Goal: Information Seeking & Learning: Learn about a topic

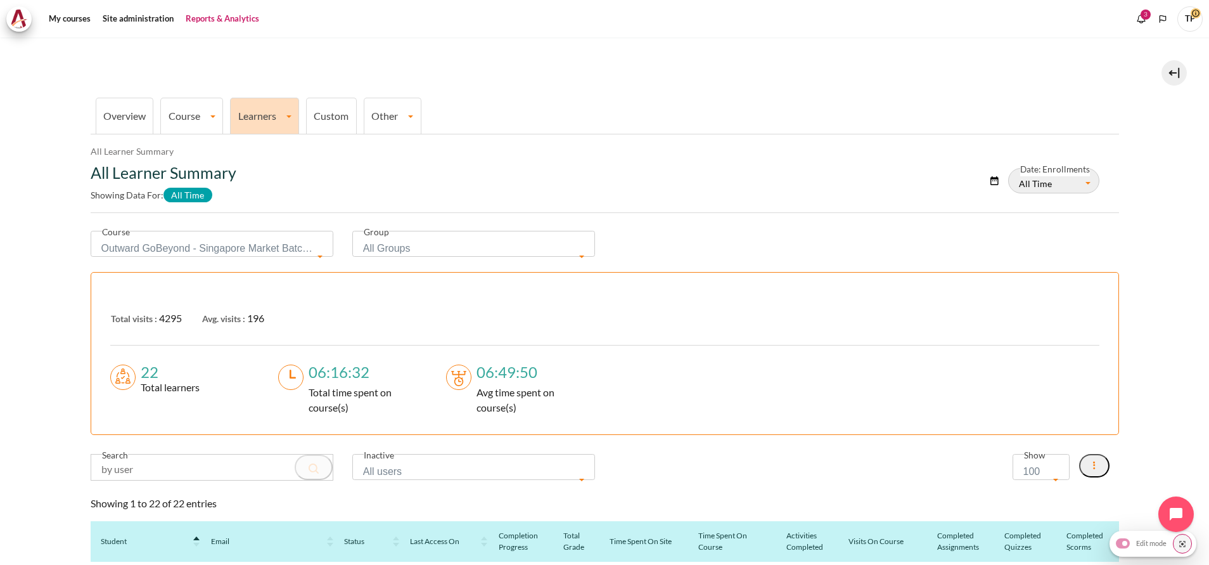
select select "827"
select select "100"
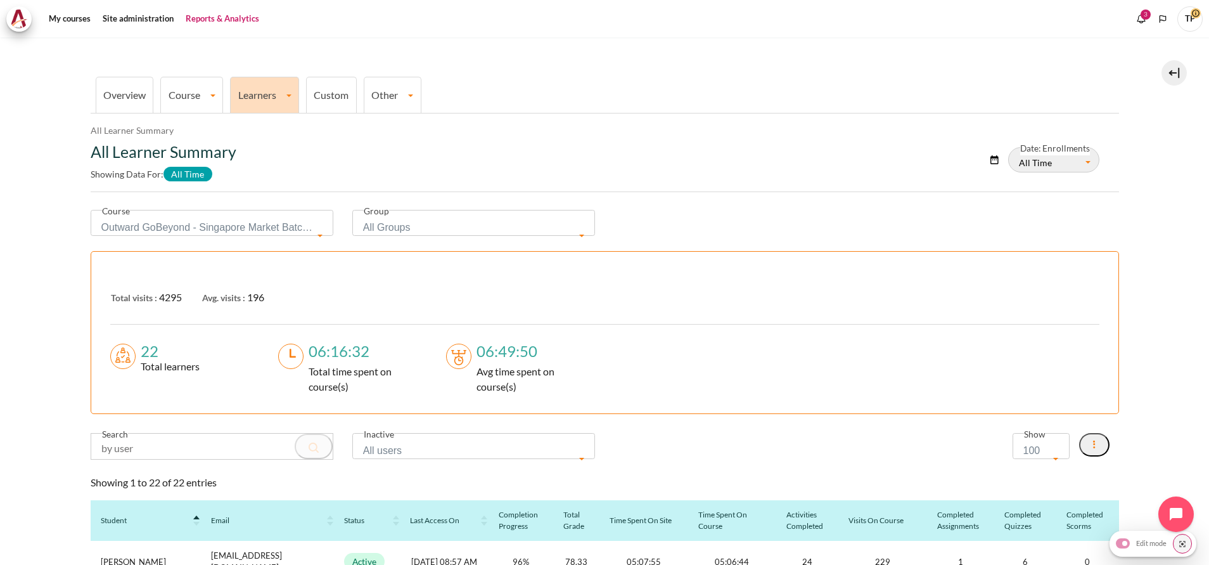
scroll to position [0, 0]
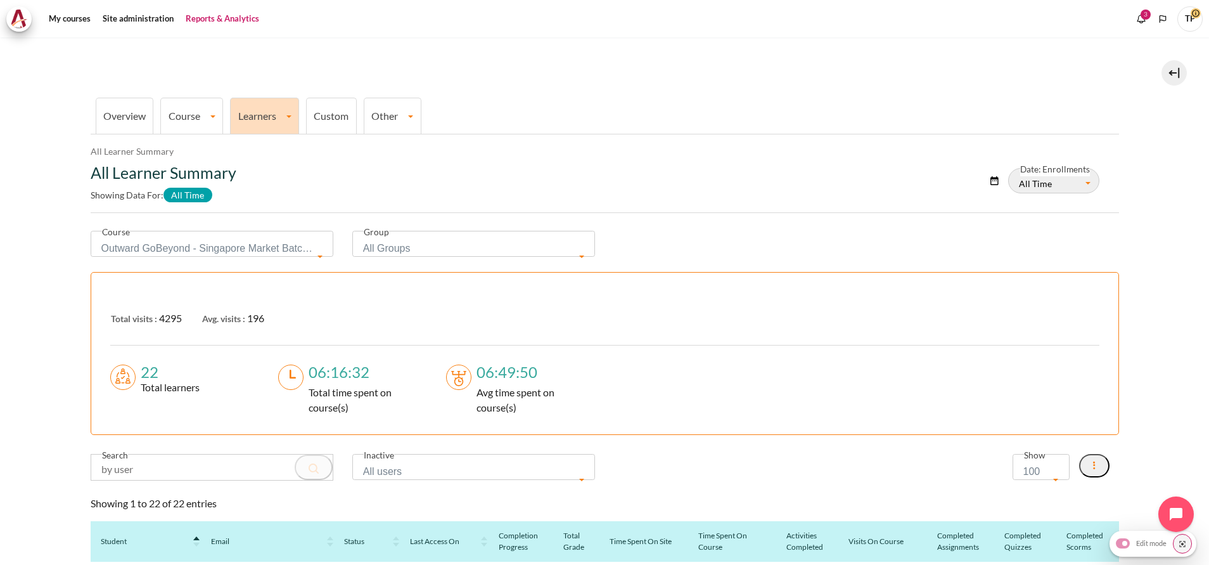
click at [131, 104] on li "Overview" at bounding box center [125, 116] width 58 height 36
click at [129, 108] on li "Overview" at bounding box center [125, 116] width 58 height 36
click at [120, 115] on link "Overview" at bounding box center [124, 116] width 42 height 12
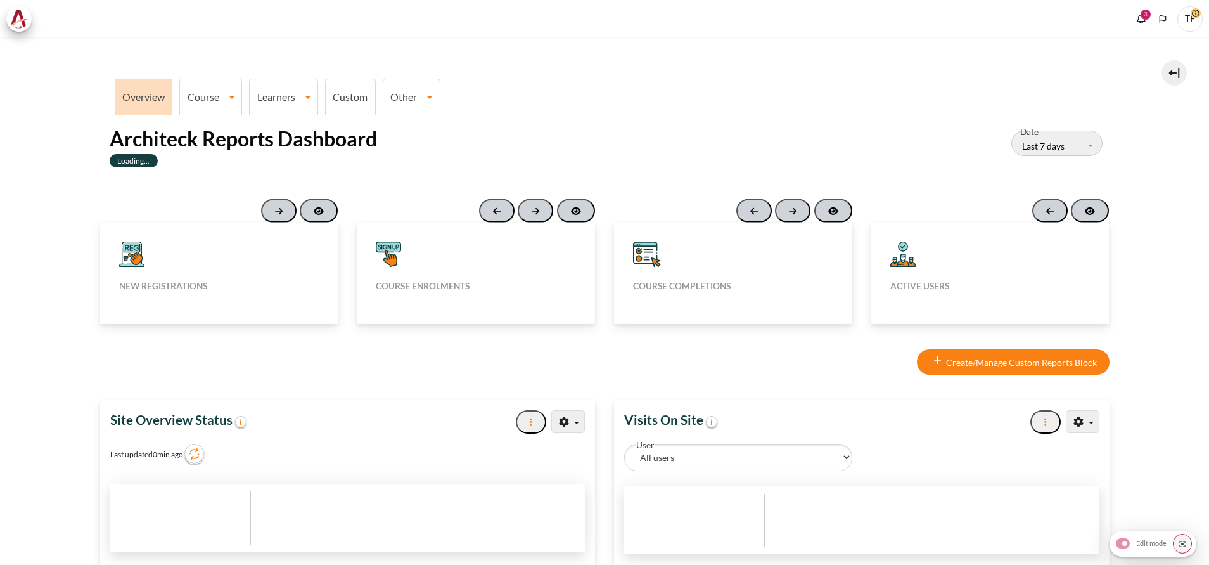
type input "[DATE]"
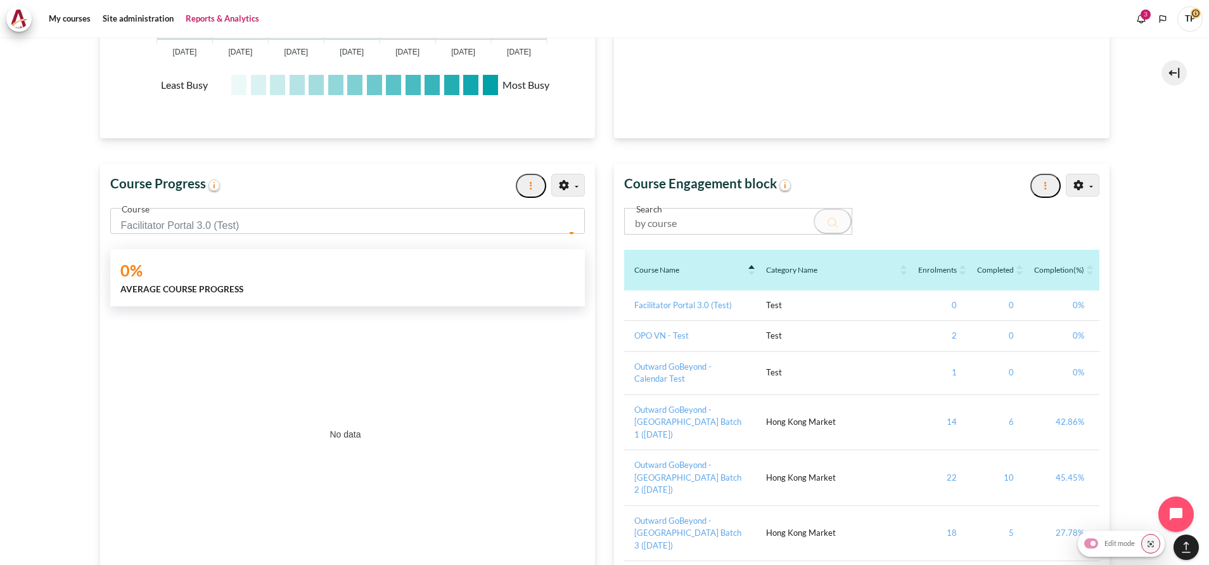
click at [205, 231] on span "Facilitator Portal 3.0 (Test)" at bounding box center [343, 226] width 445 height 18
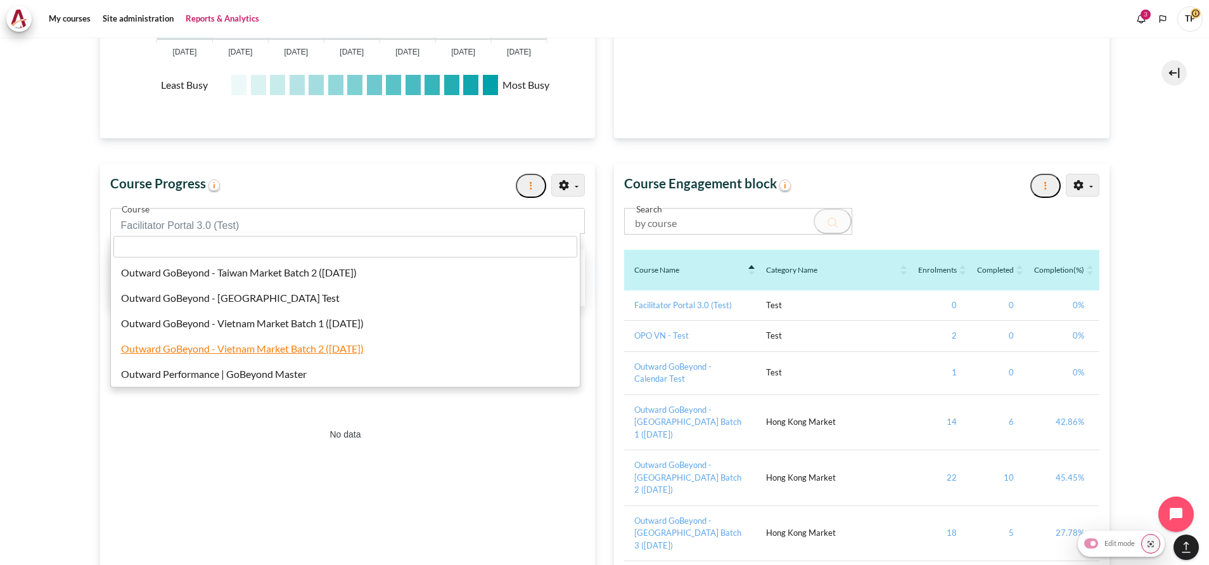
select select "828"
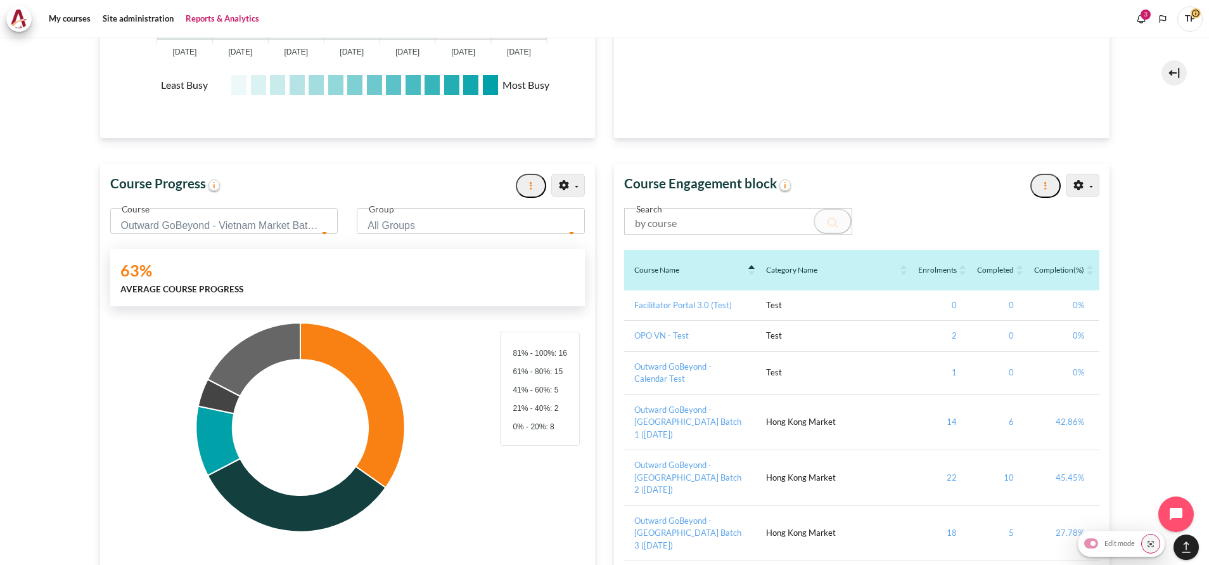
click at [299, 222] on span "Outward GoBeyond - Vietnam Market Batch 2 ([DATE])" at bounding box center [220, 226] width 198 height 18
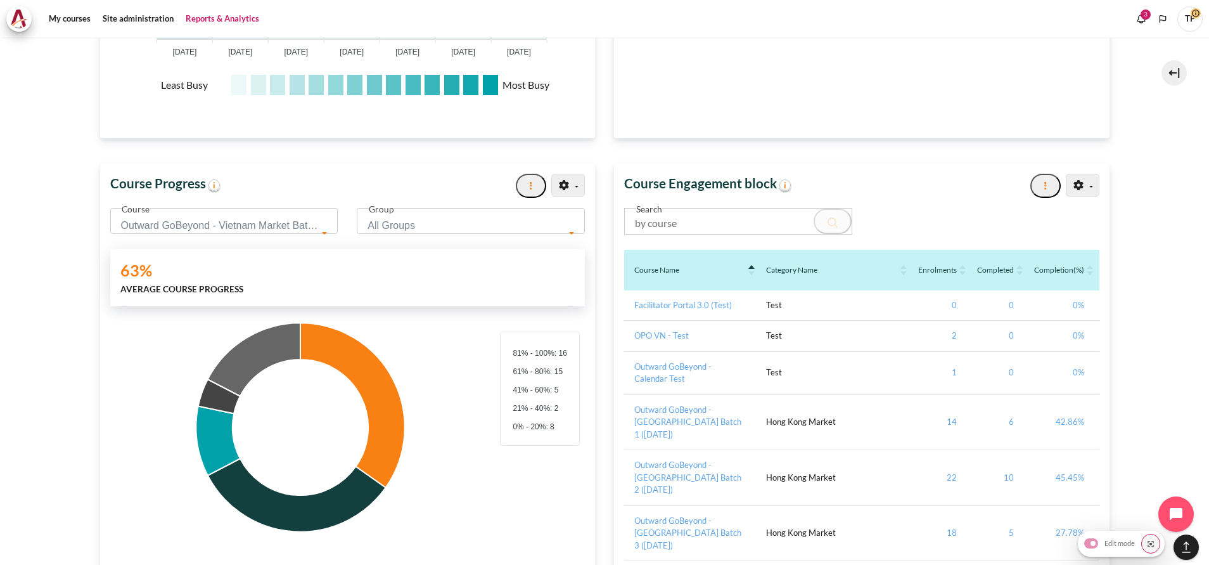
click at [255, 278] on div "63% Average Course Progress" at bounding box center [347, 277] width 475 height 57
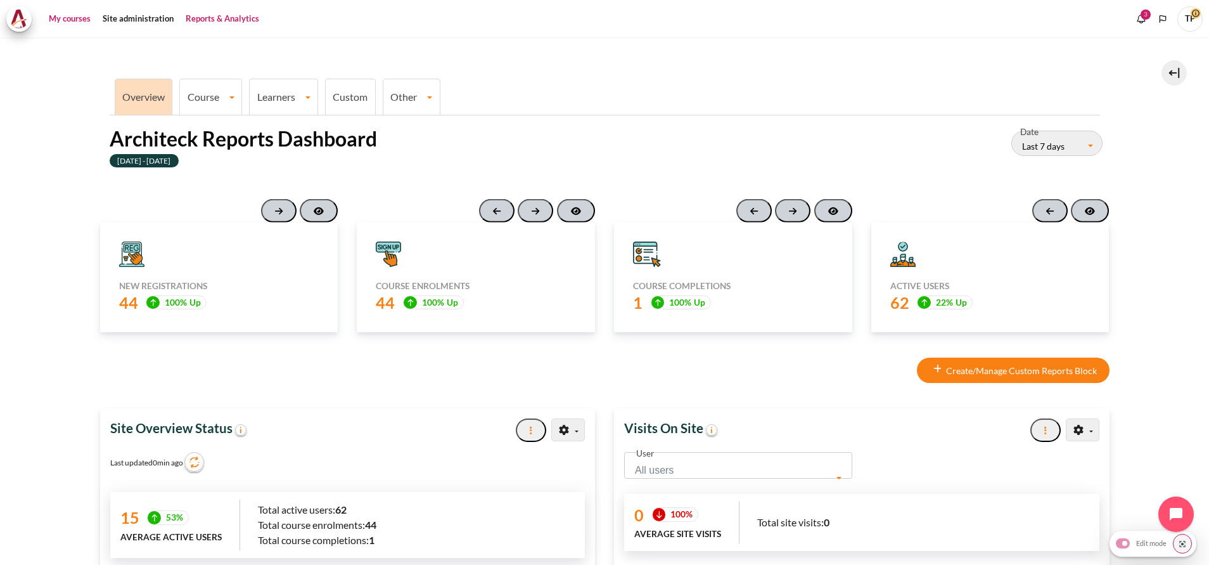
click at [66, 22] on link "My courses" at bounding box center [69, 18] width 51 height 25
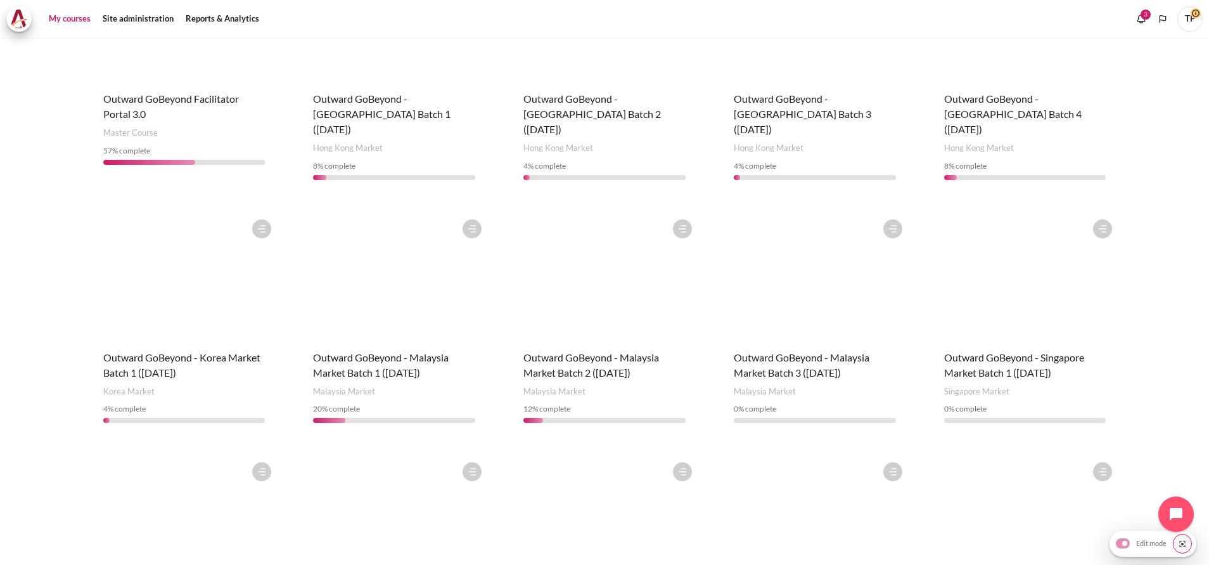
scroll to position [407, 0]
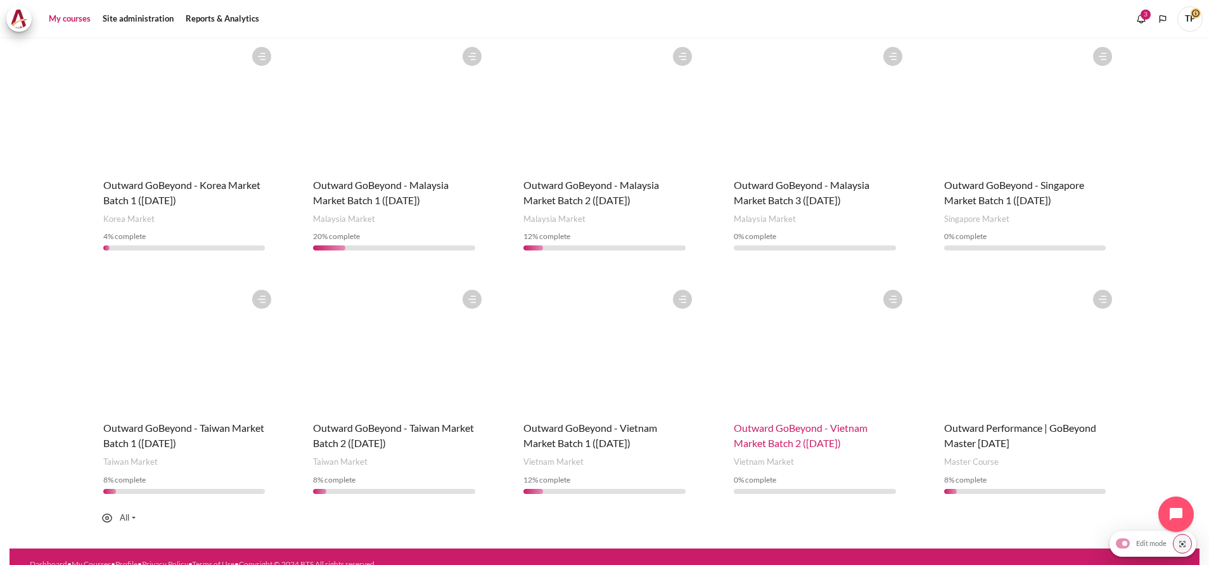
click at [774, 422] on span "Outward GoBeyond - Vietnam Market Batch 2 ([DATE])" at bounding box center [801, 434] width 134 height 27
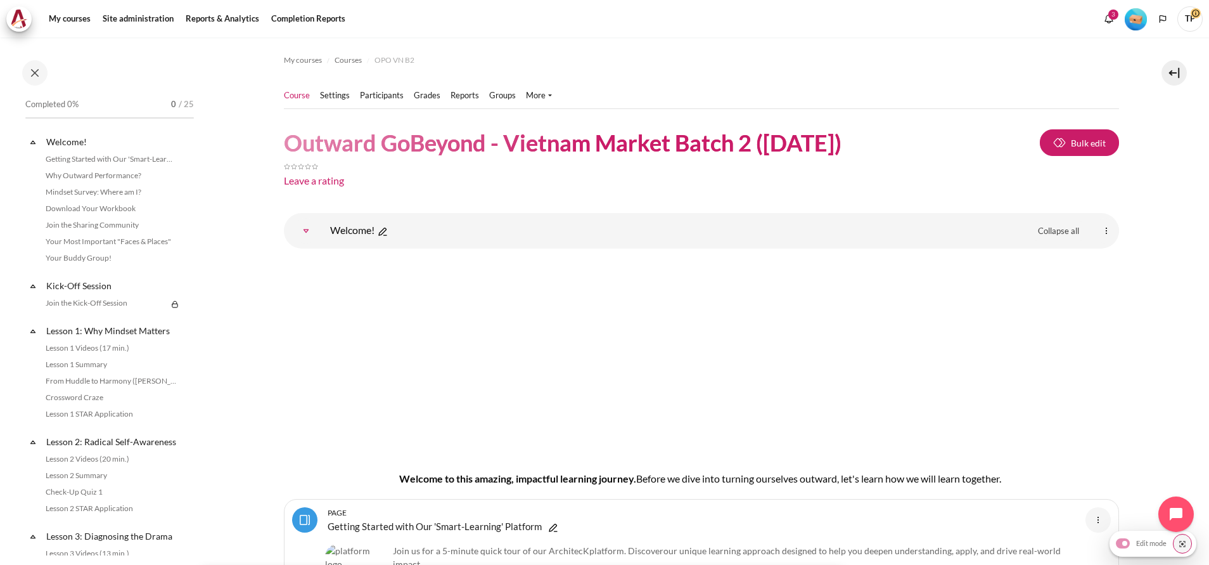
click at [378, 87] on ul "Course Settings Participants" at bounding box center [423, 95] width 278 height 25
click at [373, 101] on link "Participants" at bounding box center [382, 95] width 44 height 13
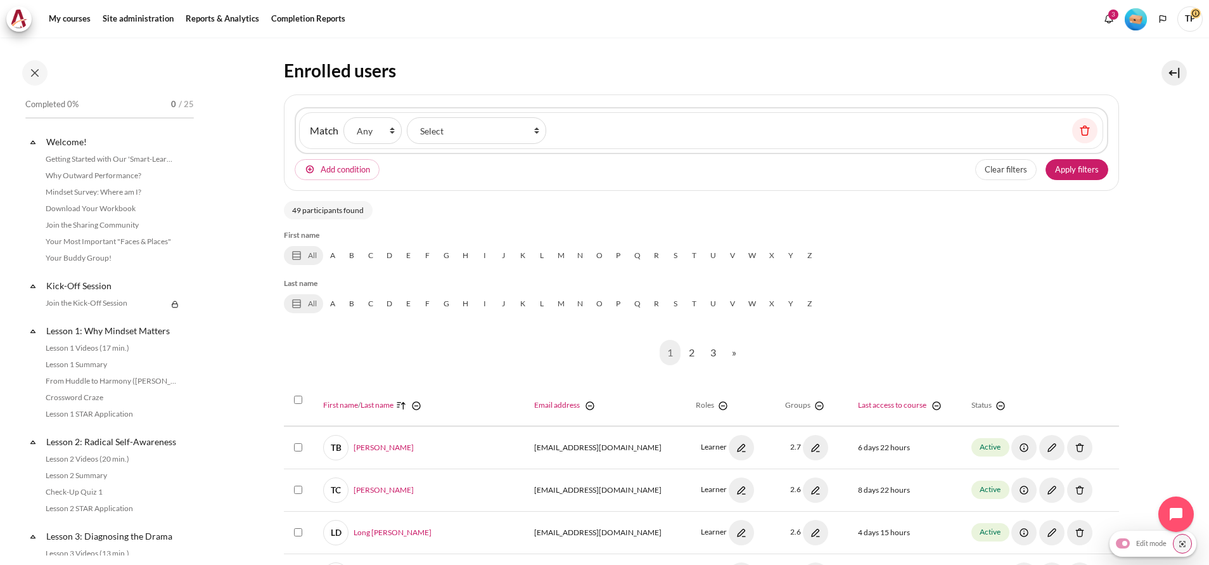
scroll to position [190, 0]
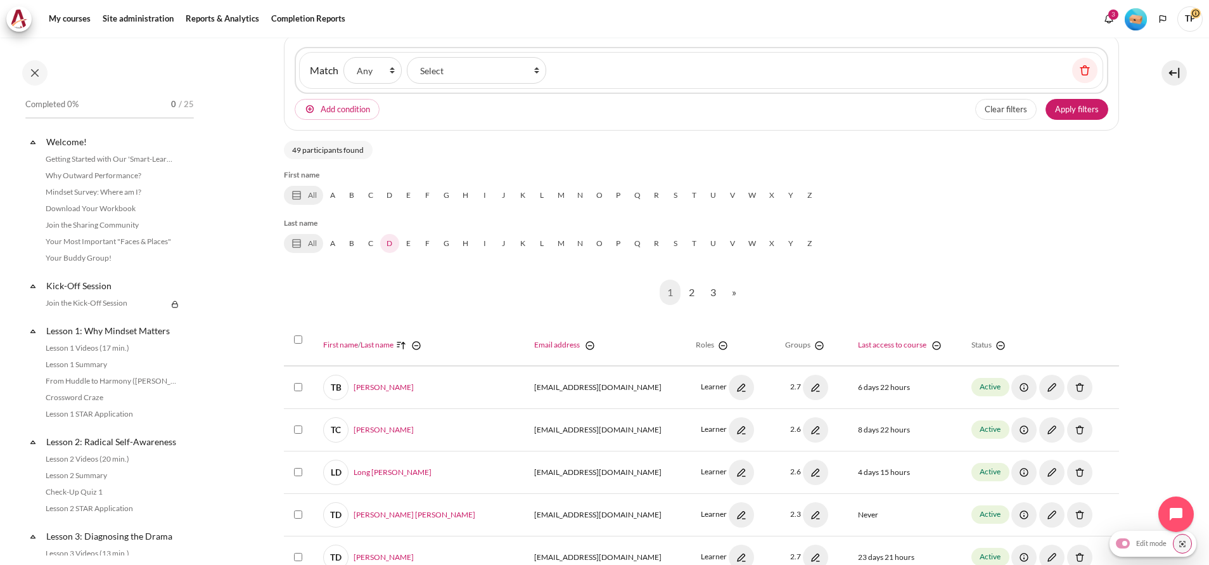
click at [392, 247] on link "D" at bounding box center [389, 243] width 19 height 19
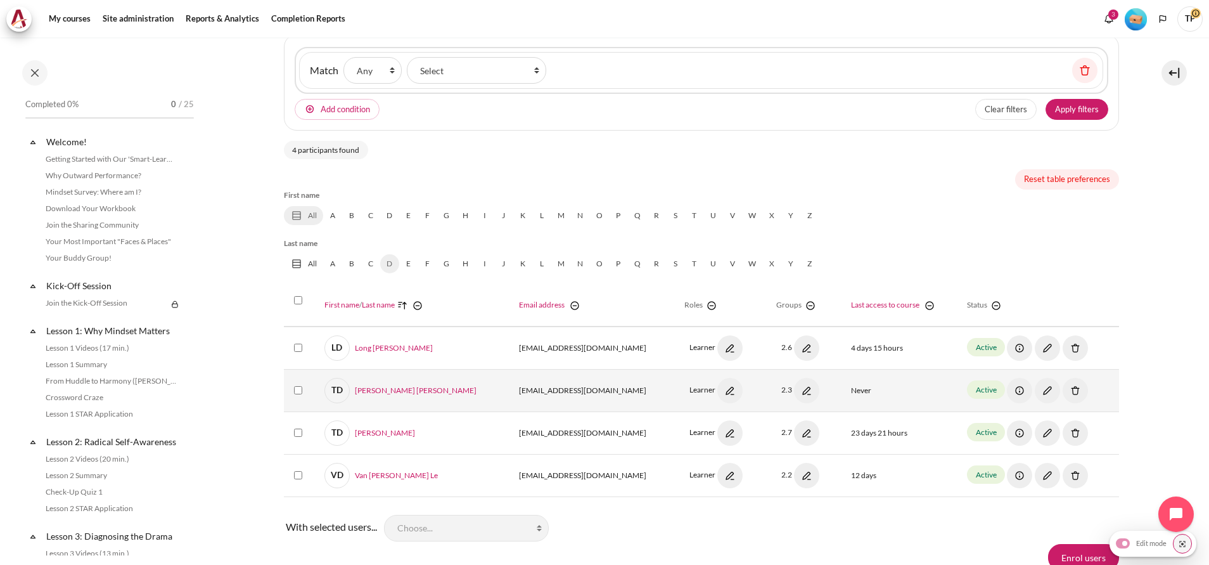
click at [1063, 387] on img "Content" at bounding box center [1075, 390] width 25 height 25
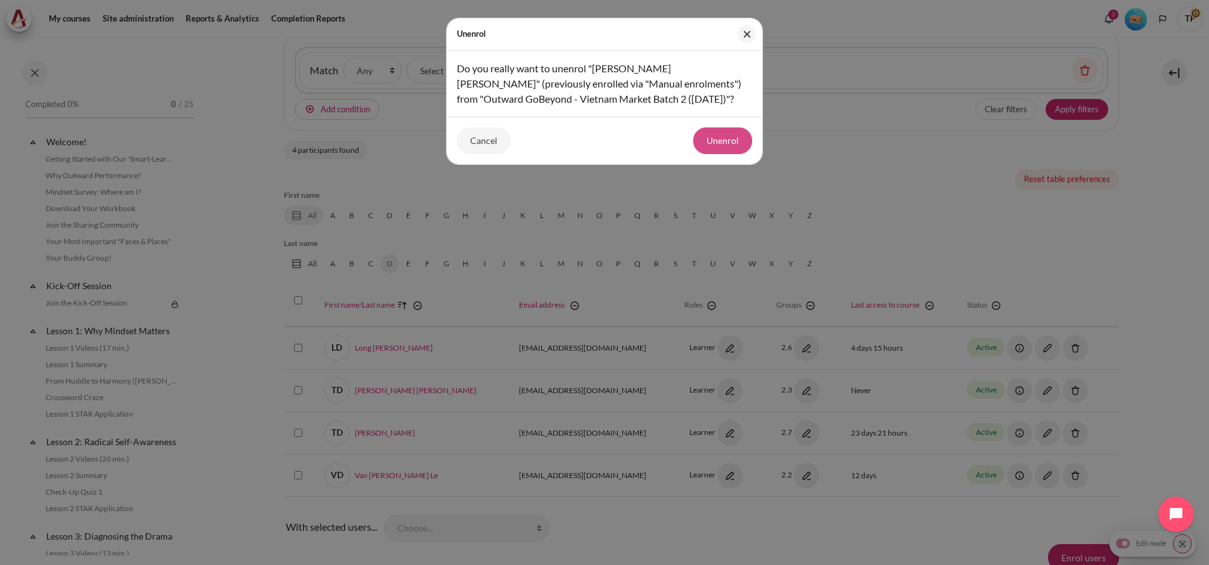
click at [733, 133] on button "Unenrol" at bounding box center [722, 140] width 59 height 27
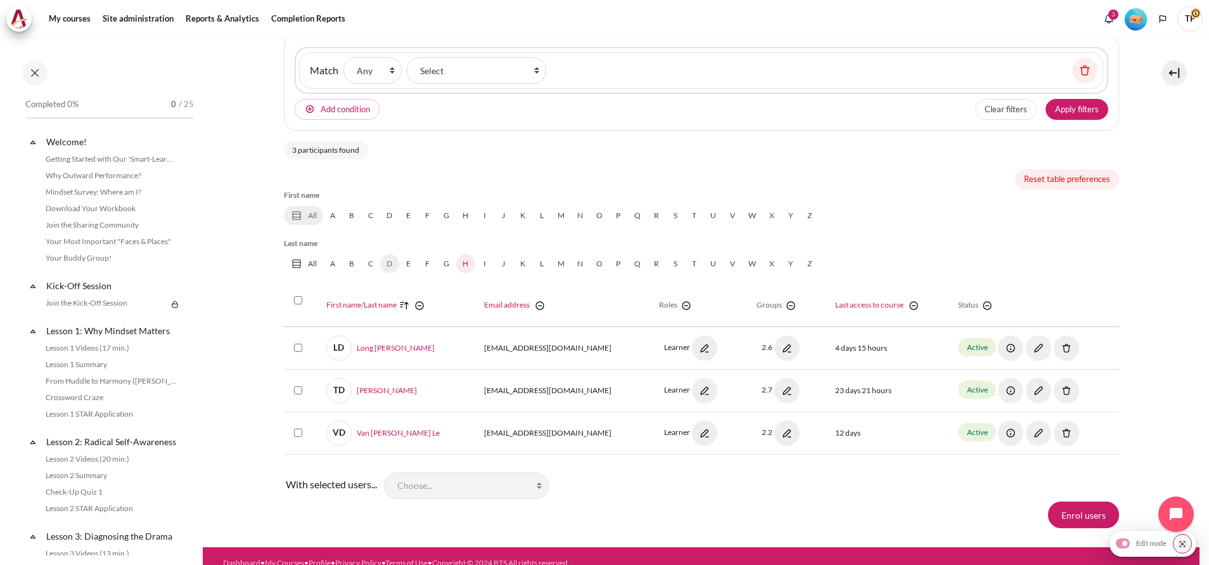
click at [467, 264] on link "H" at bounding box center [465, 263] width 19 height 19
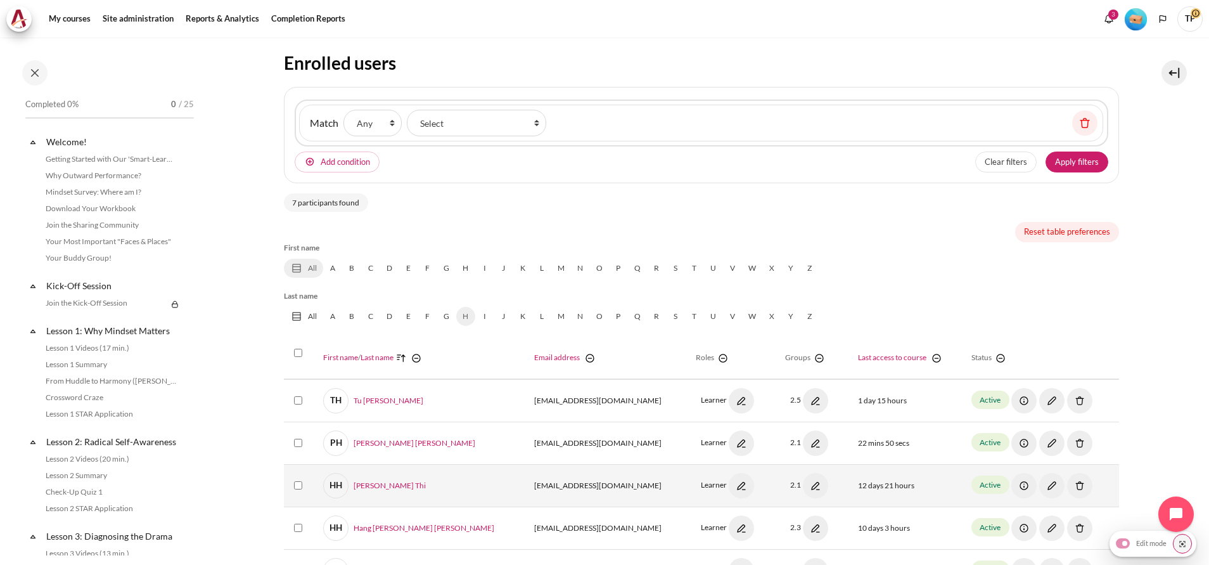
scroll to position [285, 0]
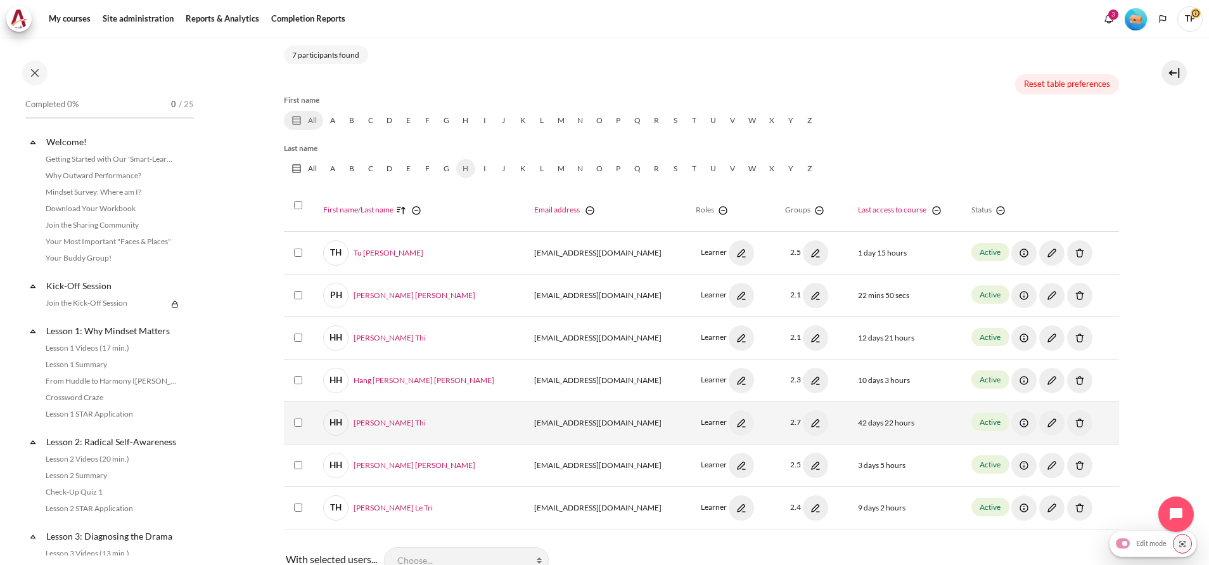
click at [1067, 422] on img "Content" at bounding box center [1079, 422] width 25 height 25
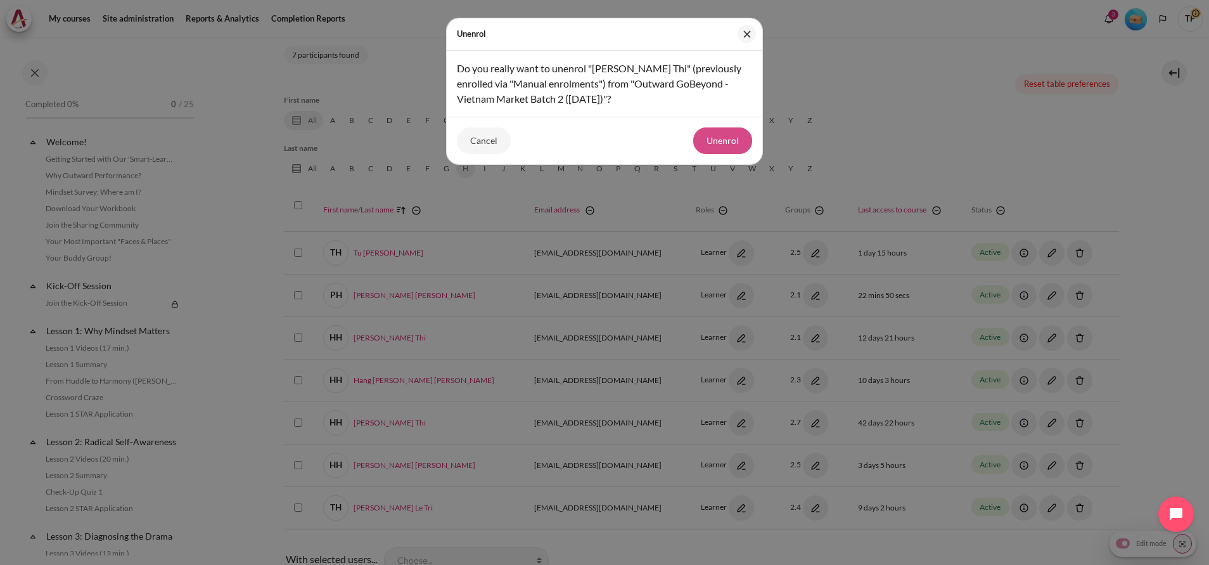
click at [706, 138] on button "Unenrol" at bounding box center [722, 140] width 59 height 27
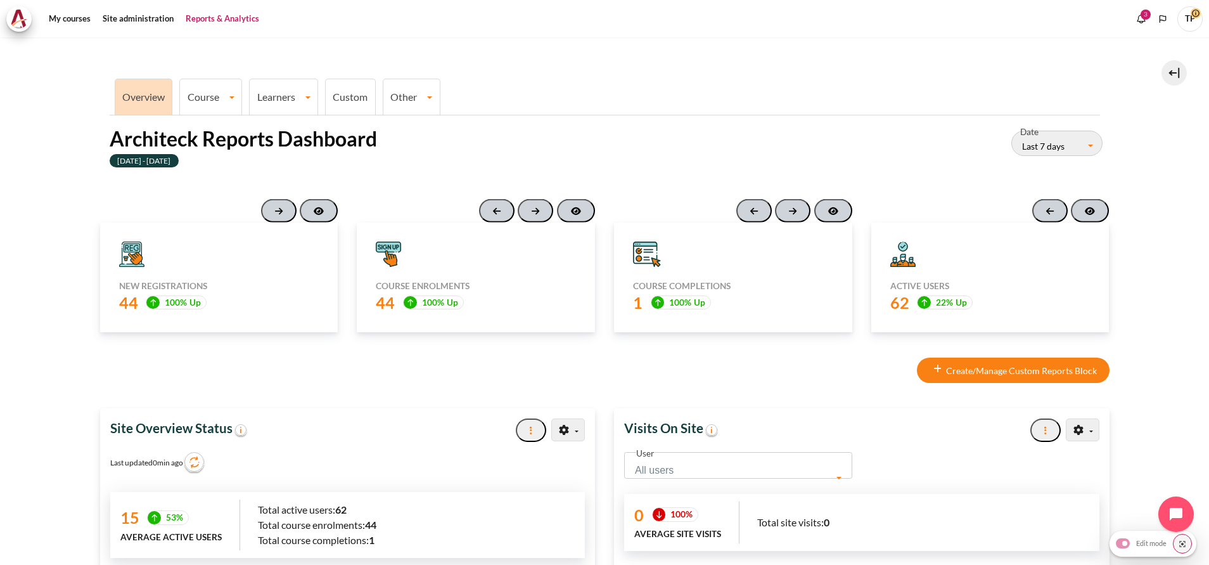
click at [279, 99] on link "Learners" at bounding box center [284, 97] width 68 height 12
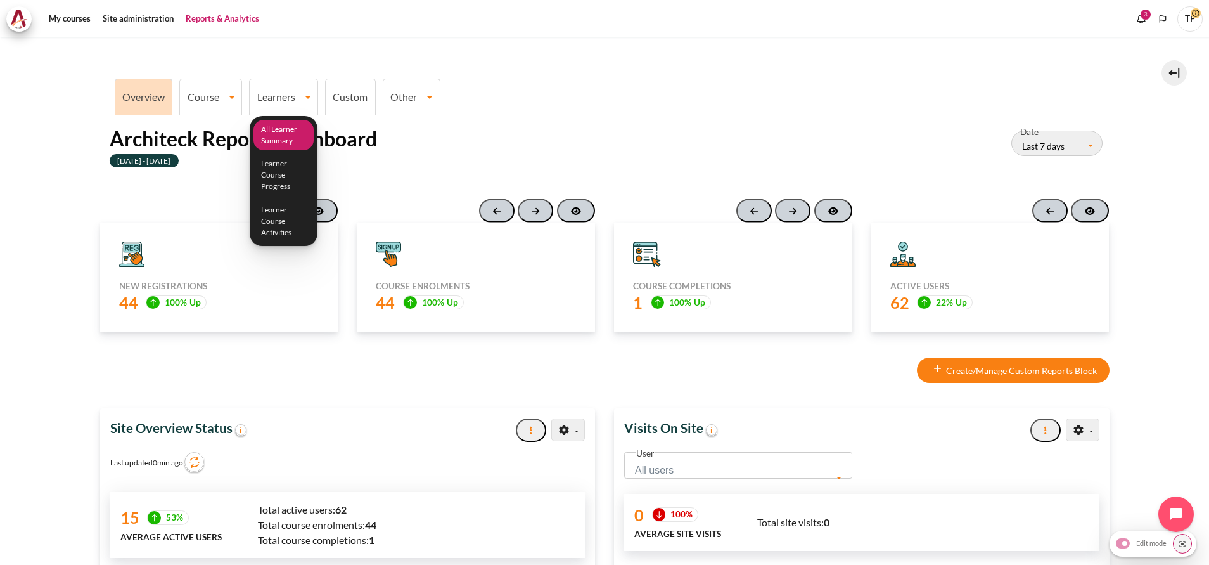
click at [288, 135] on link "All Learner Summary" at bounding box center [283, 135] width 61 height 31
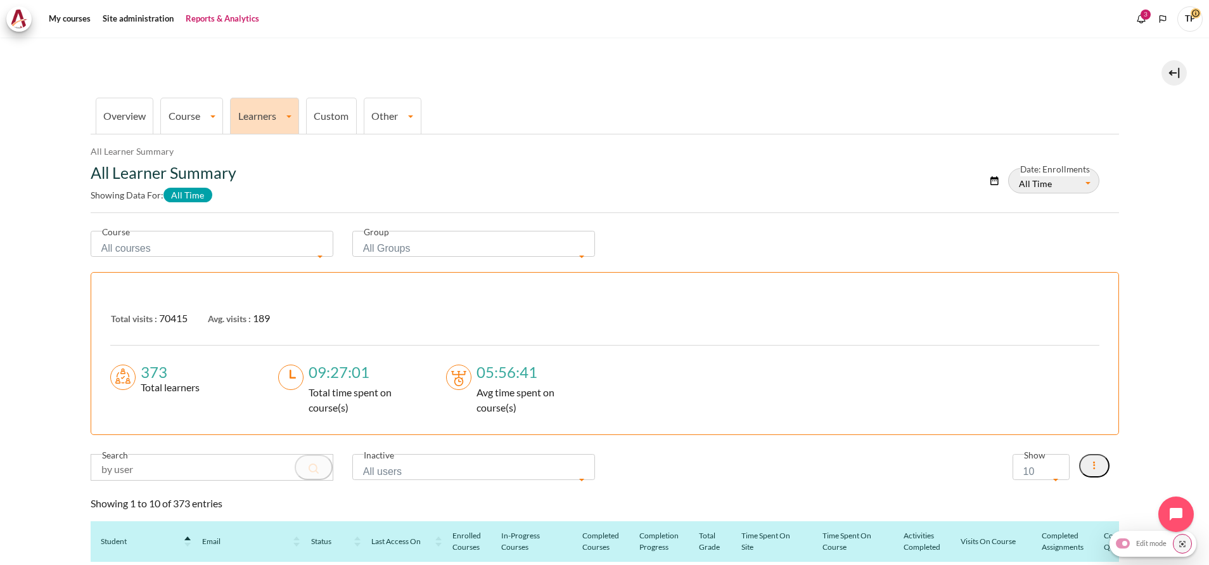
click at [176, 248] on span "All courses" at bounding box center [207, 249] width 213 height 18
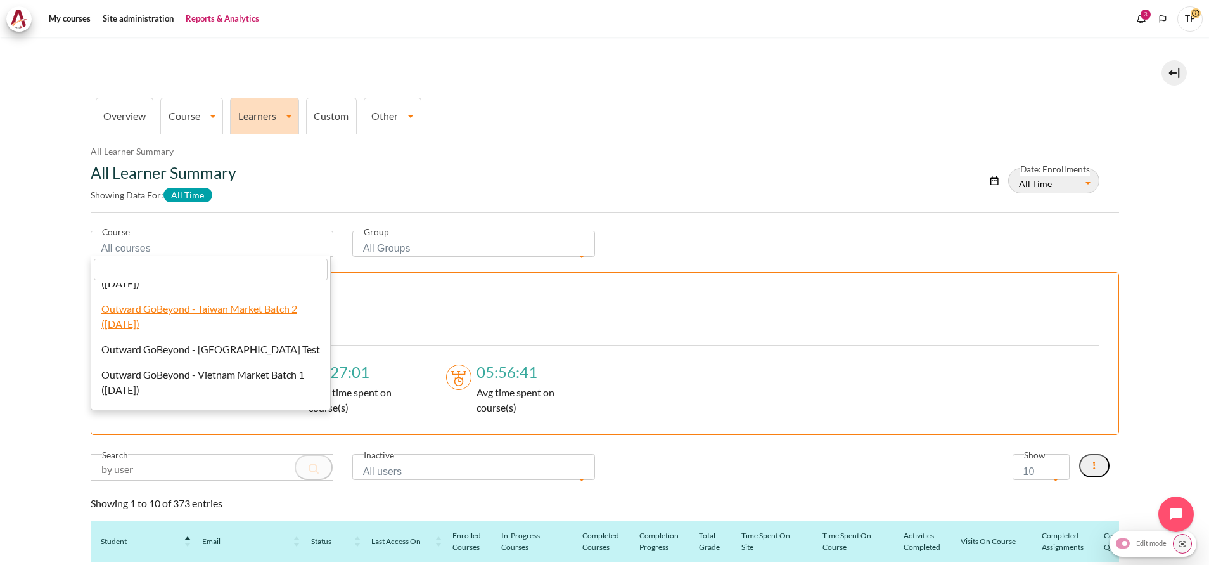
scroll to position [570, 0]
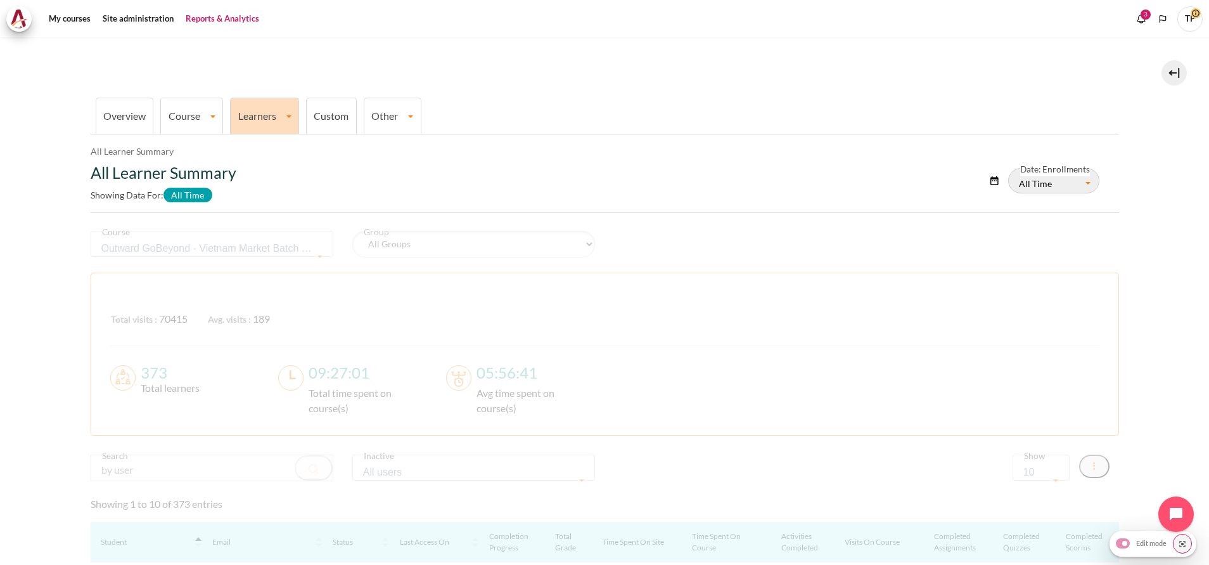
select select "828"
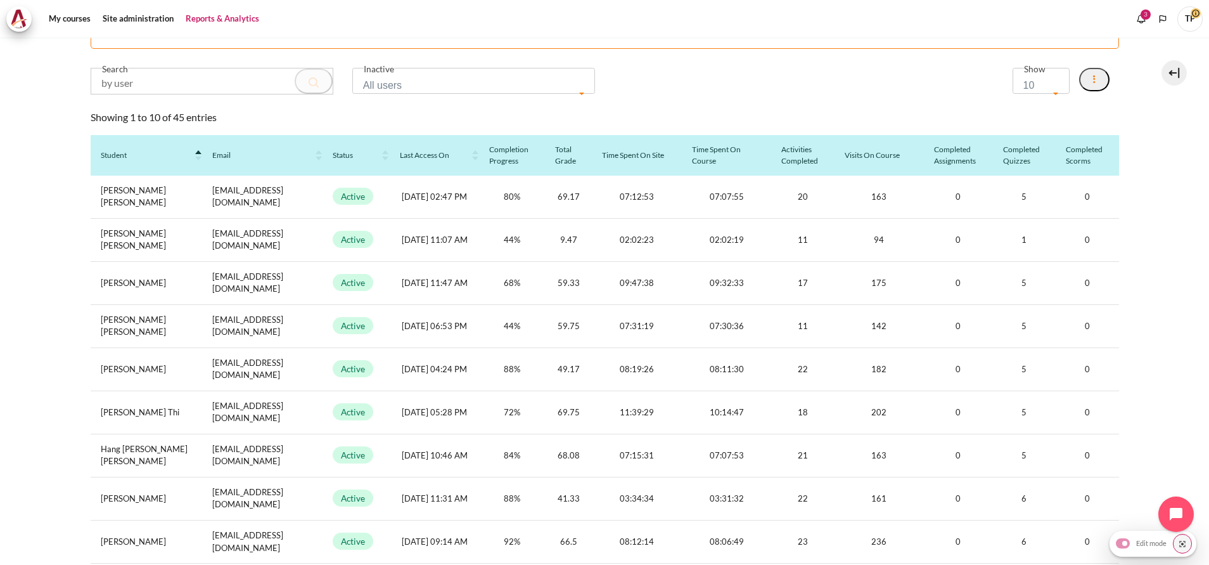
scroll to position [317, 0]
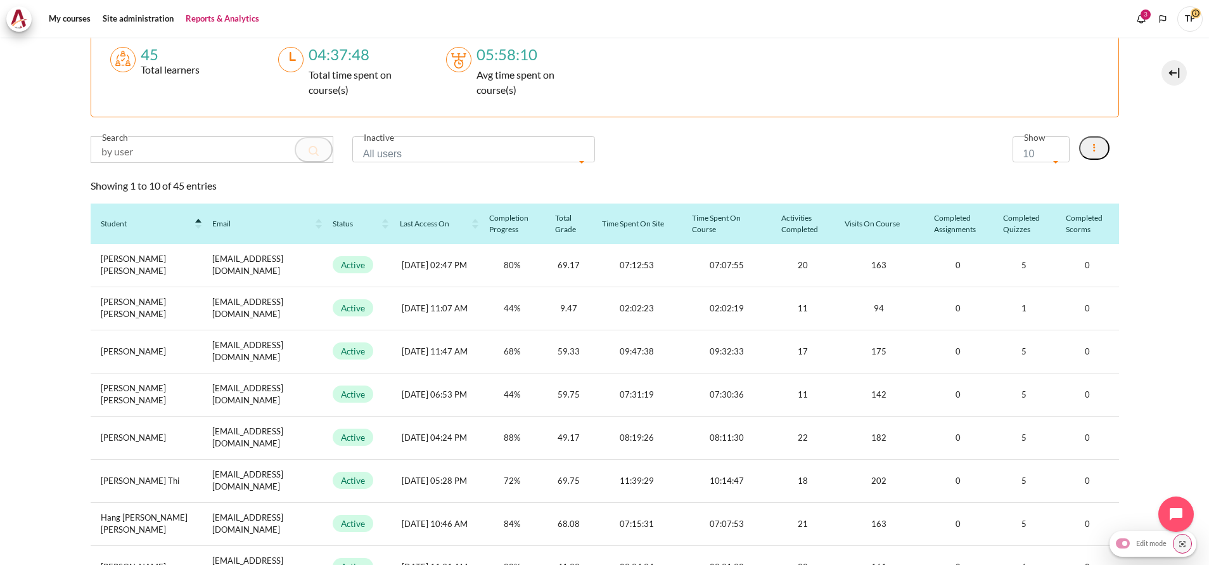
click at [165, 150] on input "Content" at bounding box center [211, 149] width 241 height 25
paste input "Dao Phuong Thao"
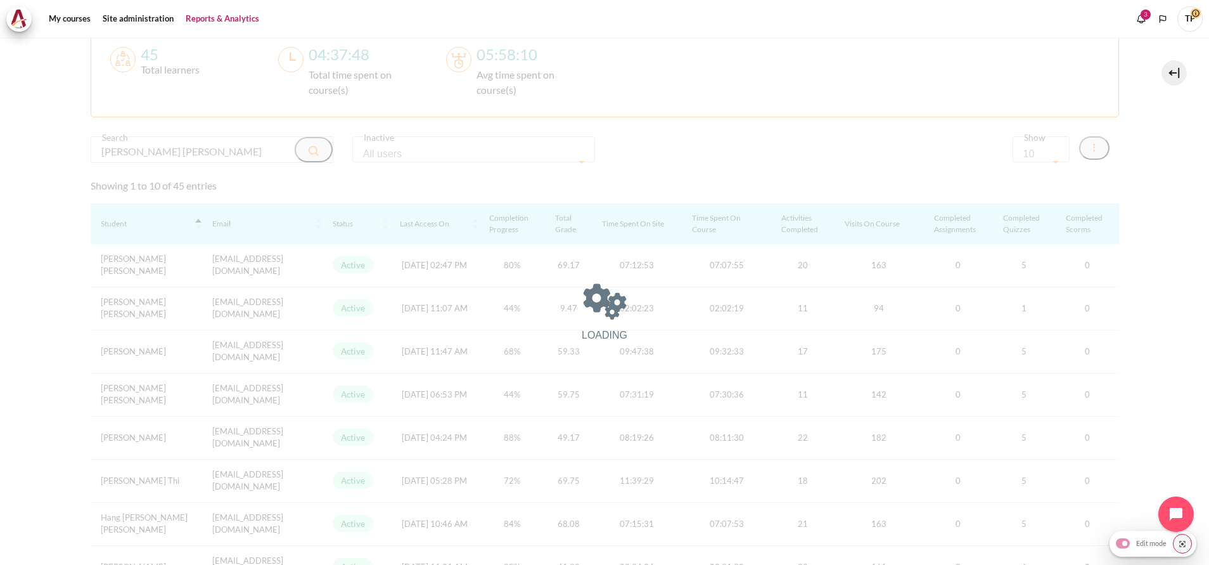
scroll to position [98, 0]
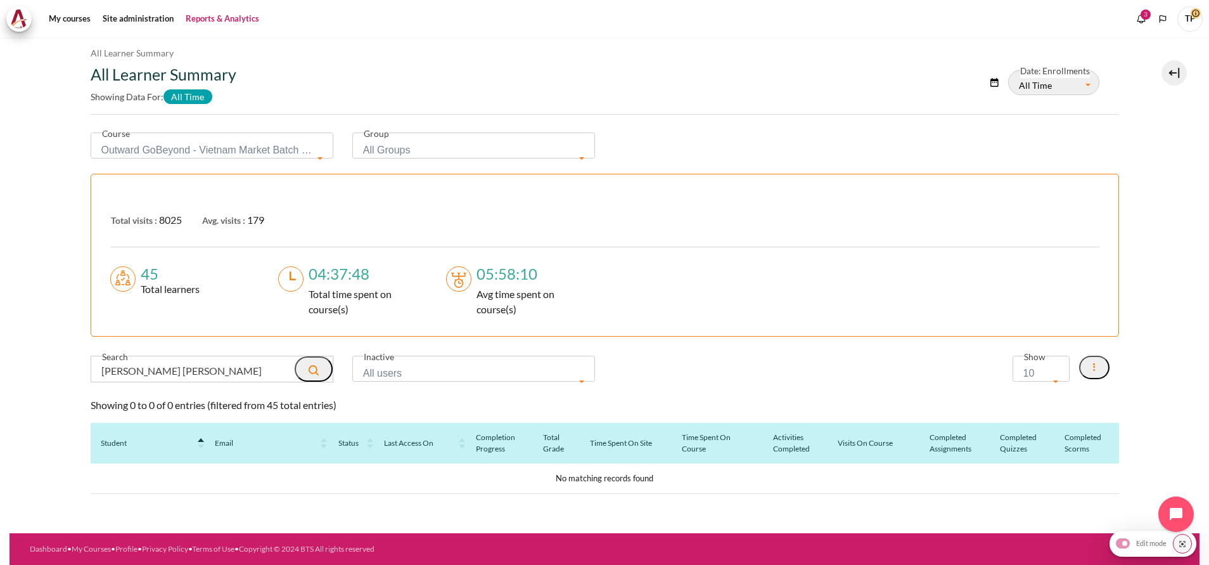
drag, startPoint x: 132, startPoint y: 369, endPoint x: 0, endPoint y: 343, distance: 135.0
click at [0, 343] on html "Skip to main content Add a block" at bounding box center [604, 282] width 1209 height 565
paste input "Ho Thi Hoa"
drag, startPoint x: 181, startPoint y: 373, endPoint x: 108, endPoint y: 370, distance: 72.9
click at [108, 370] on input "Ho Thi Hoa" at bounding box center [211, 368] width 241 height 25
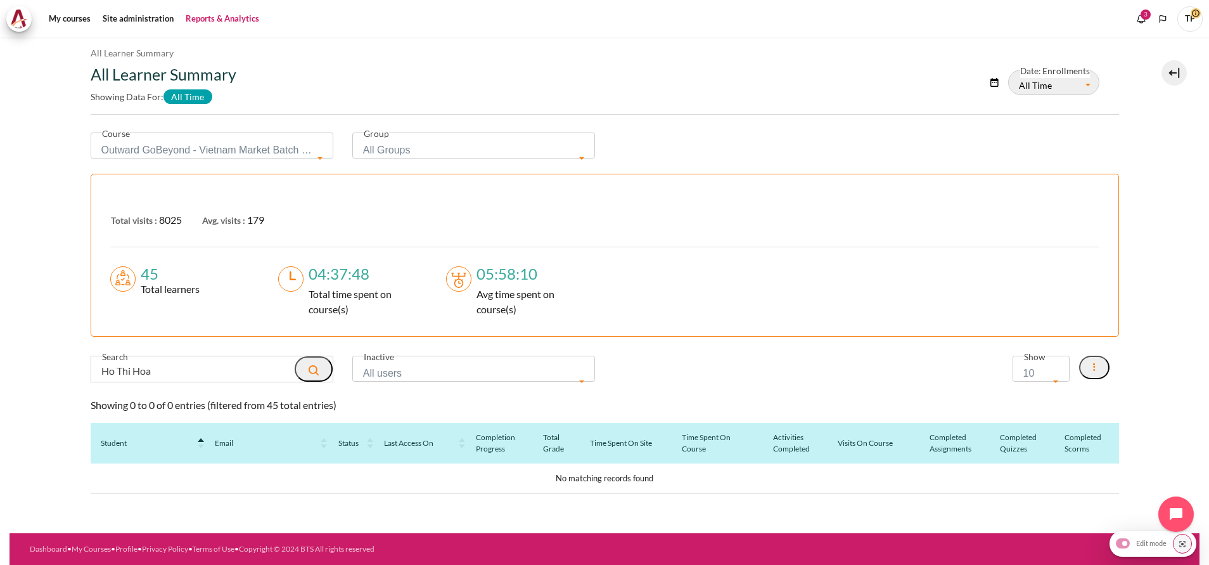
drag, startPoint x: 131, startPoint y: 373, endPoint x: -4, endPoint y: 374, distance: 134.3
click at [0, 374] on html "Skip to main content Add a block" at bounding box center [604, 282] width 1209 height 565
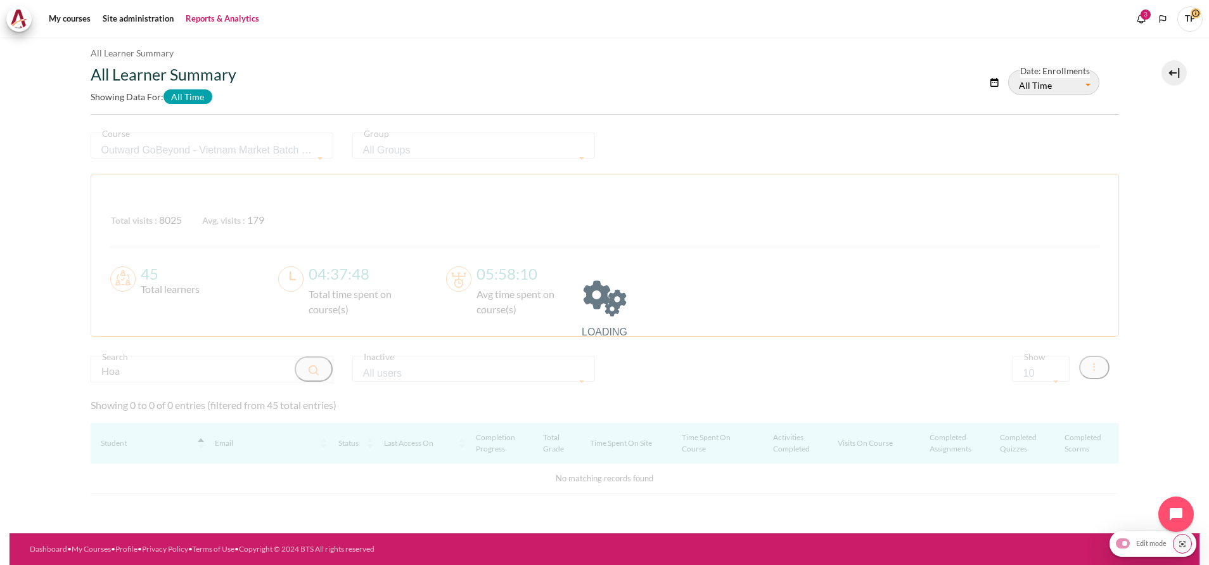
scroll to position [283, 0]
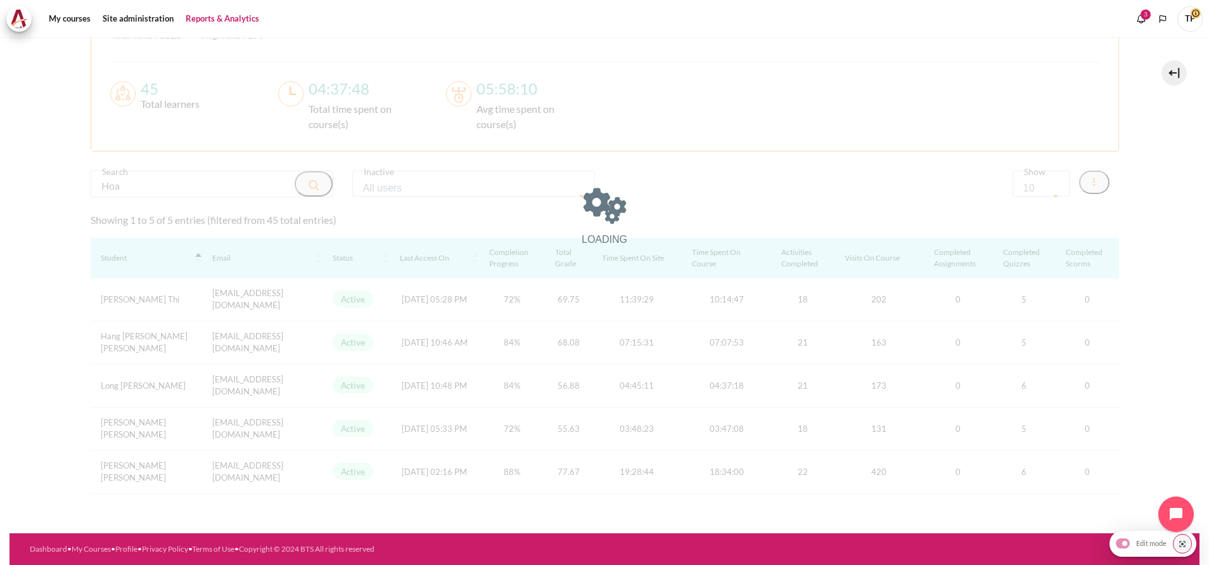
type input "Hoa"
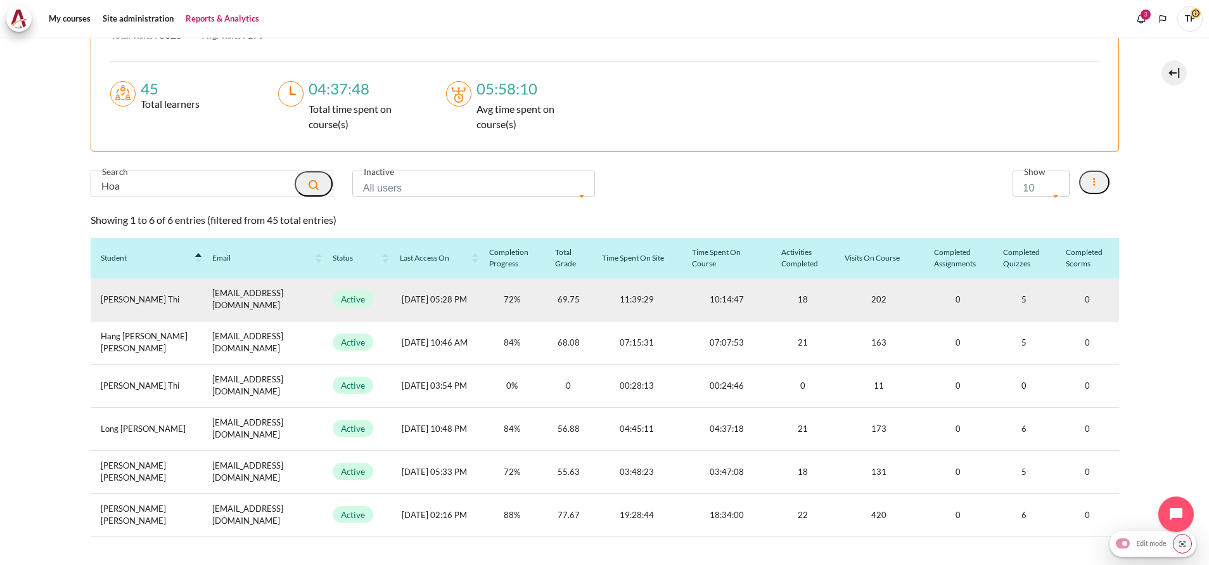
scroll to position [317, 0]
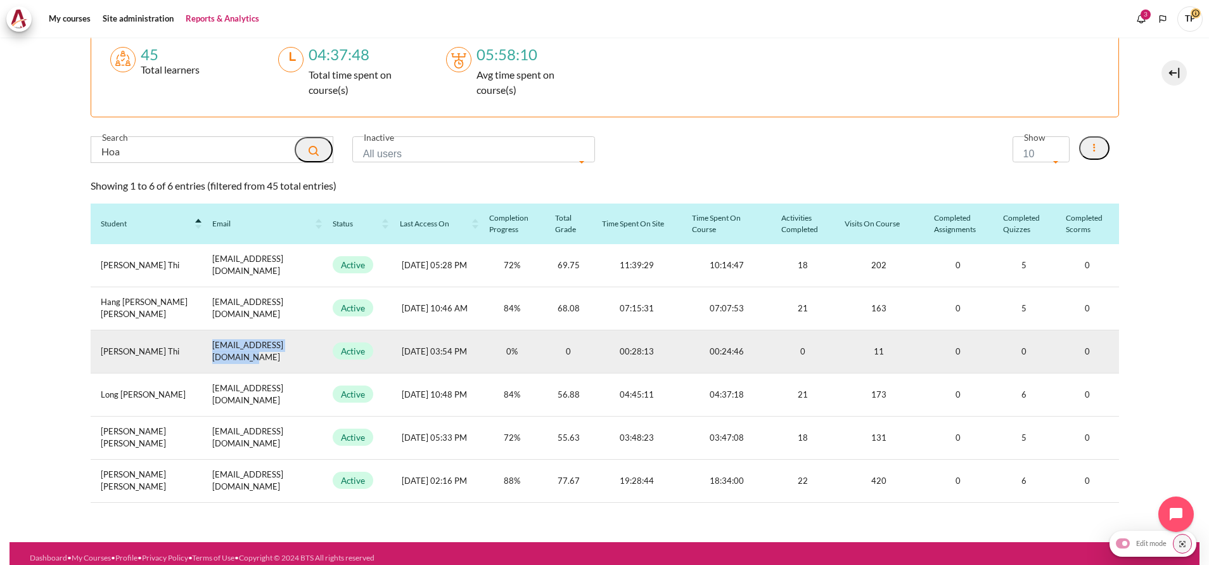
drag, startPoint x: 308, startPoint y: 352, endPoint x: 205, endPoint y: 350, distance: 103.3
click at [205, 350] on td "hthoa@metrohealth.com.vn" at bounding box center [262, 351] width 120 height 43
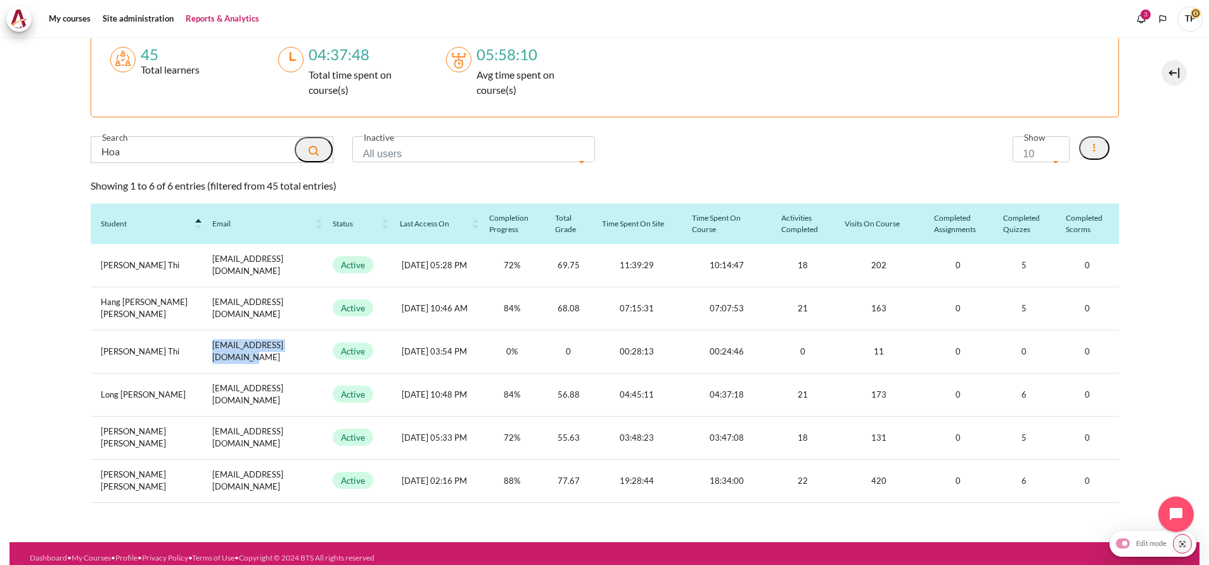
copy td "hthoa@metrohealth.com.vn"
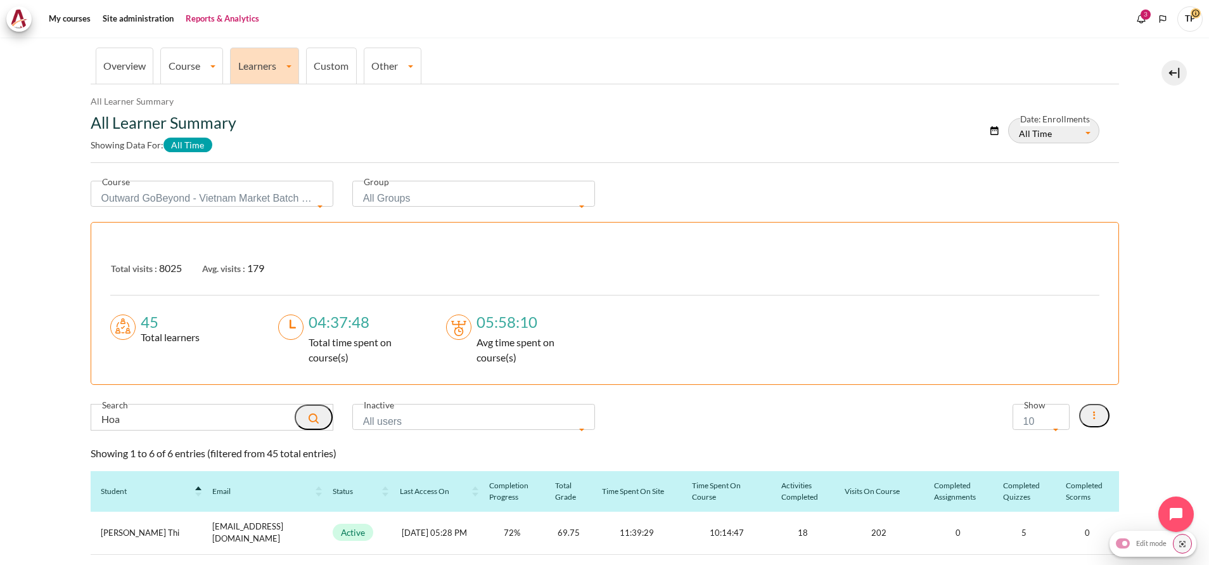
scroll to position [0, 0]
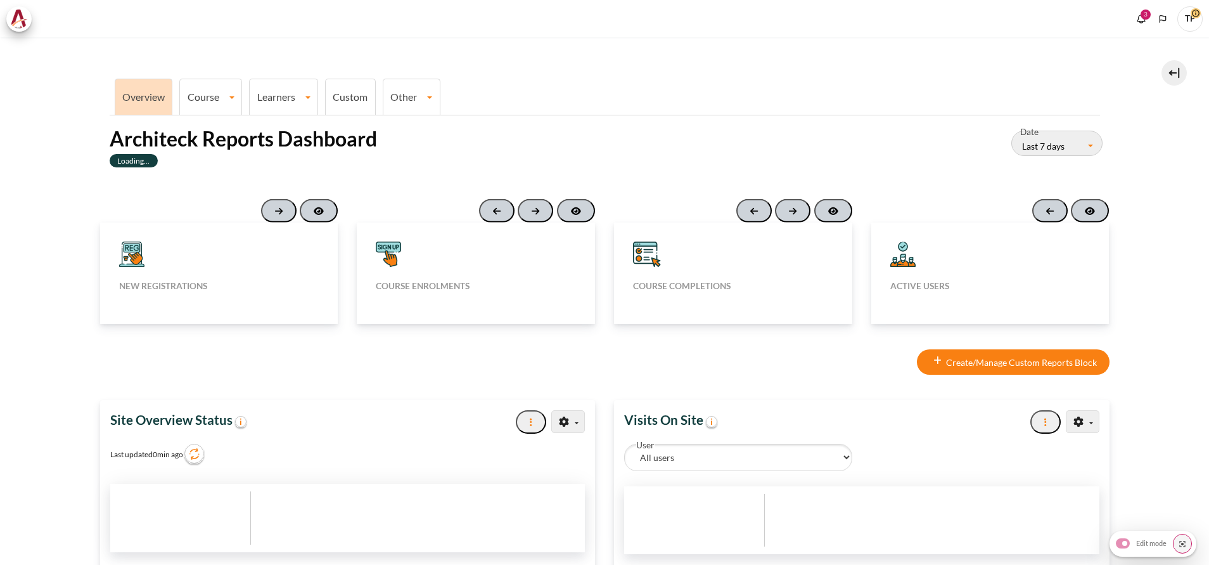
type input "[DATE]"
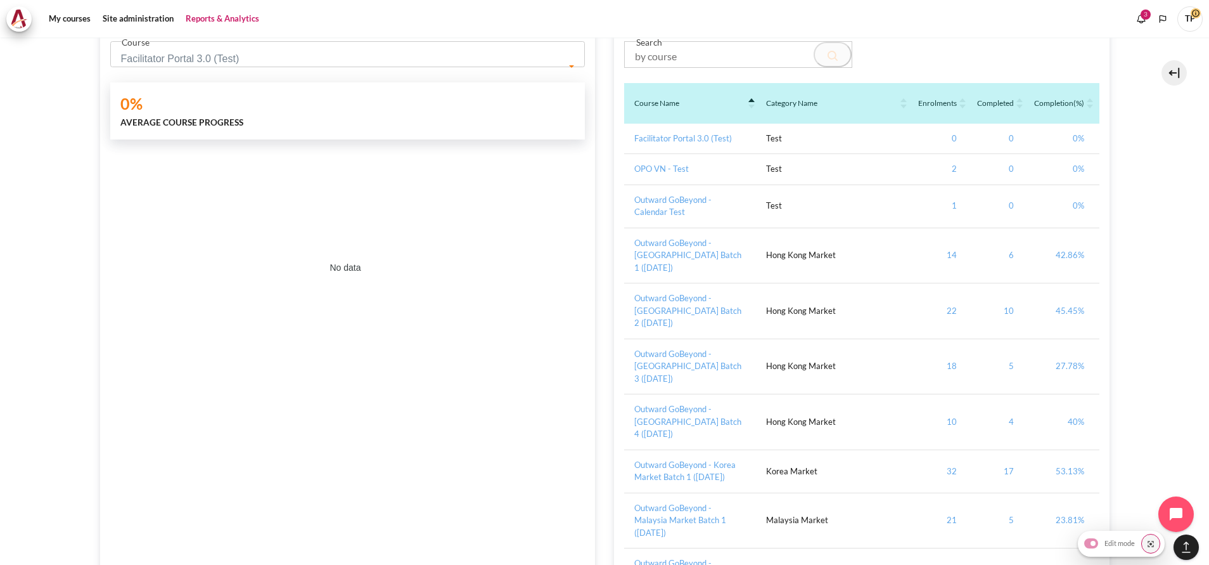
click at [182, 28] on li "Reports & Analytics" at bounding box center [223, 18] width 86 height 25
click at [168, 59] on span "Facilitator Portal 3.0 (Test)" at bounding box center [343, 59] width 445 height 18
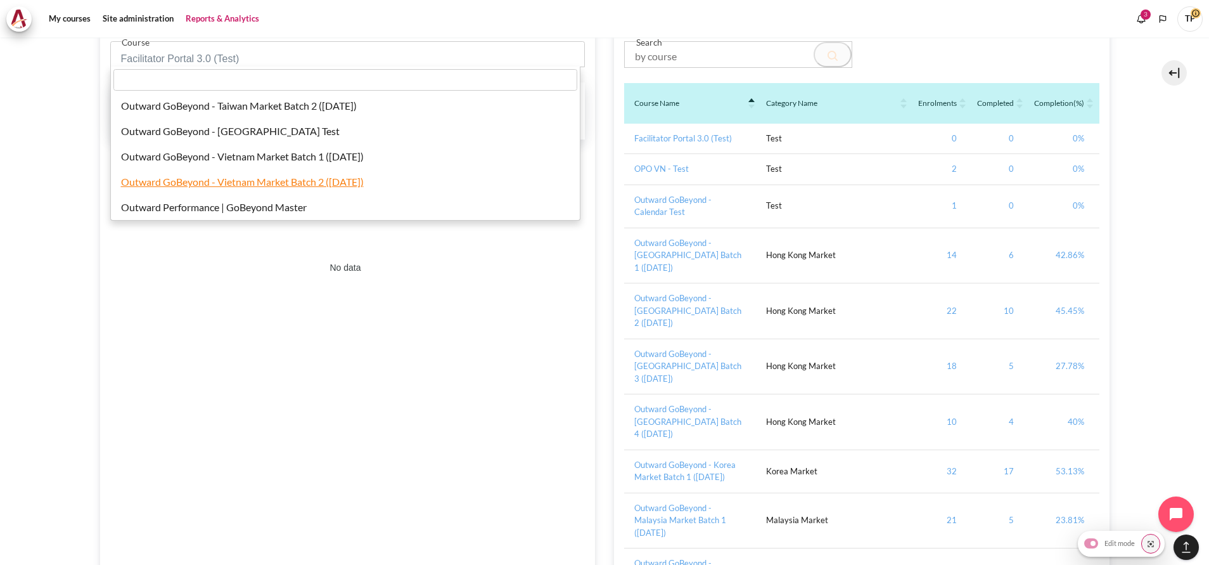
select select "828"
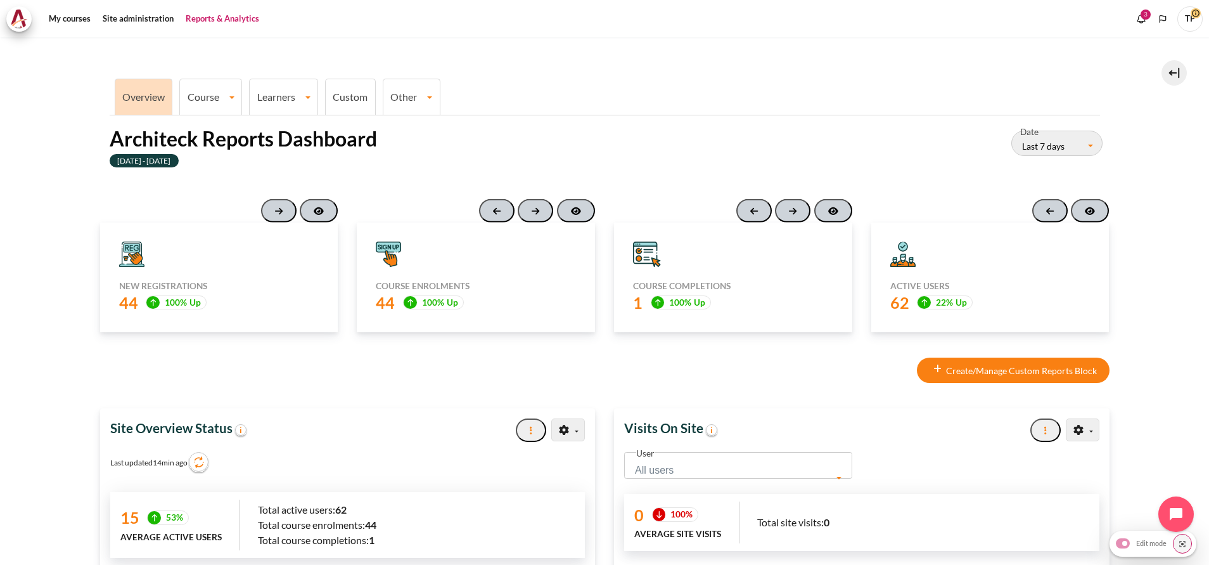
drag, startPoint x: 288, startPoint y: 98, endPoint x: 311, endPoint y: 152, distance: 58.7
click at [287, 98] on link "Learners" at bounding box center [284, 97] width 68 height 12
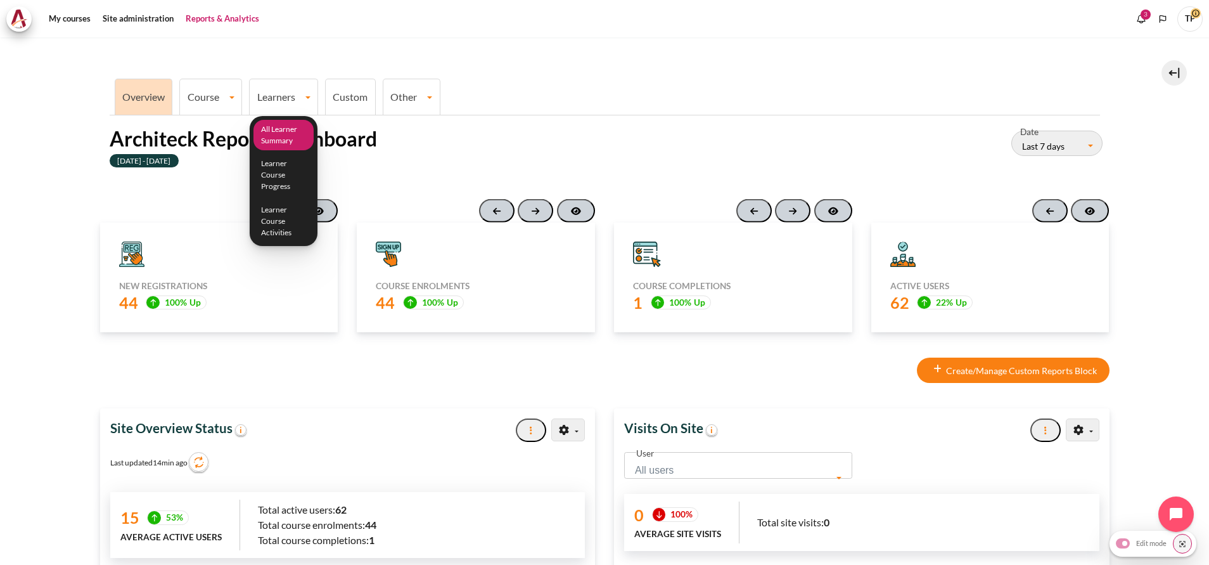
click at [288, 144] on link "All Learner Summary" at bounding box center [283, 135] width 61 height 31
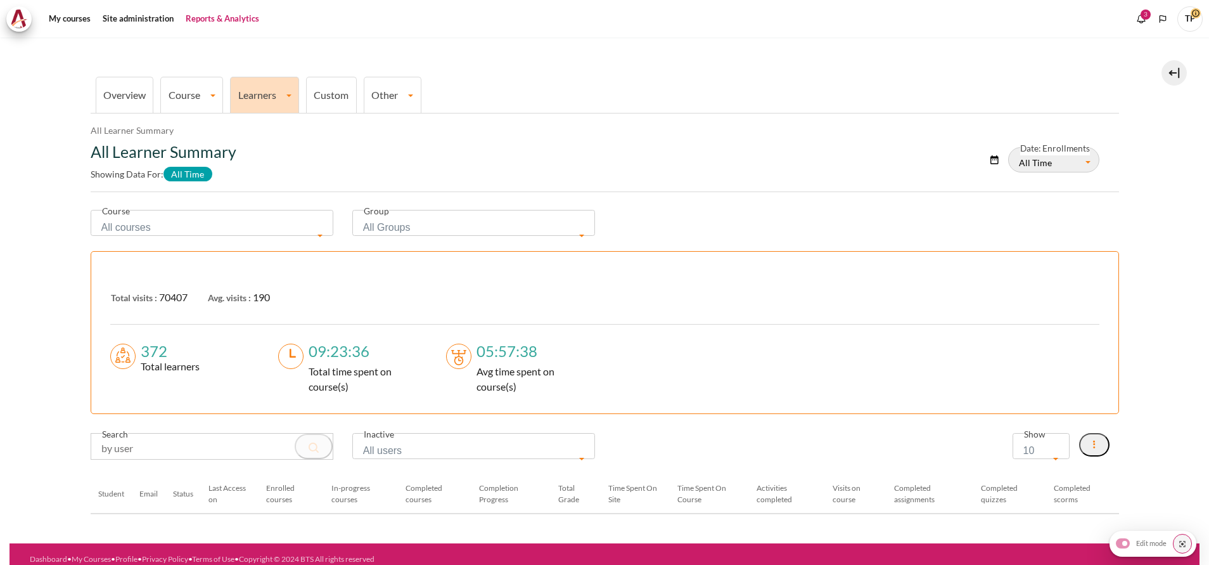
scroll to position [31, 0]
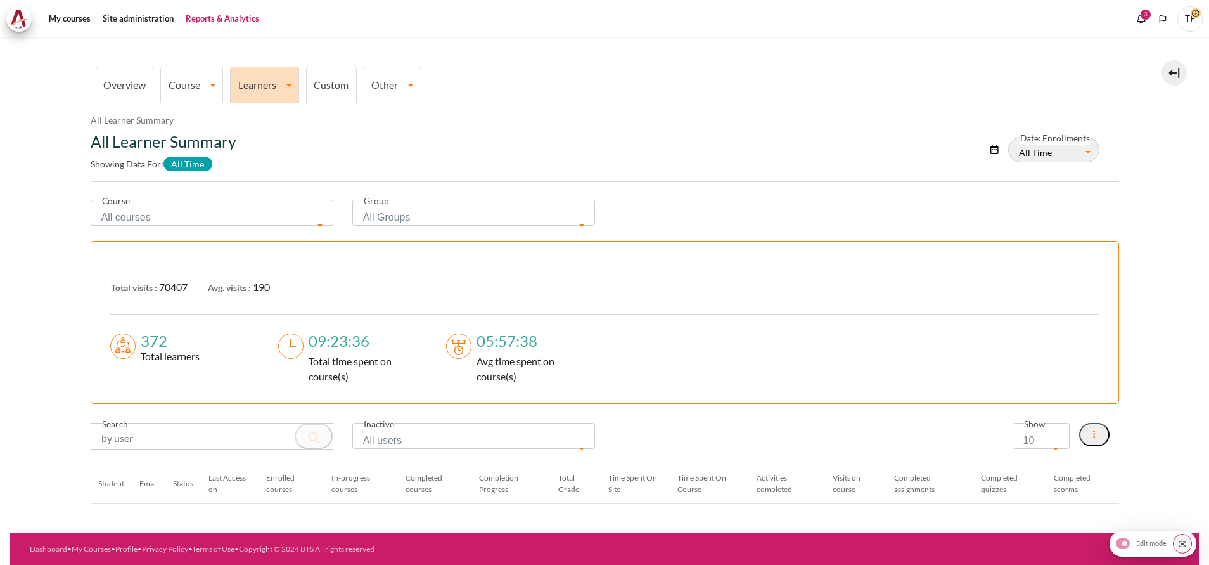
click at [214, 209] on span "All courses" at bounding box center [207, 217] width 213 height 18
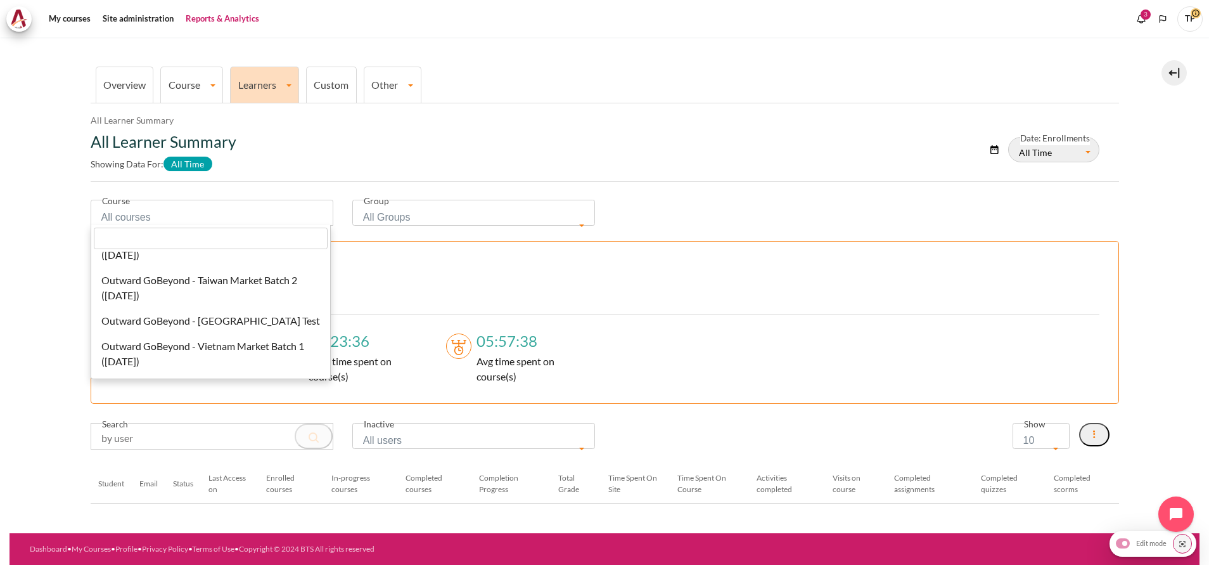
scroll to position [570, 0]
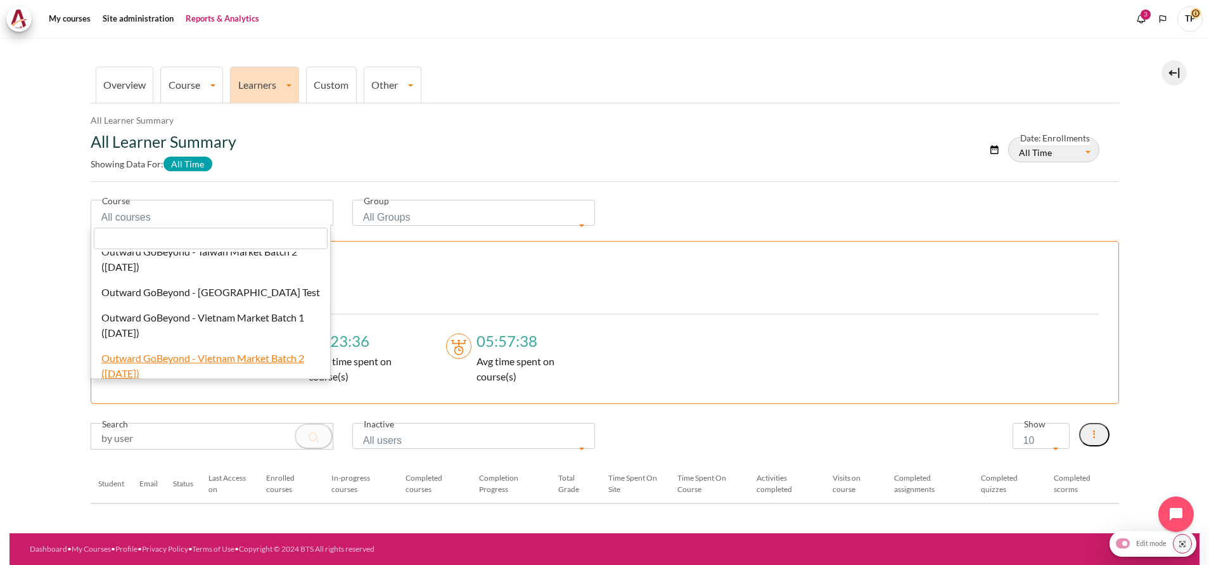
select select "828"
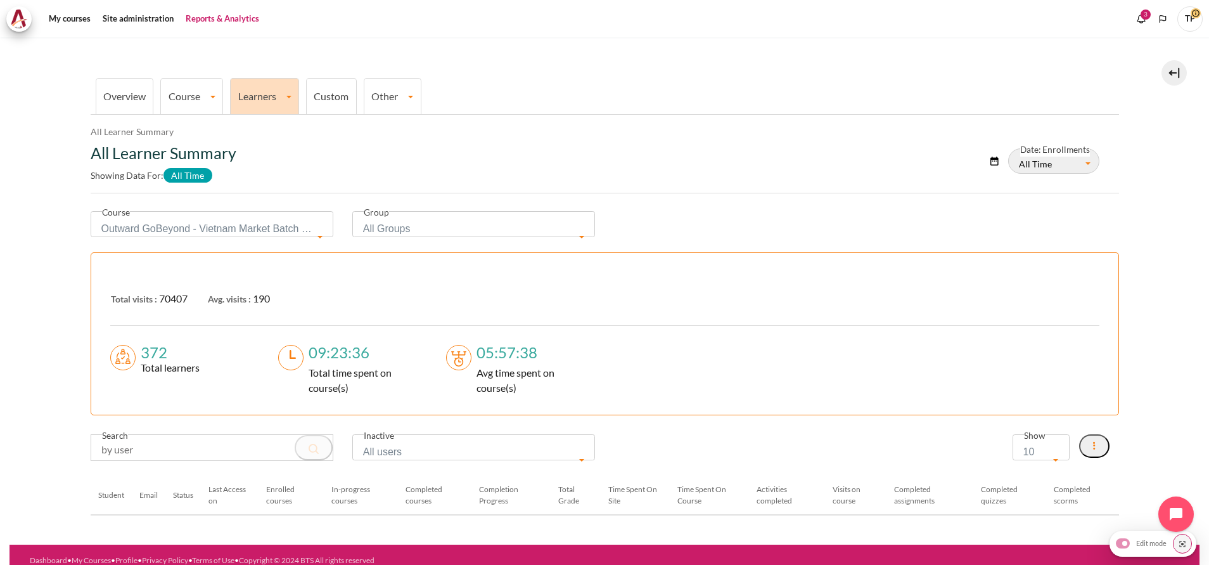
scroll to position [31, 0]
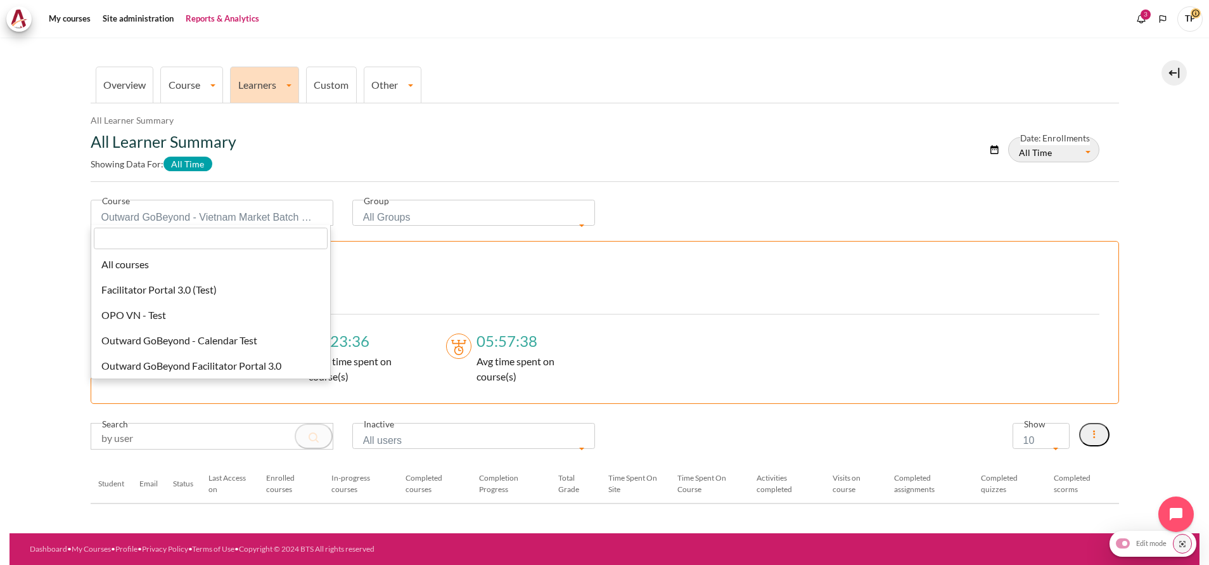
click at [230, 211] on span "Outward GoBeyond - Vietnam Market Batch 2 ([DATE])" at bounding box center [207, 217] width 213 height 18
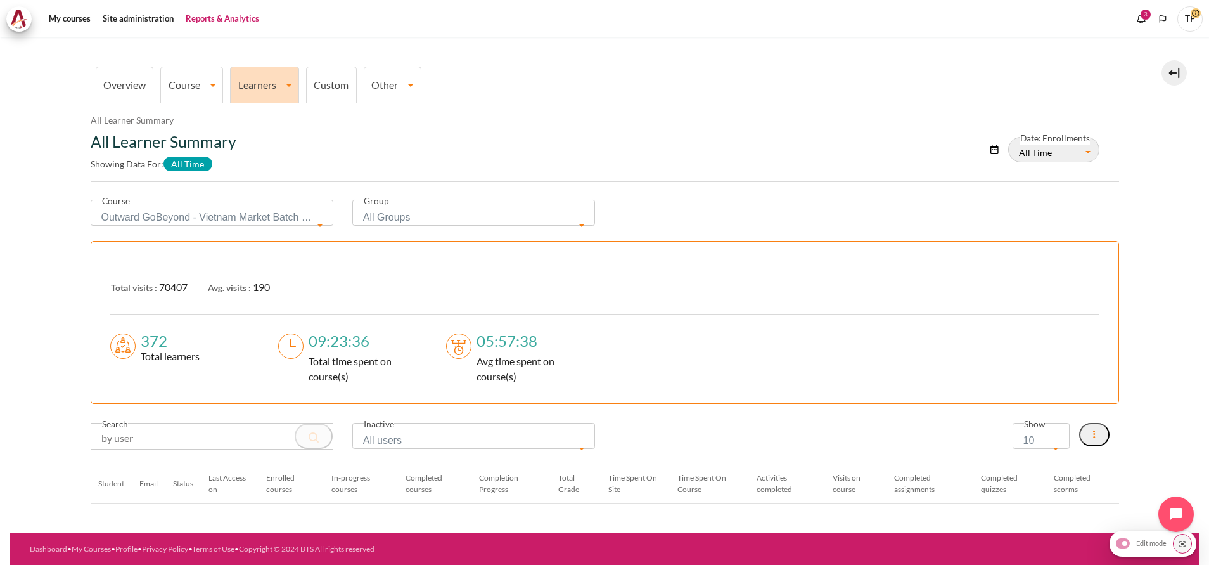
click at [440, 263] on div "Total visits : 70407 Avg. visits : 190" at bounding box center [604, 287] width 989 height 54
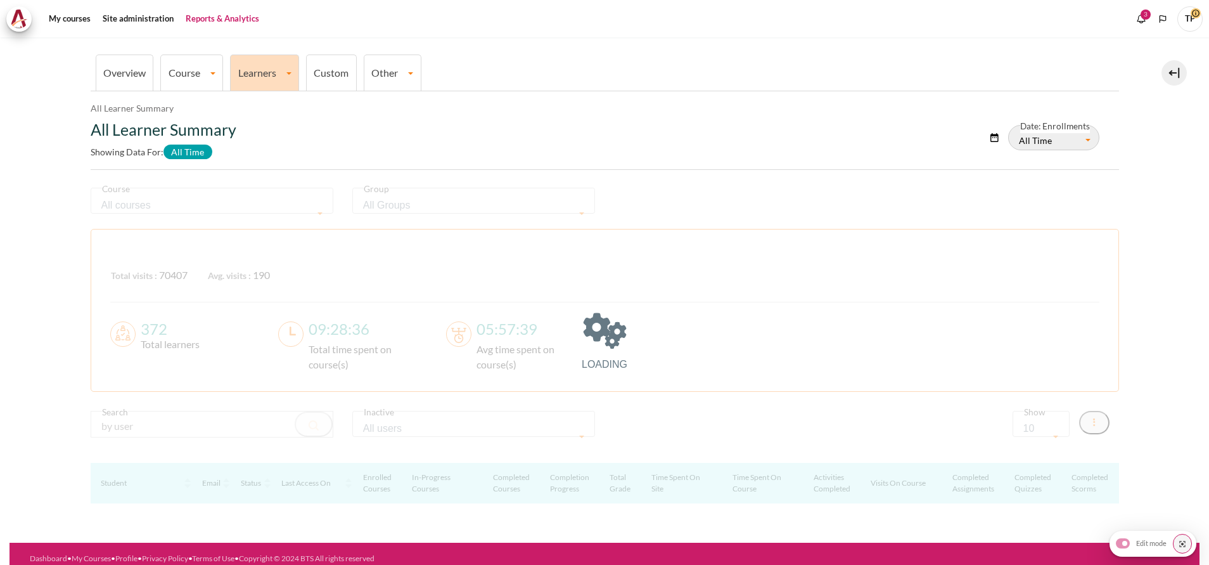
scroll to position [67, 0]
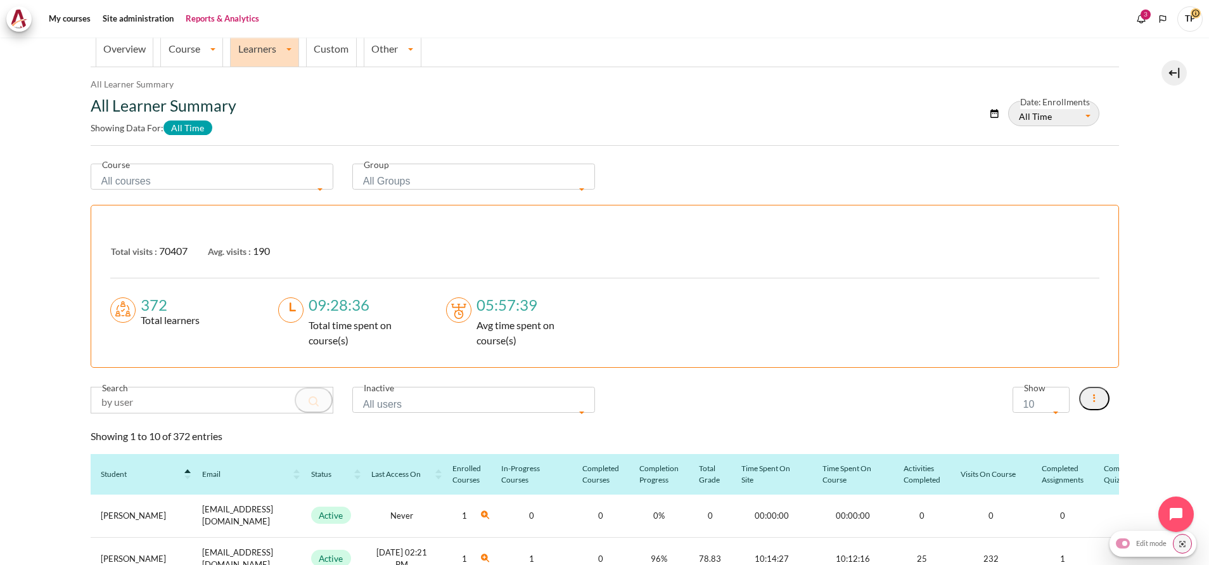
click at [229, 176] on span "All courses" at bounding box center [207, 181] width 213 height 18
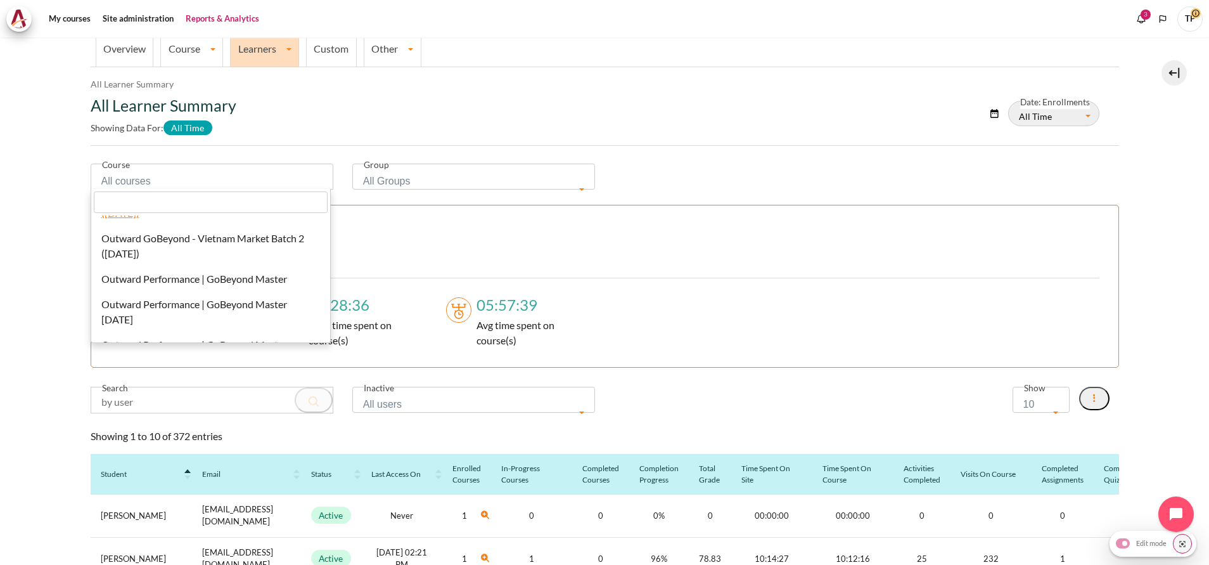
scroll to position [585, 0]
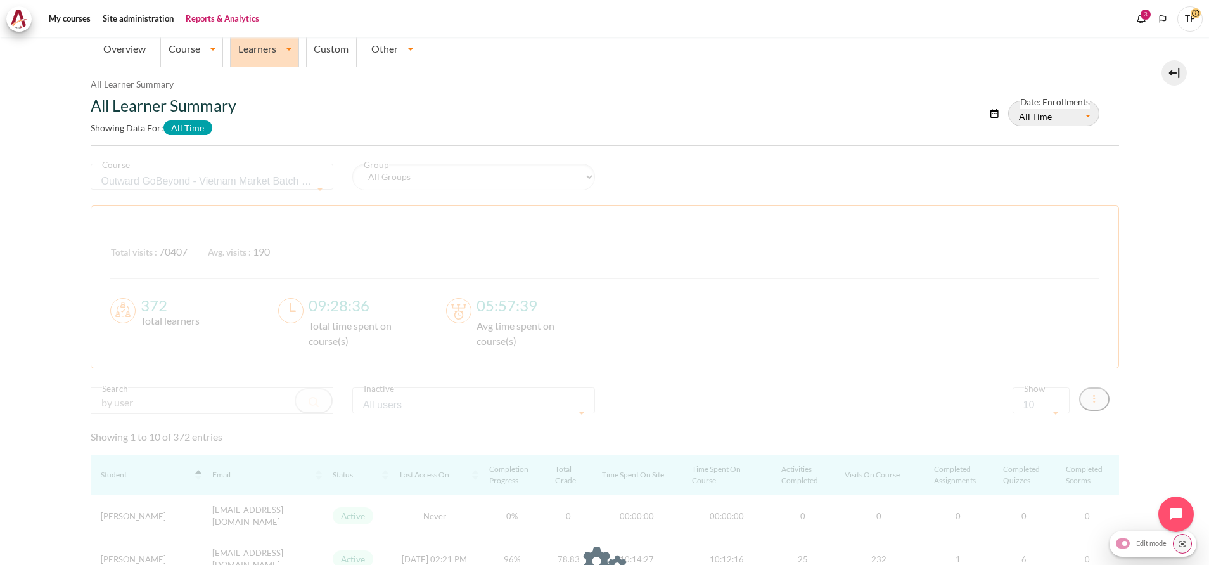
select select "828"
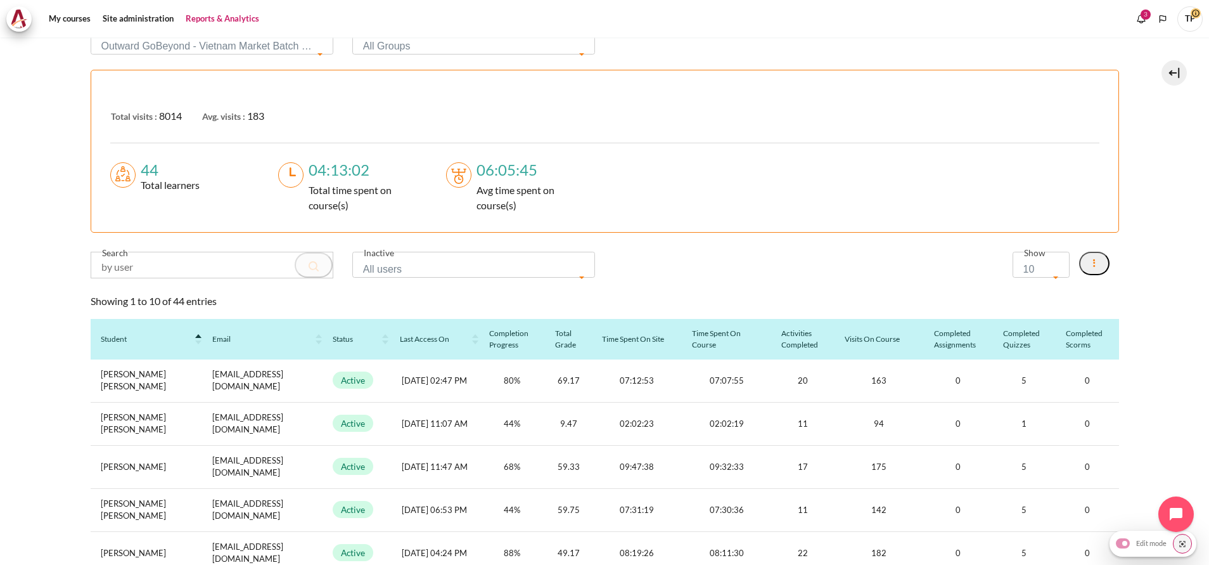
scroll to position [0, 0]
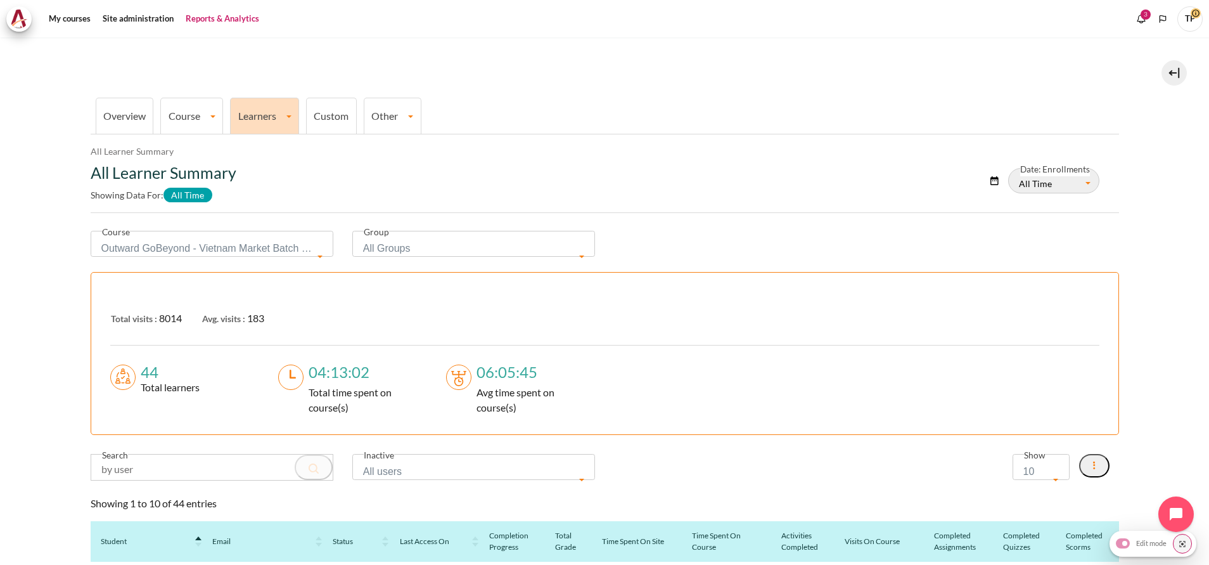
click at [188, 459] on input "Content" at bounding box center [211, 466] width 241 height 25
paste input "vtqtram@zuelligpharma.com"
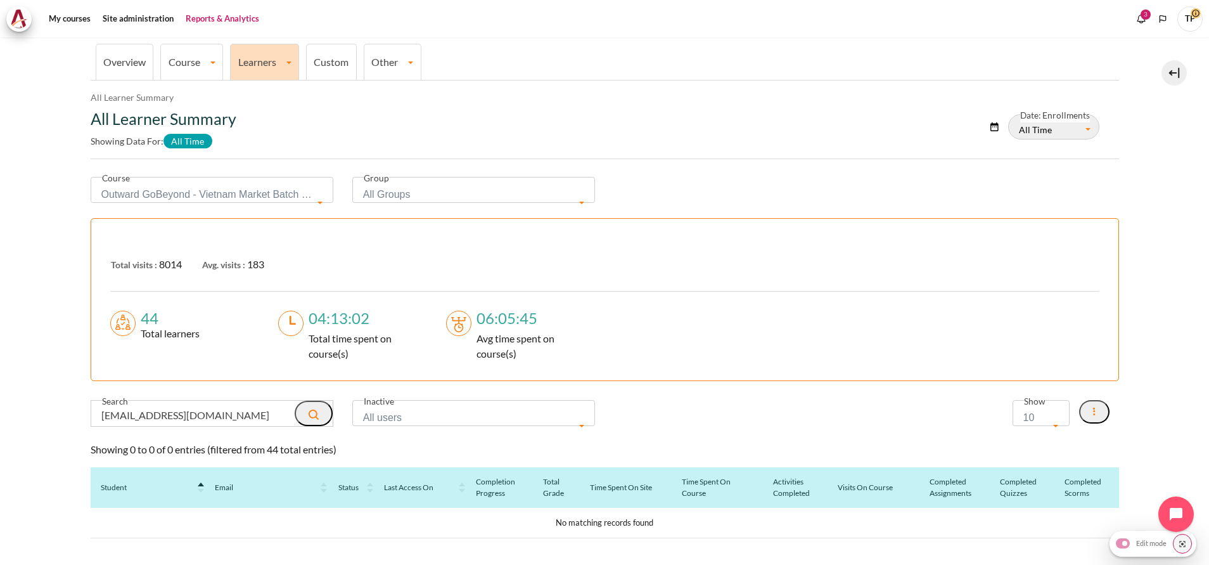
scroll to position [98, 0]
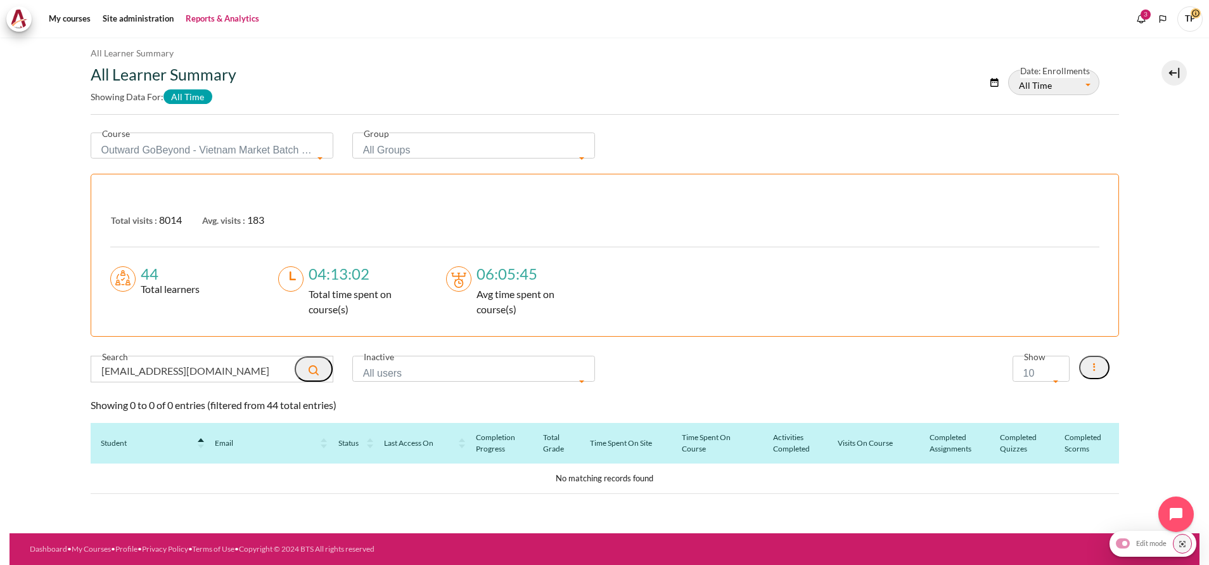
drag, startPoint x: 262, startPoint y: 373, endPoint x: -4, endPoint y: 380, distance: 266.2
click at [0, 380] on html "Skip to main content Add a block" at bounding box center [604, 282] width 1209 height 565
paste input "Tram Vu Thuy Quynh"
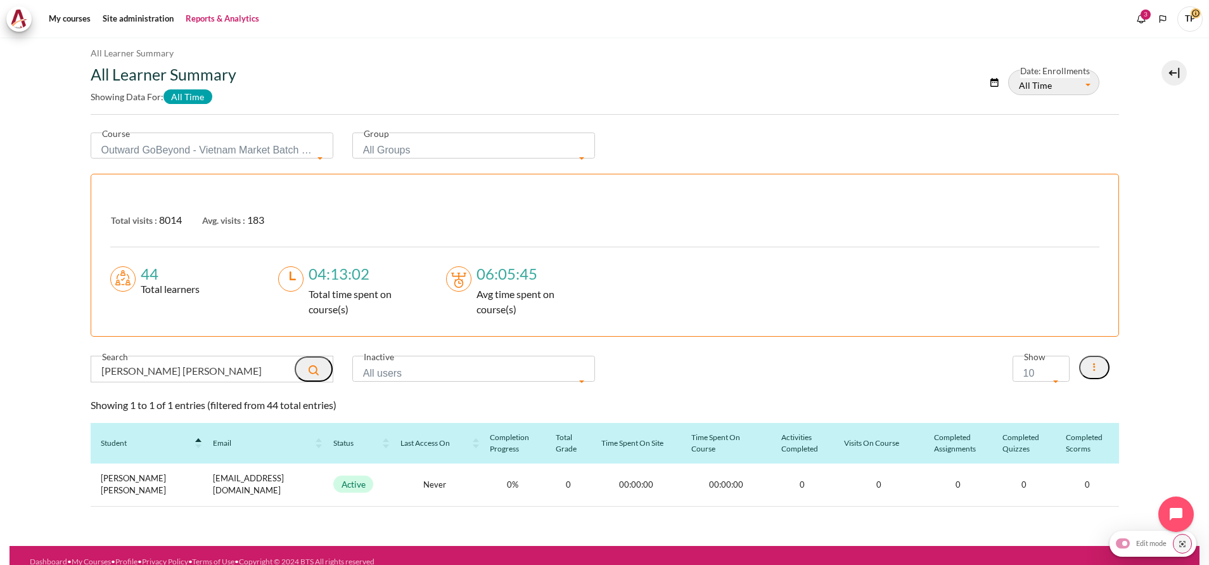
drag, startPoint x: 232, startPoint y: 362, endPoint x: -4, endPoint y: 383, distance: 236.6
click at [0, 383] on html "Skip to main content Add a block" at bounding box center [604, 282] width 1209 height 565
paste input "u Dao Tha"
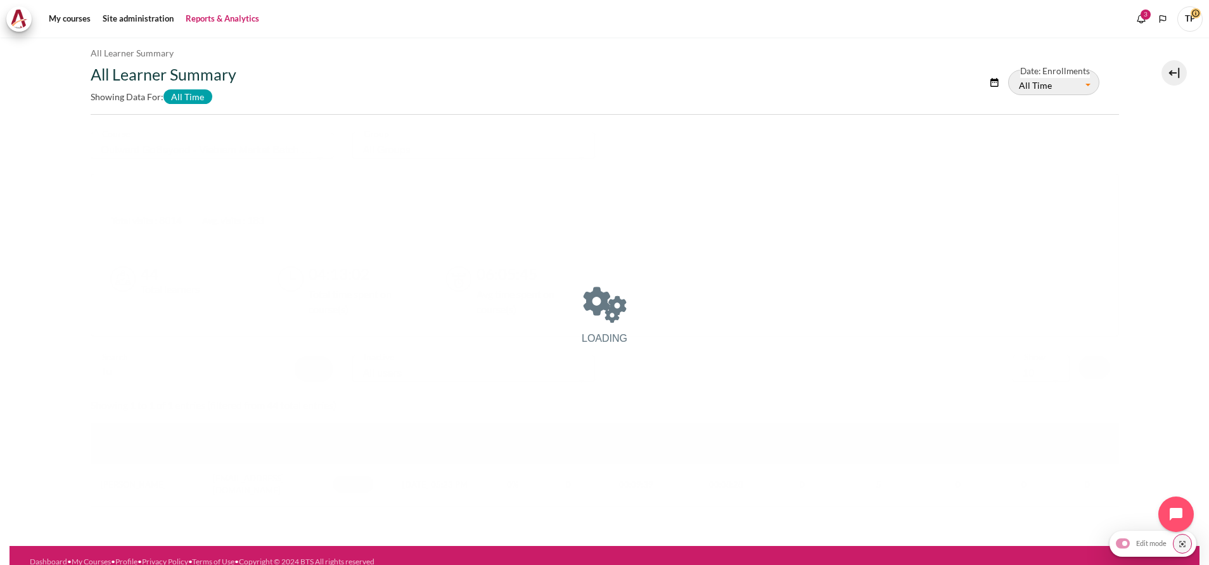
type input "T"
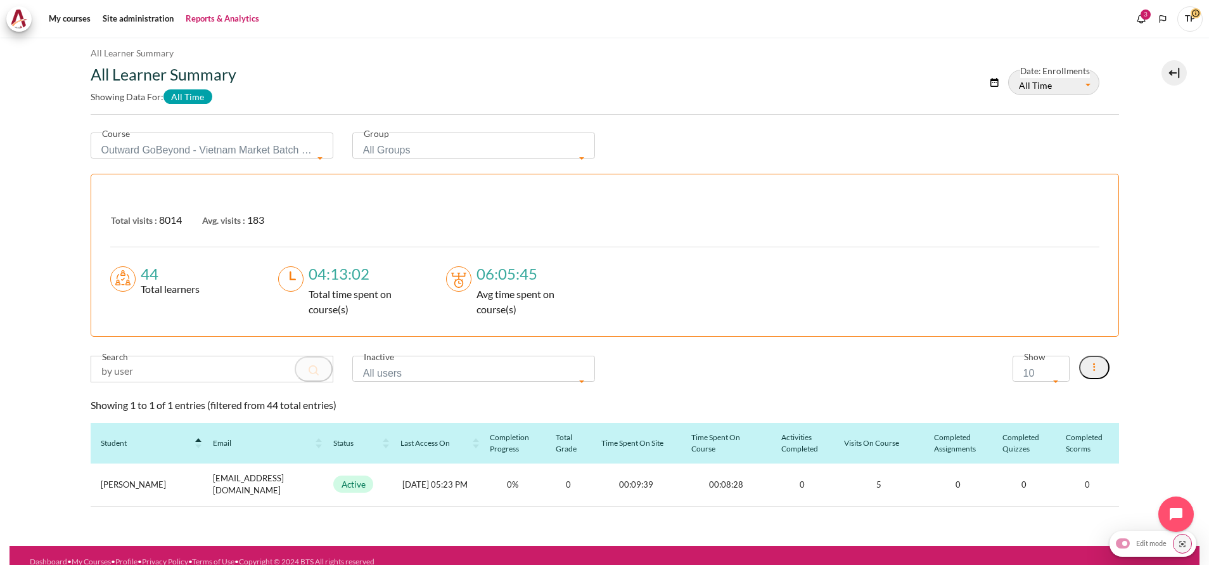
click at [11, 426] on section "Overview Course All Courses Summary Course Activities Summary Course Activity C…" at bounding box center [605, 242] width 1190 height 606
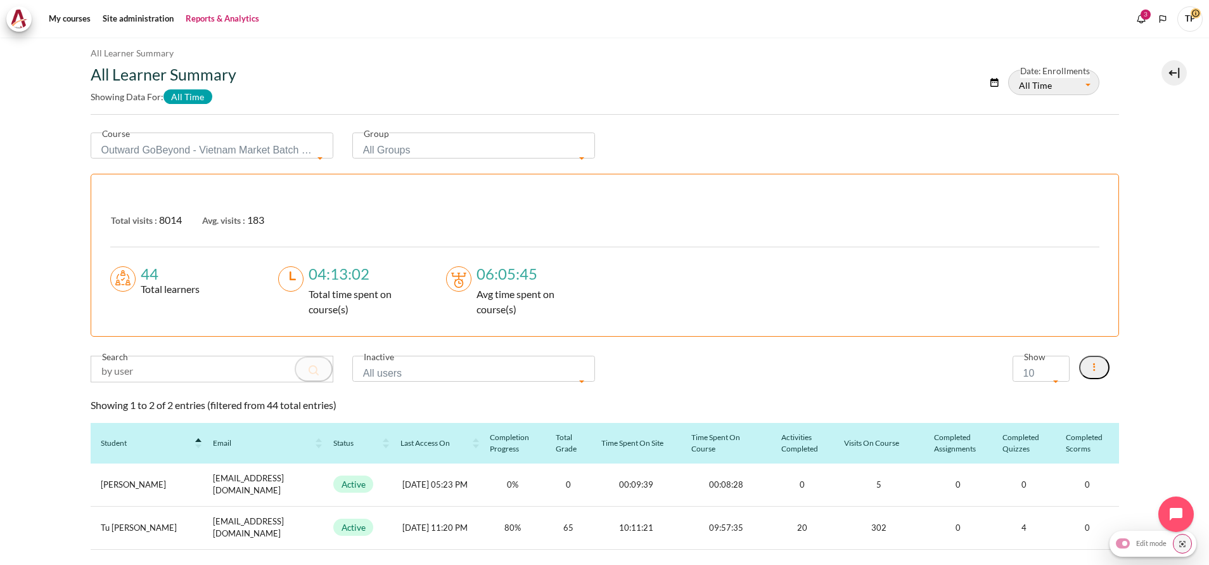
click at [239, 363] on input "Content" at bounding box center [211, 368] width 241 height 25
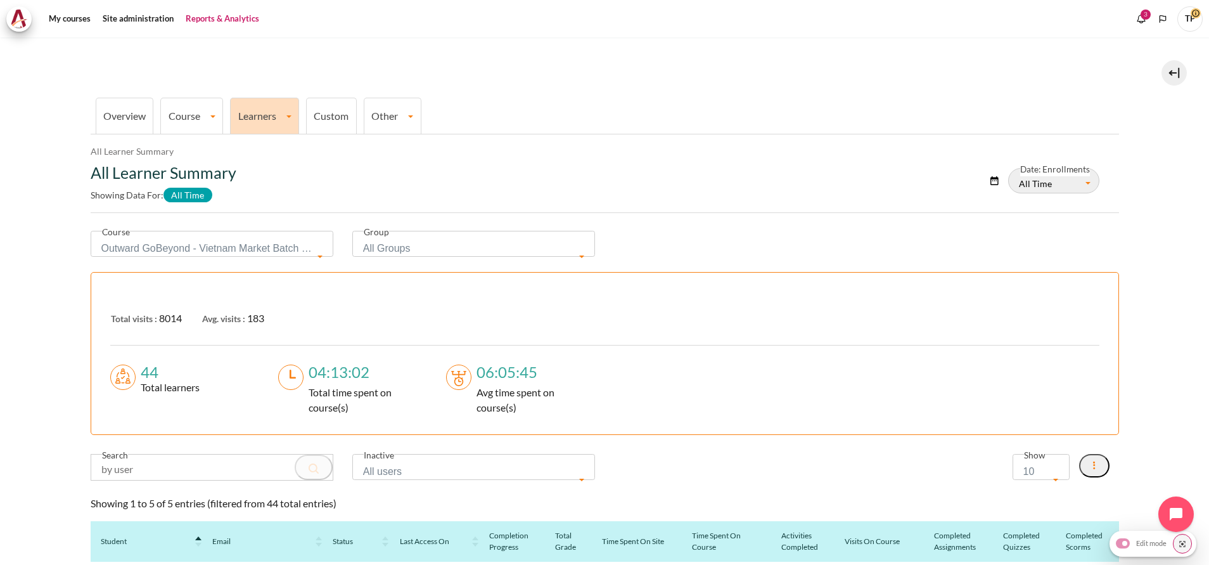
scroll to position [283, 0]
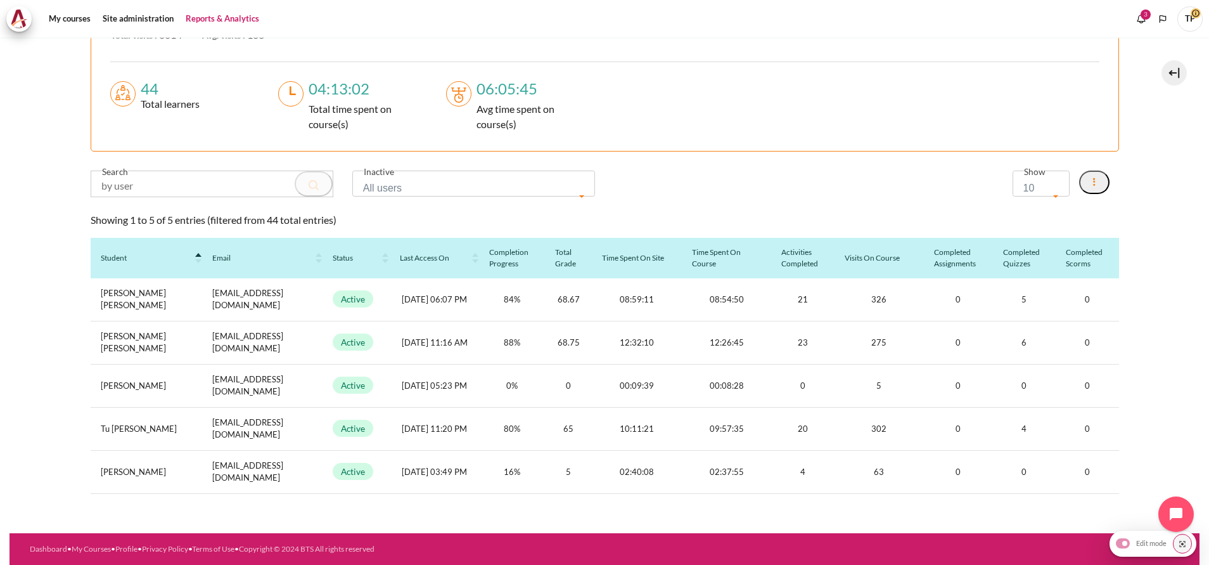
click at [163, 199] on div "Search Inactive All users Since 1 Week Since 2 Weeks Since 1 Month Since 1 Year…" at bounding box center [604, 188] width 1047 height 37
click at [171, 186] on input "Content" at bounding box center [211, 183] width 241 height 25
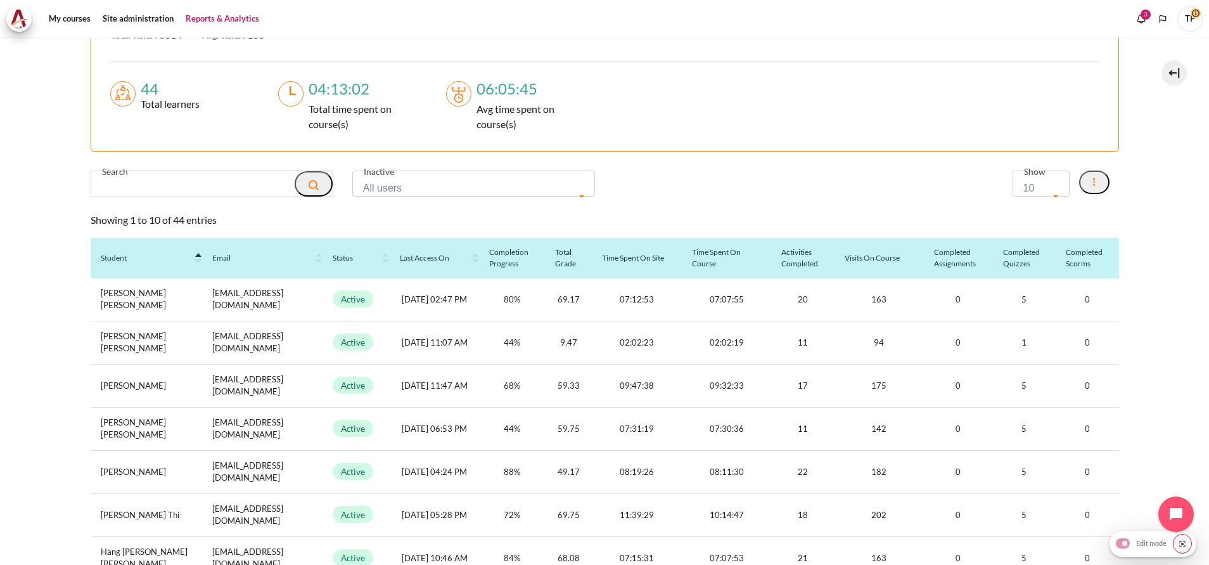
type input "\"
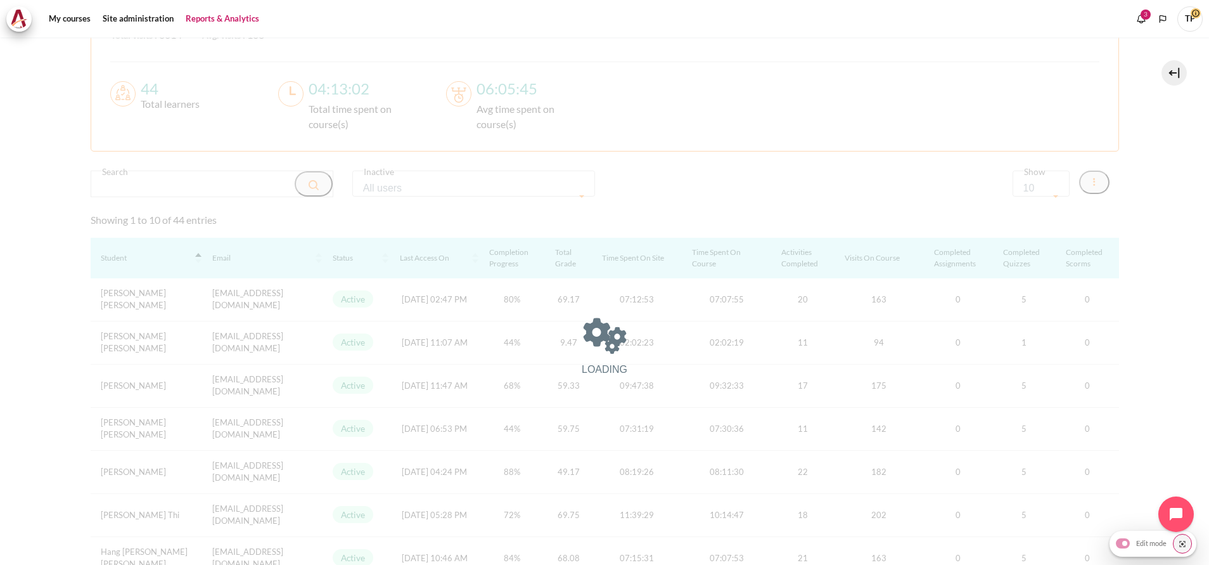
scroll to position [98, 0]
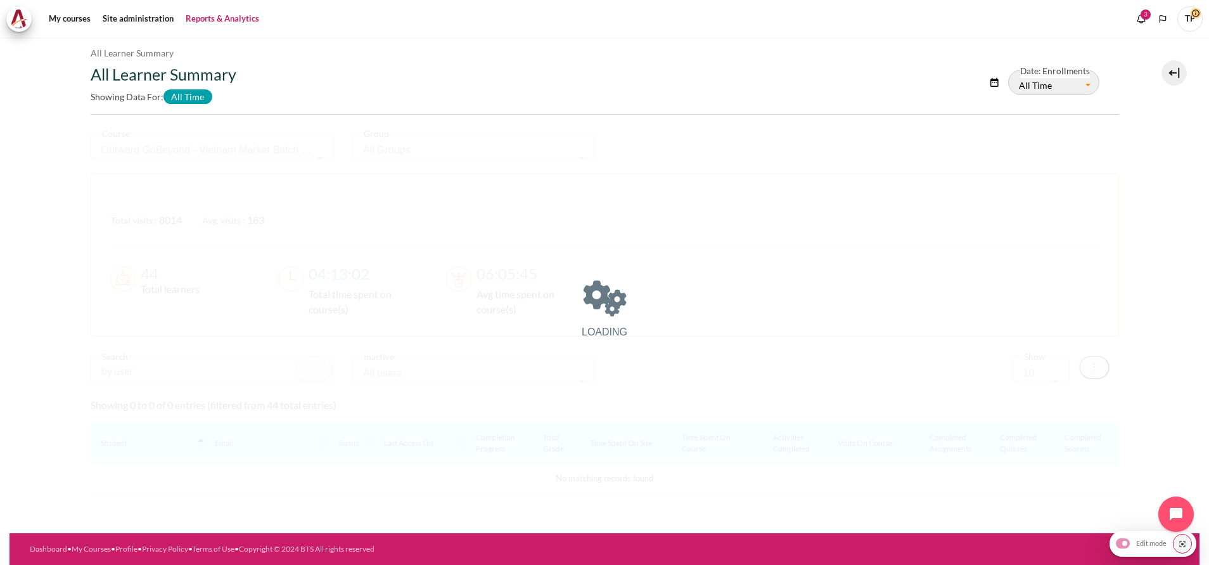
click at [40, 406] on section "Overview Course All Courses Summary Course Activities Summary Course Activity C…" at bounding box center [605, 236] width 1190 height 594
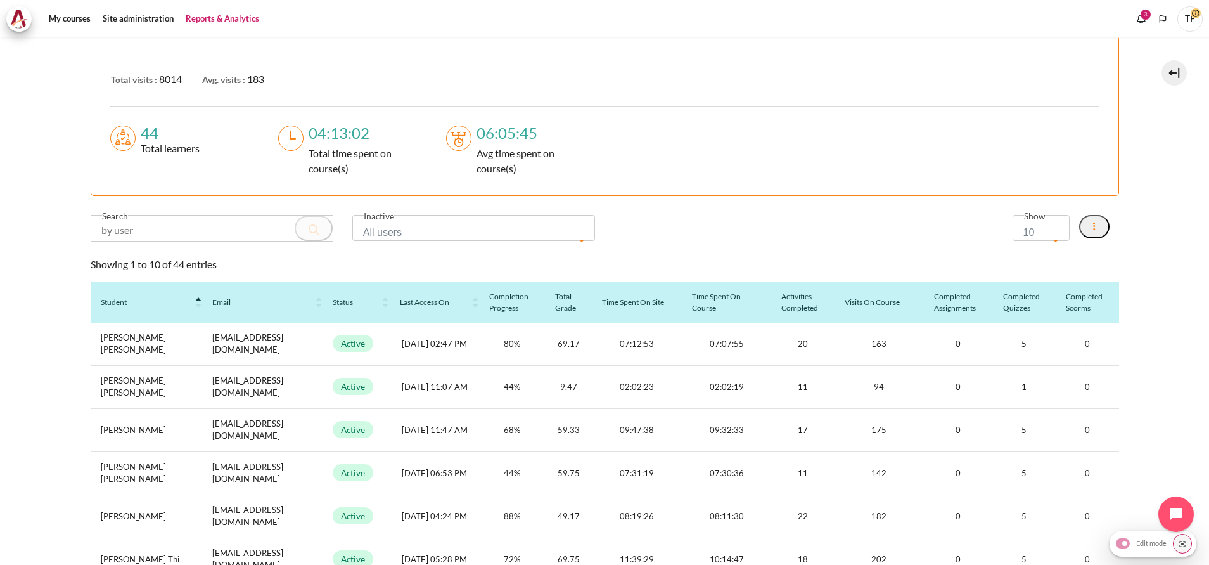
scroll to position [0, 0]
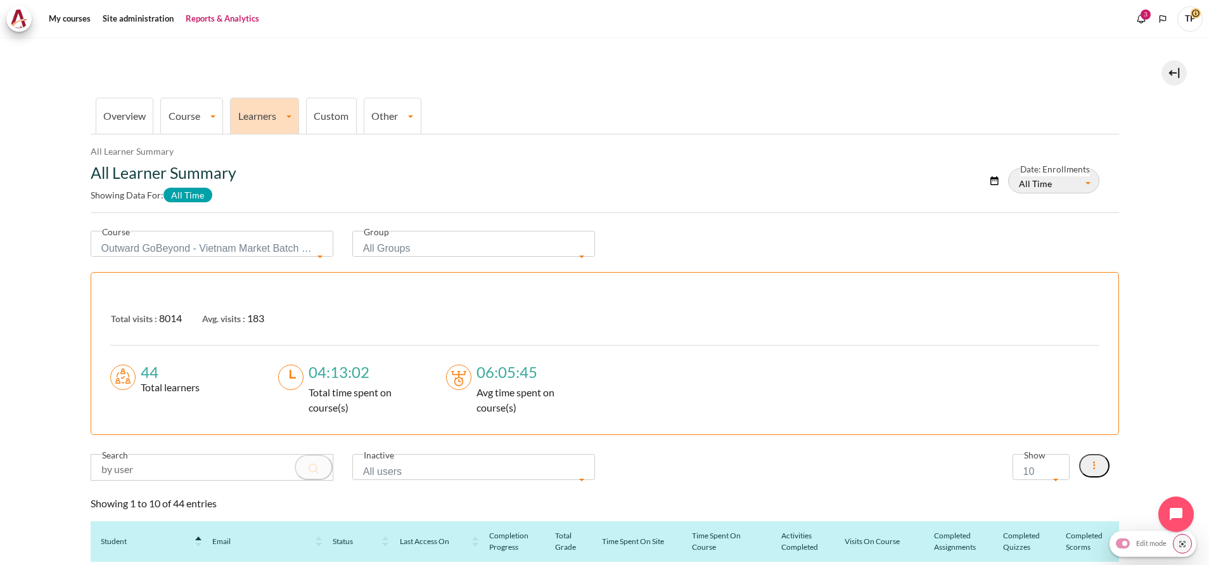
click at [1030, 465] on span "10" at bounding box center [1036, 472] width 27 height 18
select select "50"
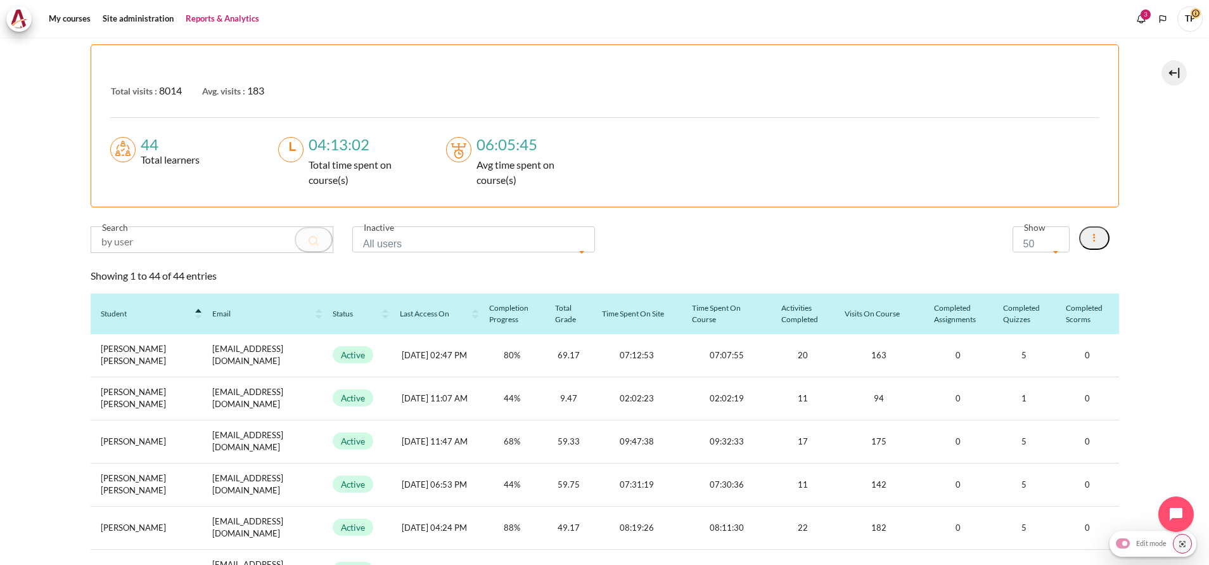
scroll to position [68, 0]
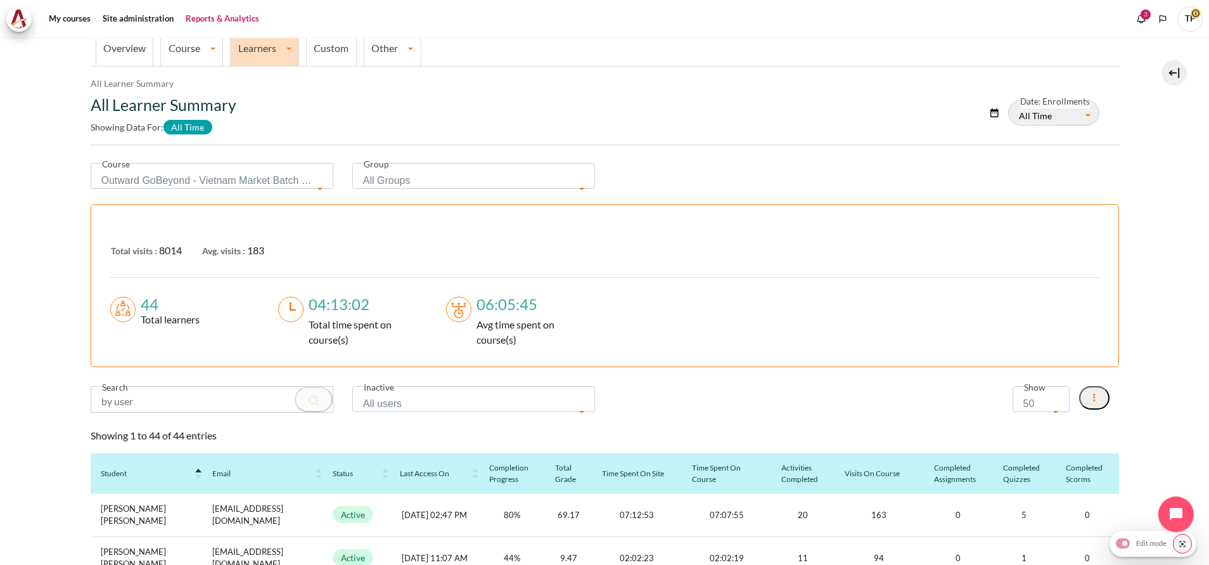
click at [479, 475] on th "Last Access on" at bounding box center [434, 473] width 89 height 41
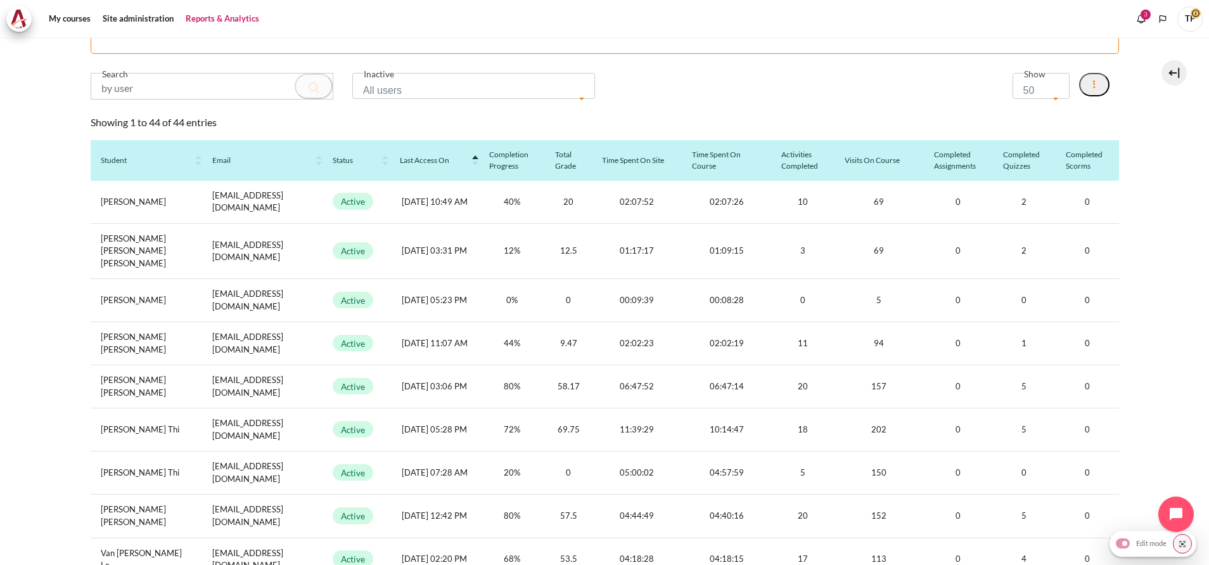
scroll to position [337, 0]
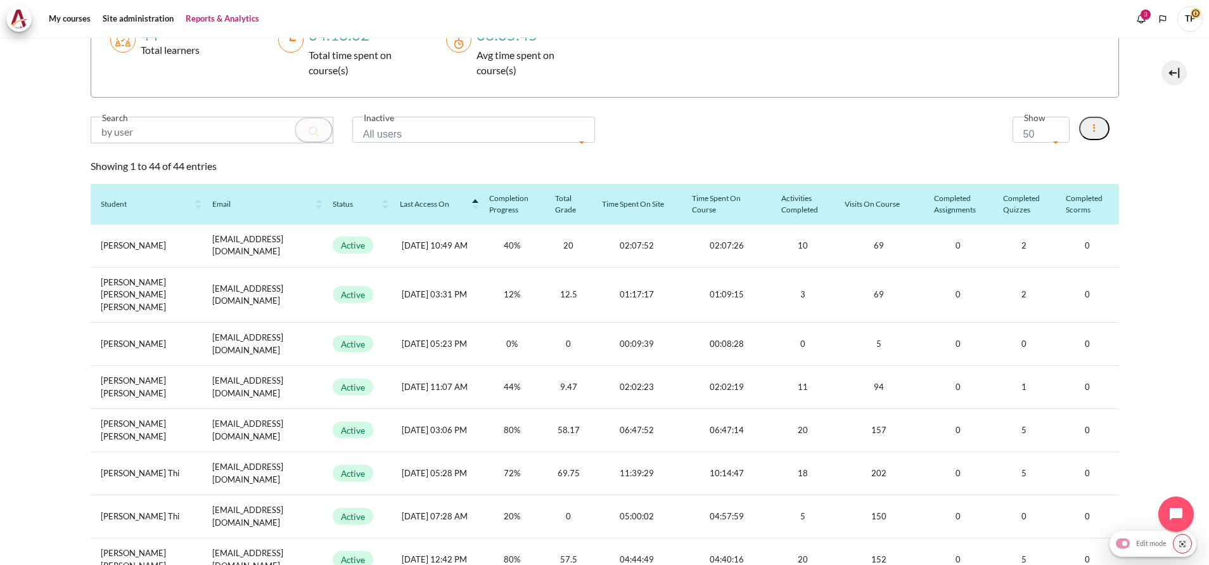
click at [143, 131] on input "Content" at bounding box center [211, 129] width 241 height 25
type input "m"
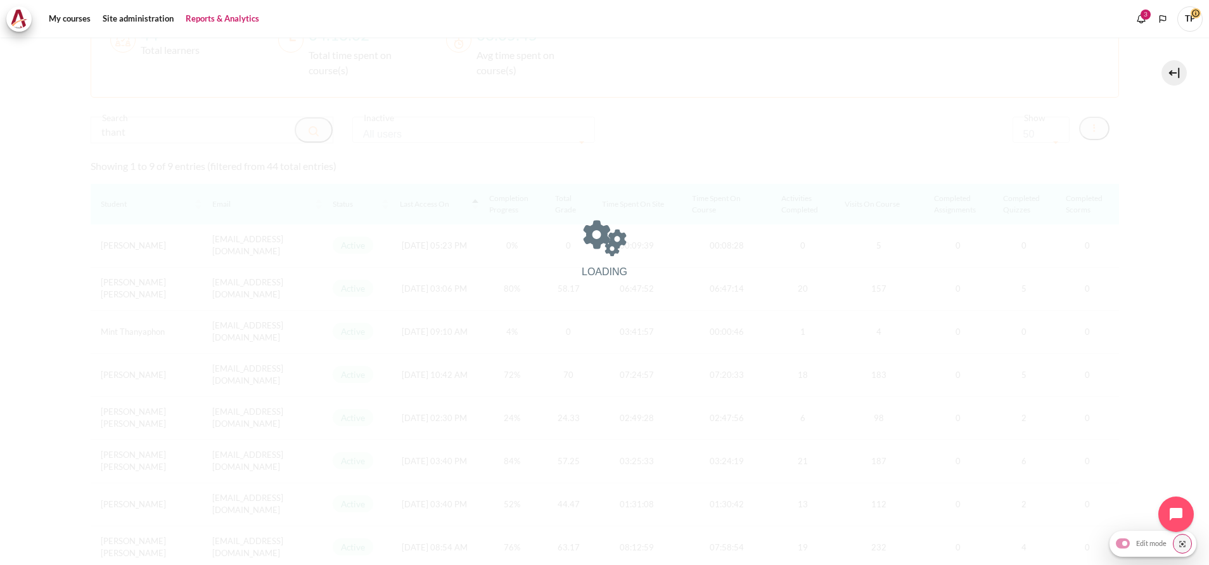
scroll to position [98, 0]
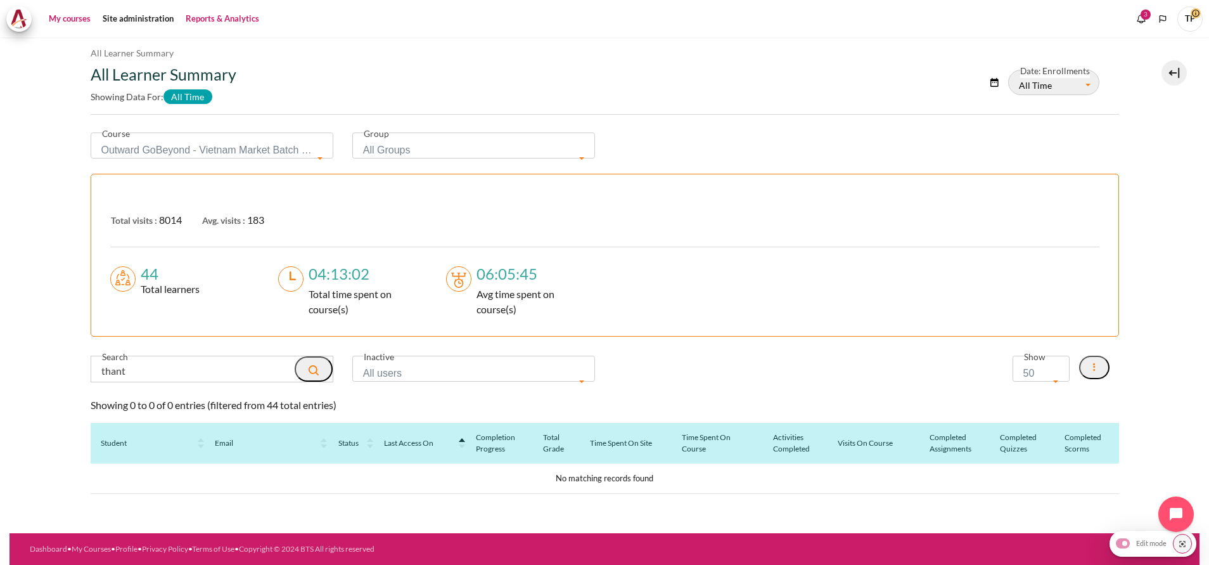
type input "thant"
click at [50, 15] on link "My courses" at bounding box center [69, 18] width 51 height 25
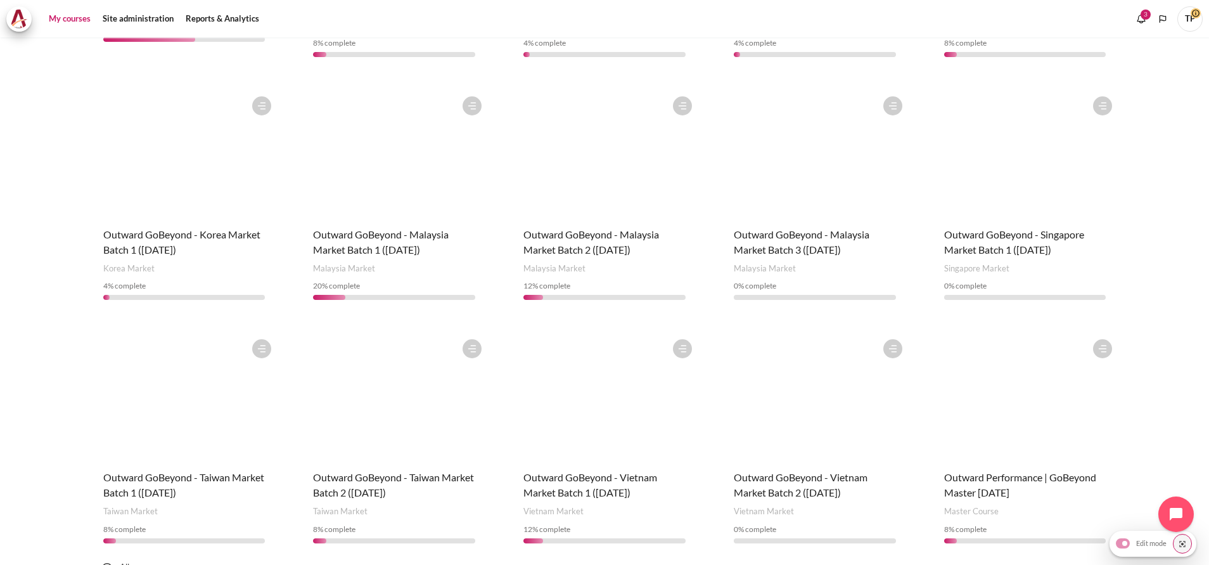
scroll to position [407, 0]
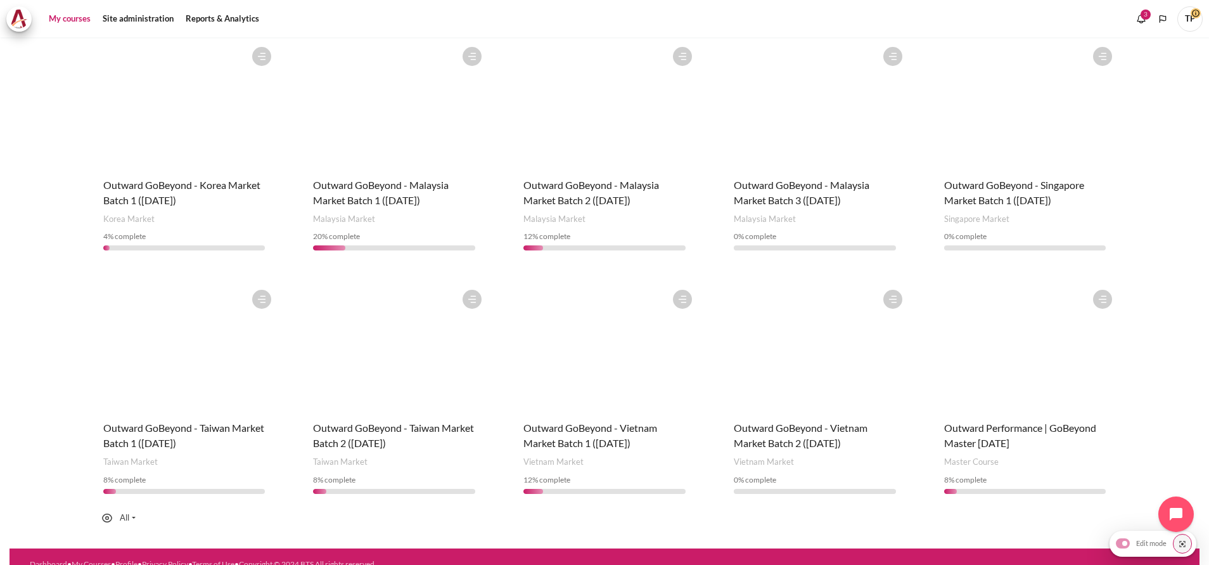
click at [788, 342] on figure "Content" at bounding box center [815, 346] width 188 height 127
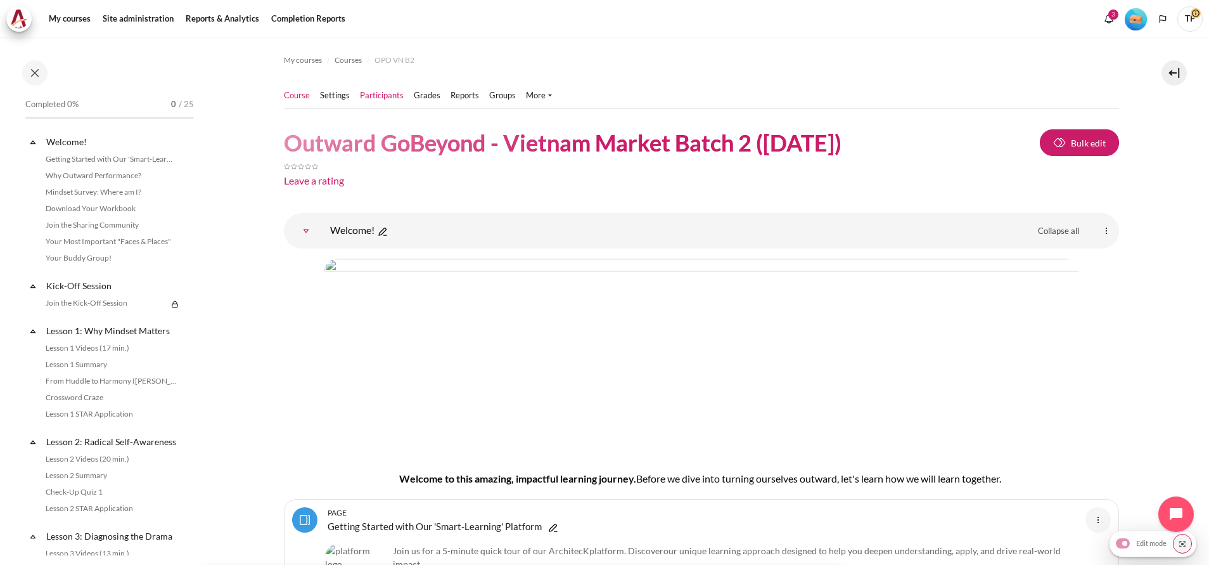
click at [386, 99] on link "Participants" at bounding box center [382, 95] width 44 height 13
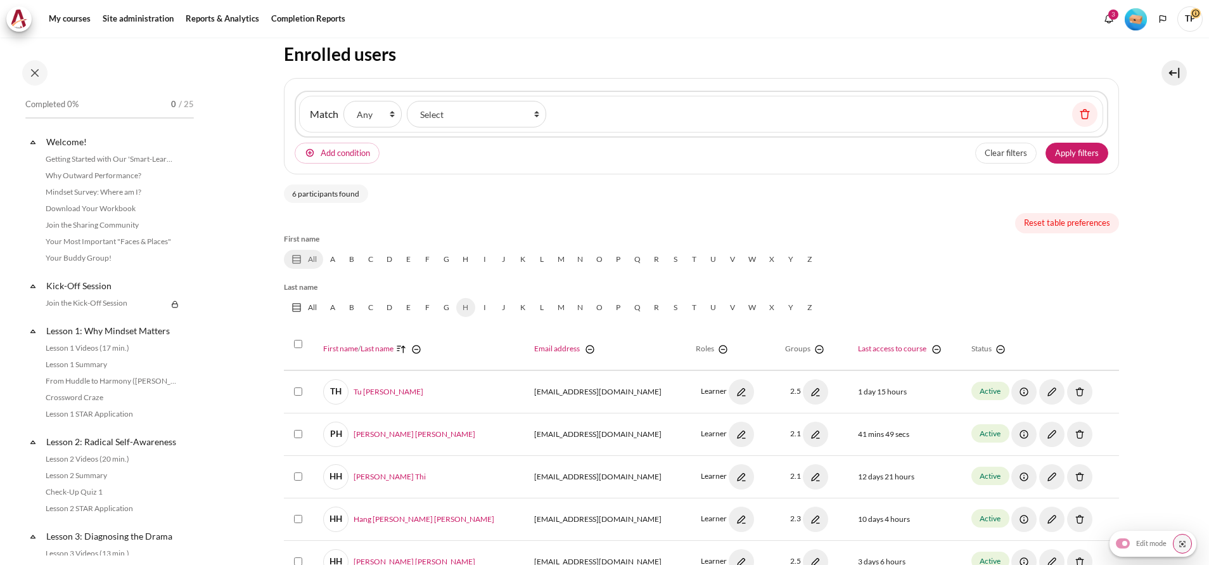
scroll to position [141, 0]
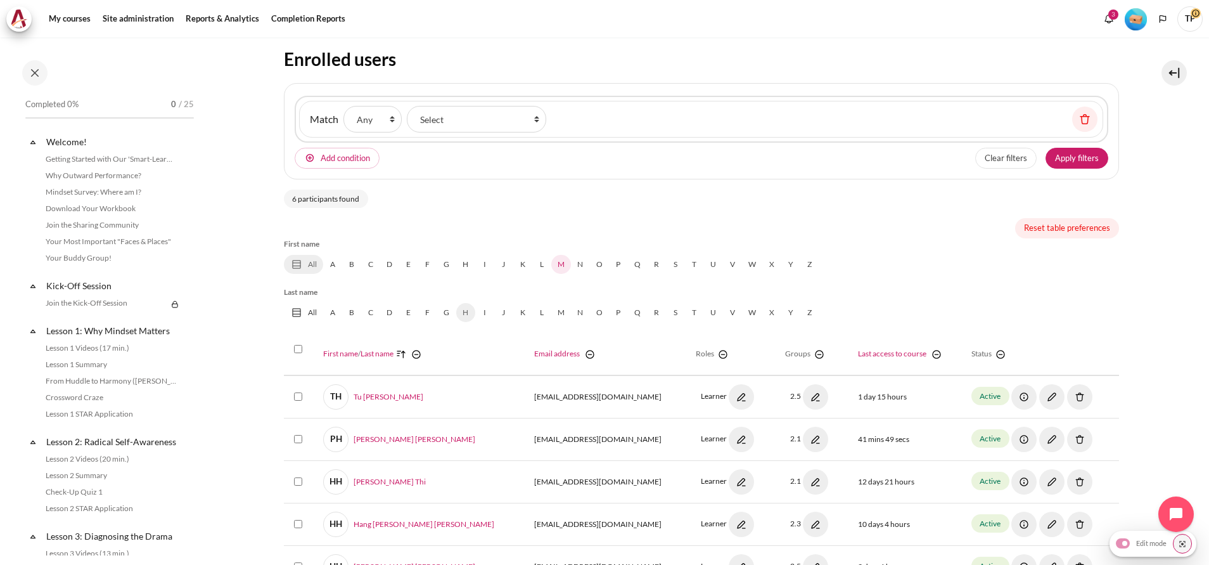
click at [556, 263] on link "M" at bounding box center [561, 264] width 20 height 19
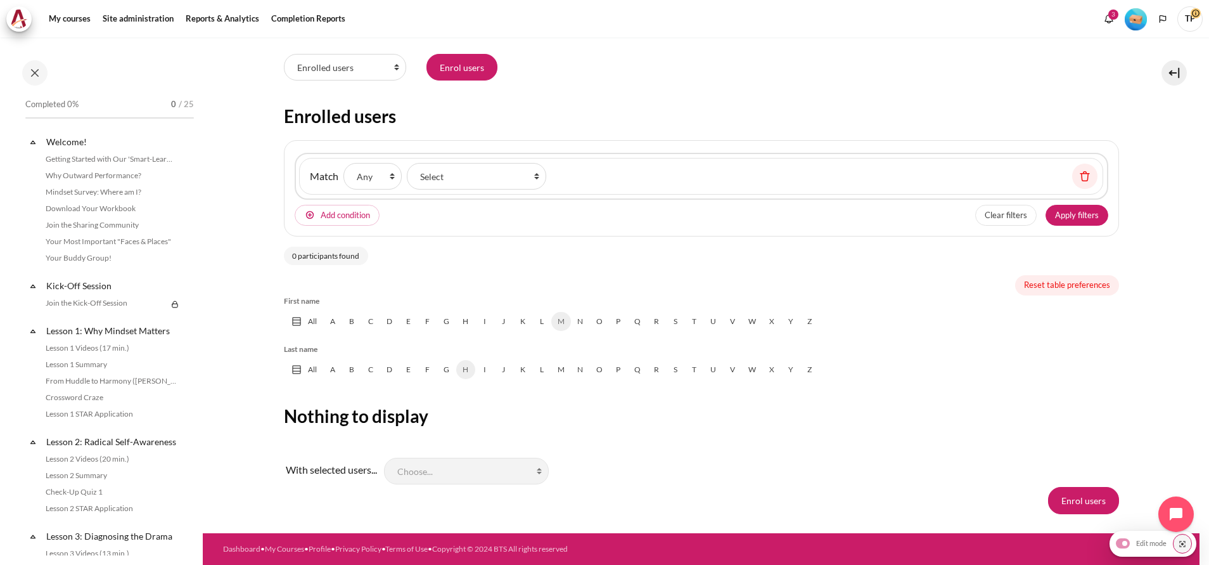
scroll to position [84, 0]
click at [288, 369] on link "All" at bounding box center [303, 369] width 39 height 19
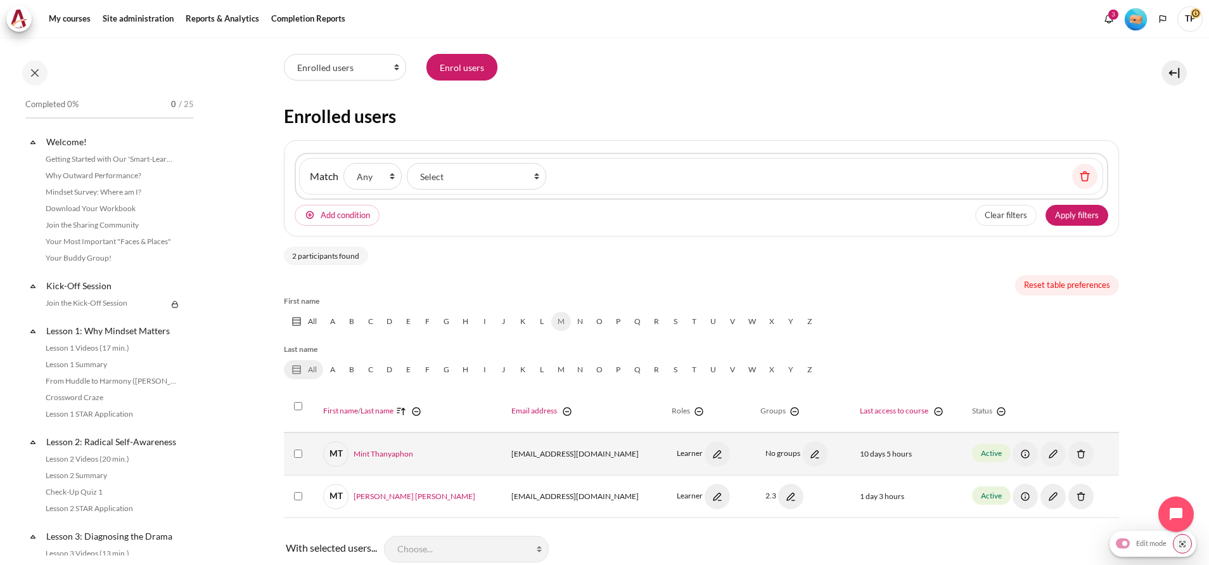
click at [1068, 449] on img "Content" at bounding box center [1080, 453] width 25 height 25
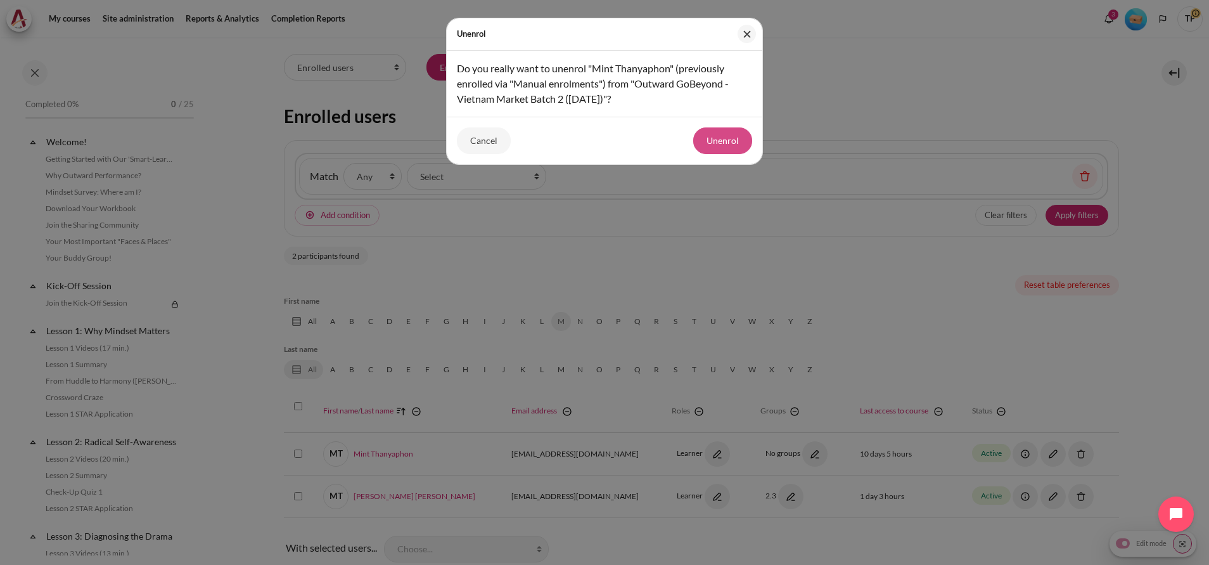
click at [712, 141] on button "Unenrol" at bounding box center [722, 140] width 59 height 27
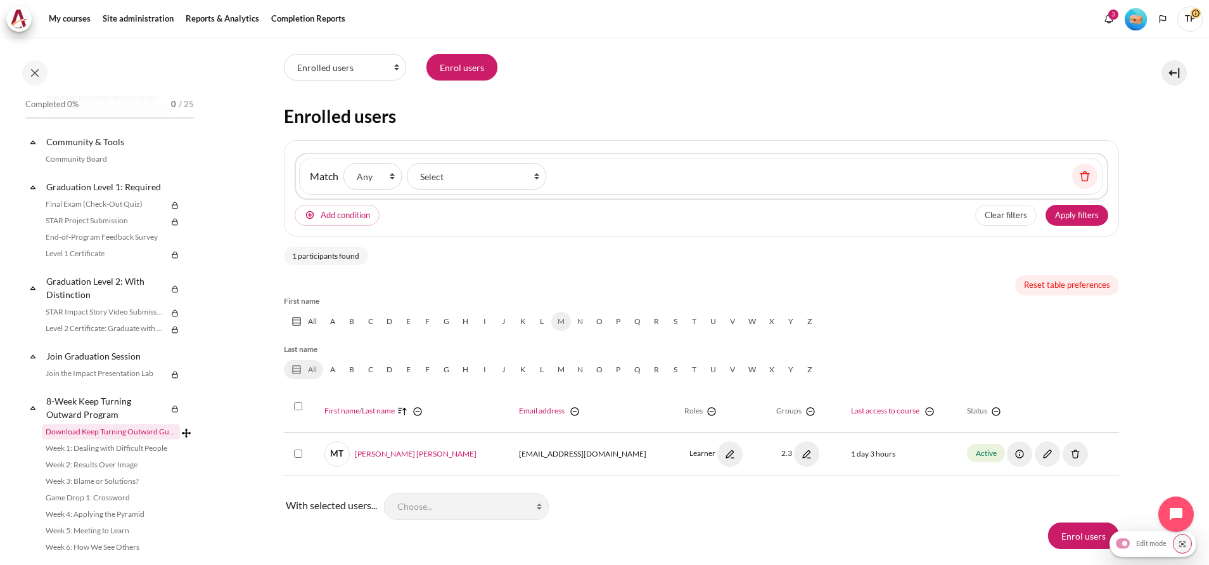
scroll to position [1601, 0]
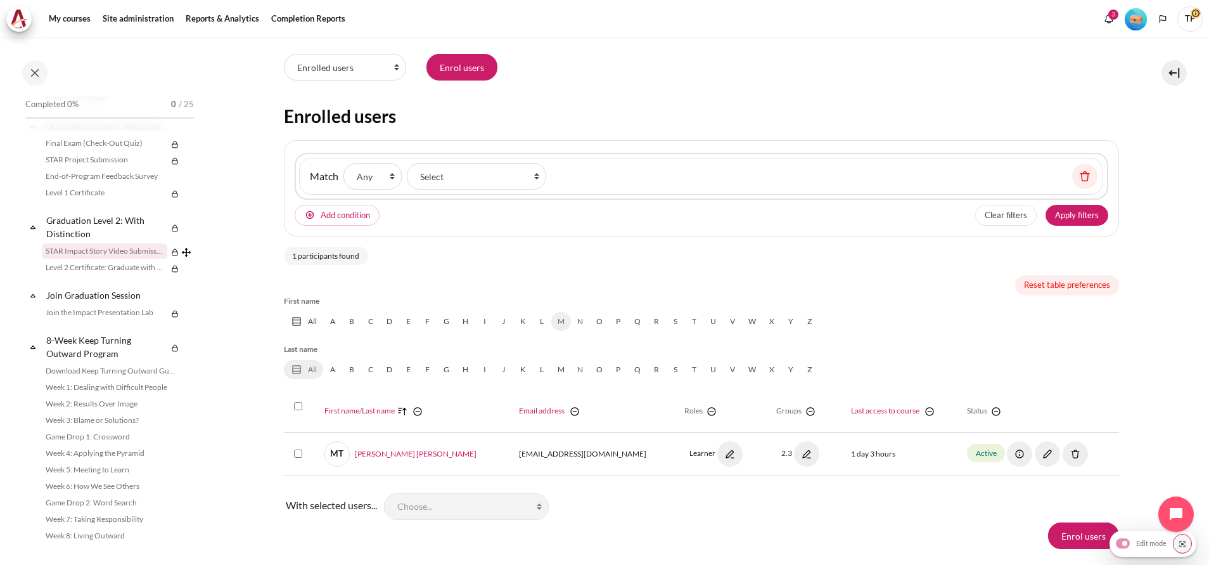
click at [77, 258] on link "STAR Impact Story Video Submission" at bounding box center [104, 250] width 125 height 15
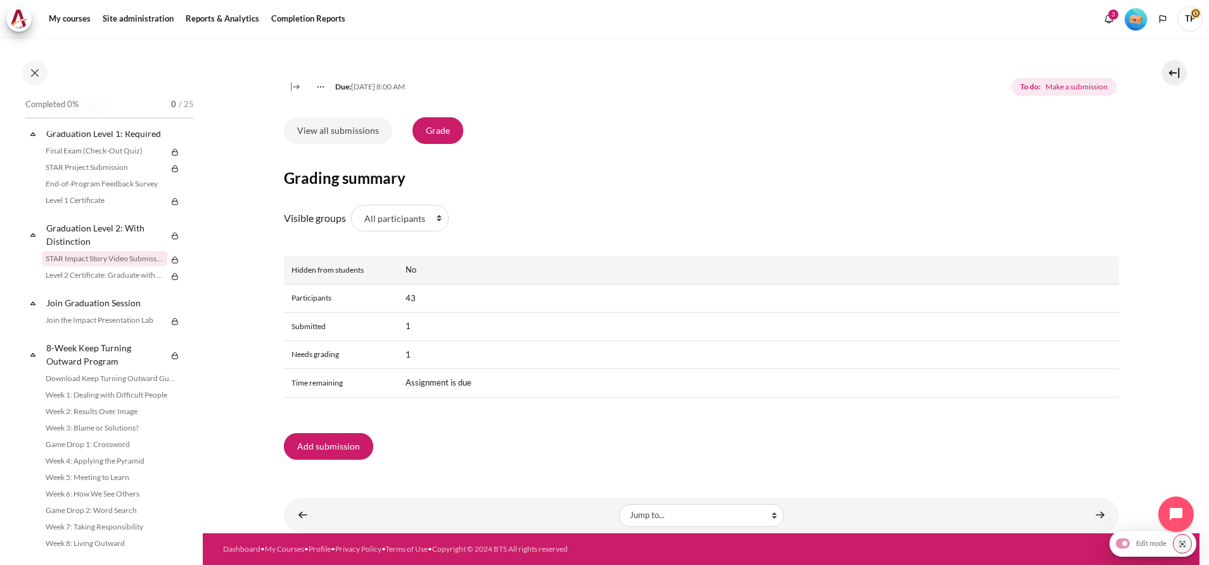
scroll to position [188, 0]
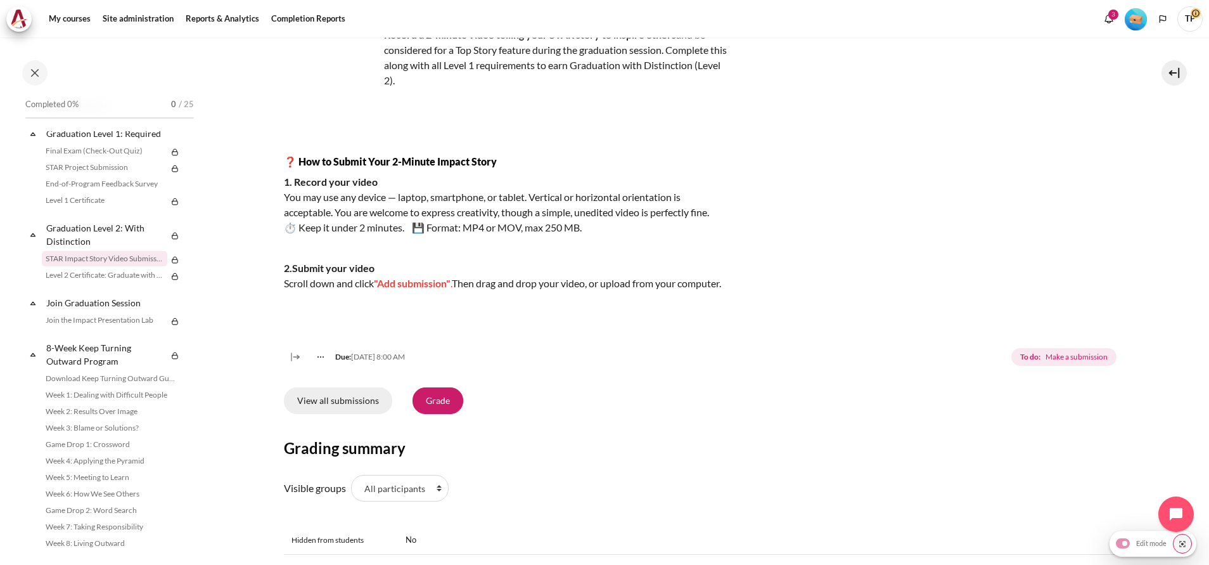
click at [317, 414] on link "View all submissions" at bounding box center [338, 400] width 108 height 27
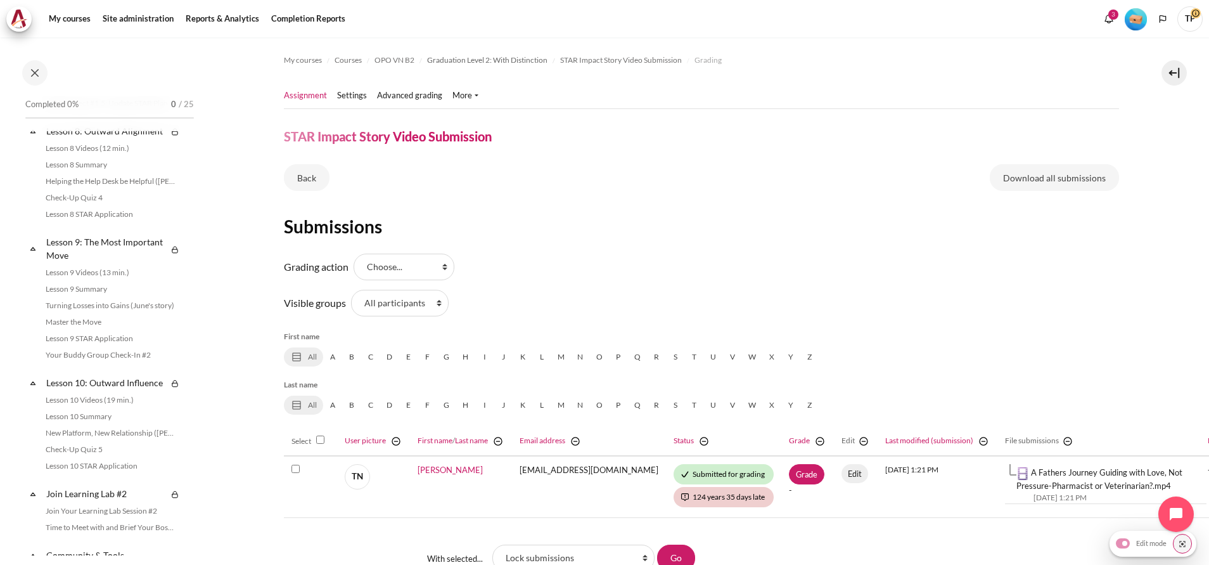
scroll to position [767, 0]
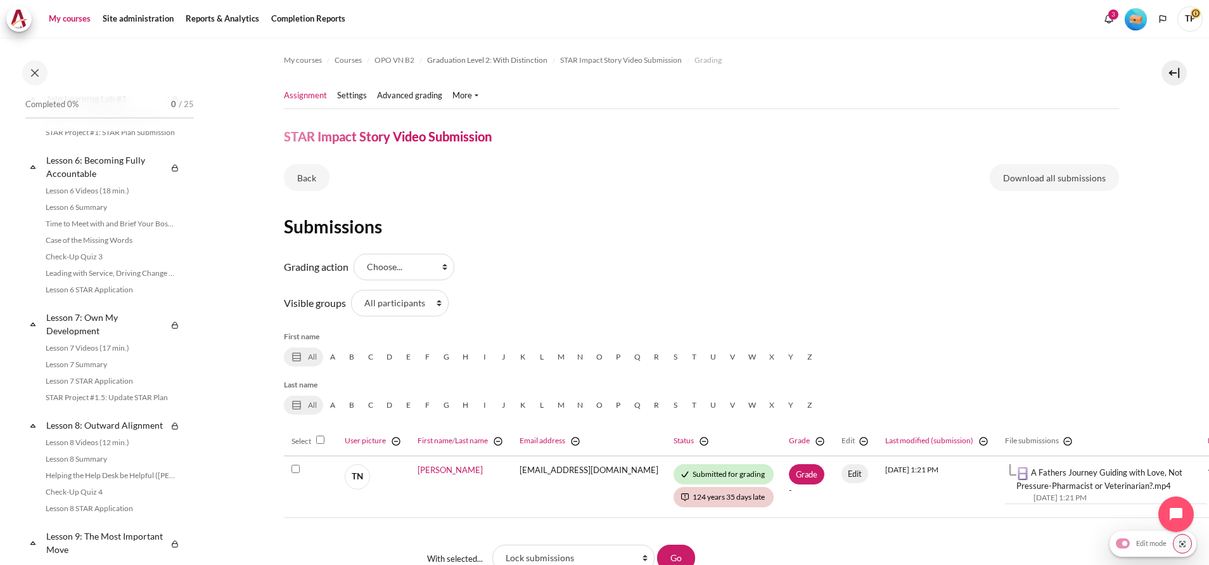
click at [77, 19] on link "My courses" at bounding box center [69, 18] width 51 height 25
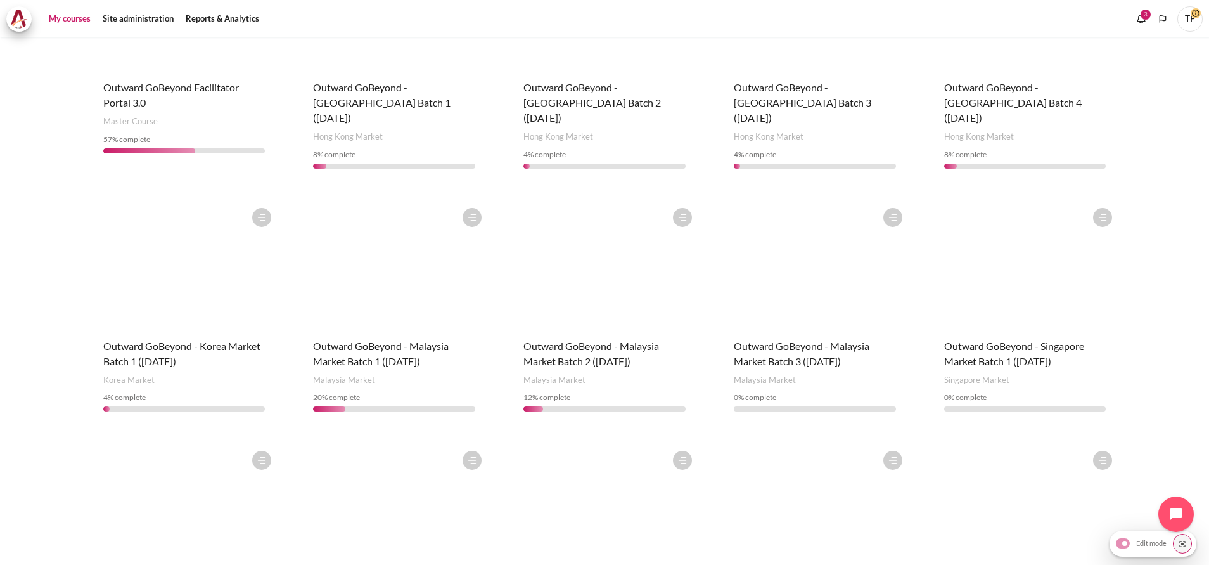
scroll to position [407, 0]
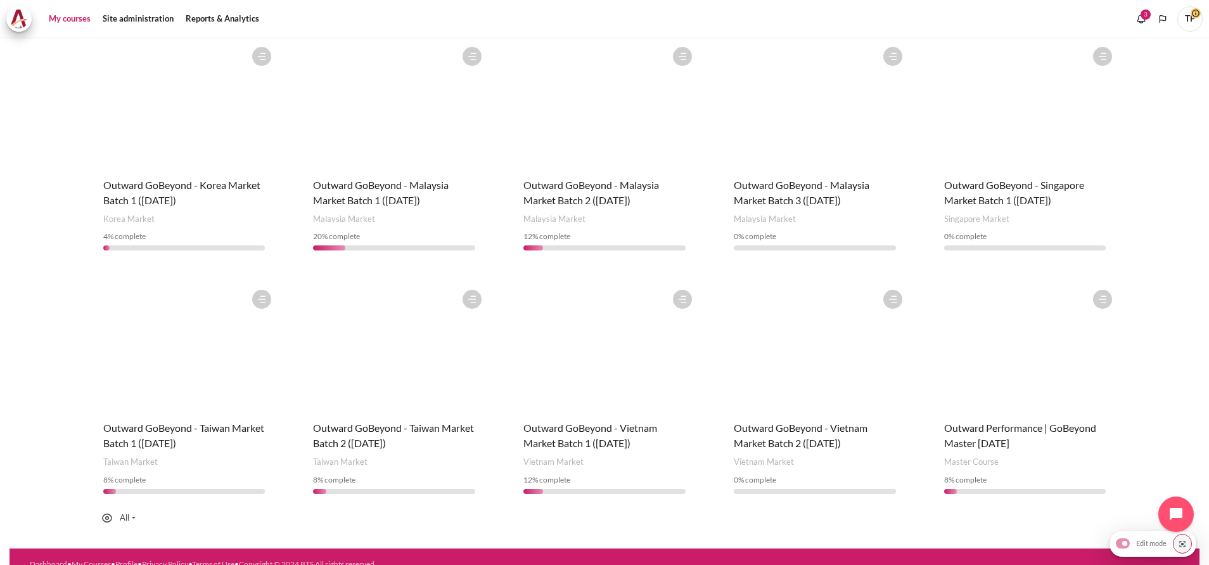
click at [1007, 160] on div "Course is starred Actions for course Outward GoBeyond - [GEOGRAPHIC_DATA] Marke…" at bounding box center [1025, 151] width 188 height 221
click at [986, 112] on figure "Content" at bounding box center [1025, 104] width 188 height 127
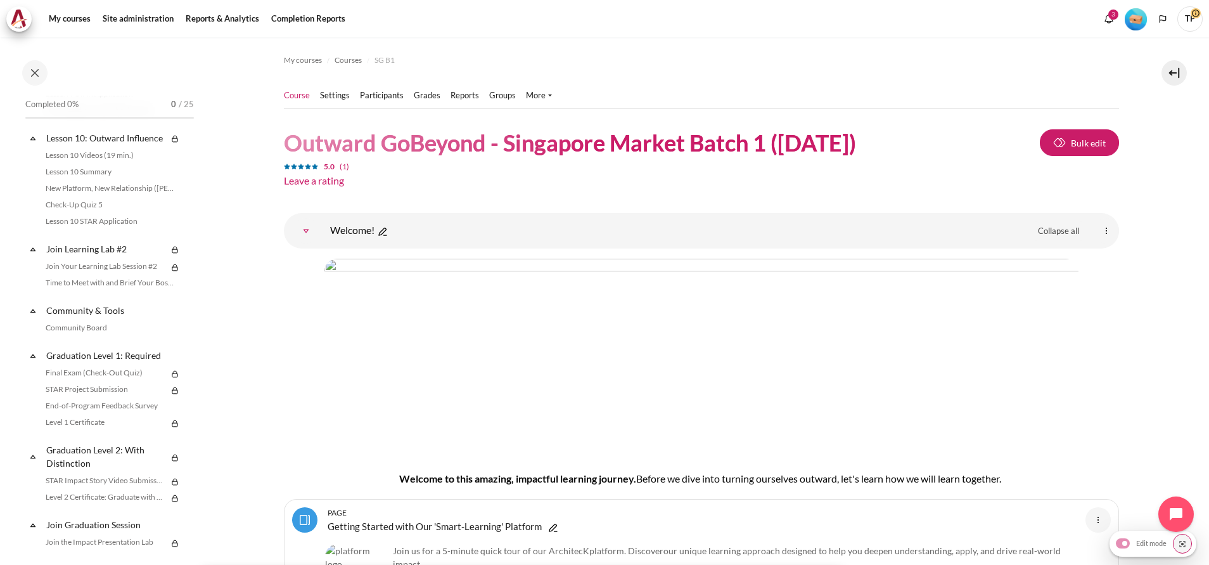
scroll to position [1601, 0]
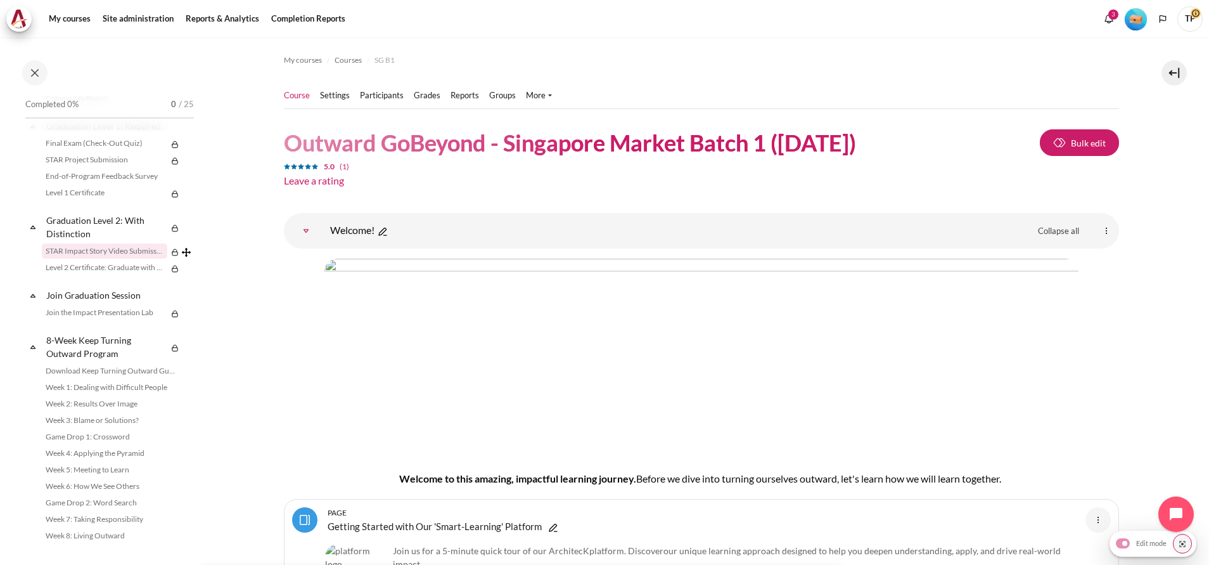
click at [87, 254] on link "STAR Impact Story Video Submission" at bounding box center [104, 250] width 125 height 15
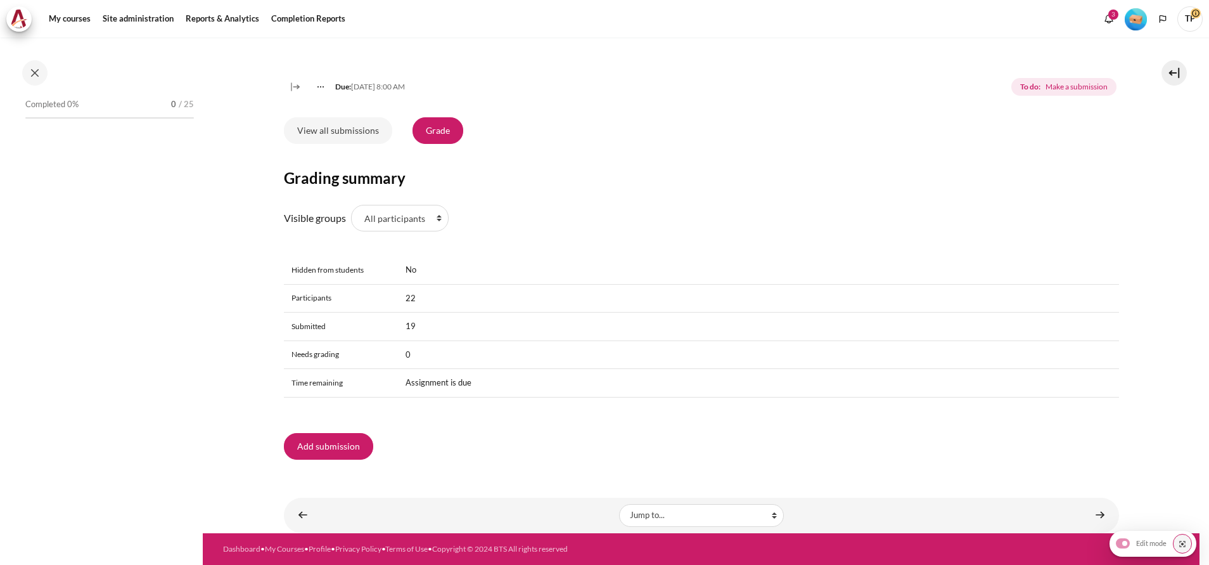
scroll to position [1527, 0]
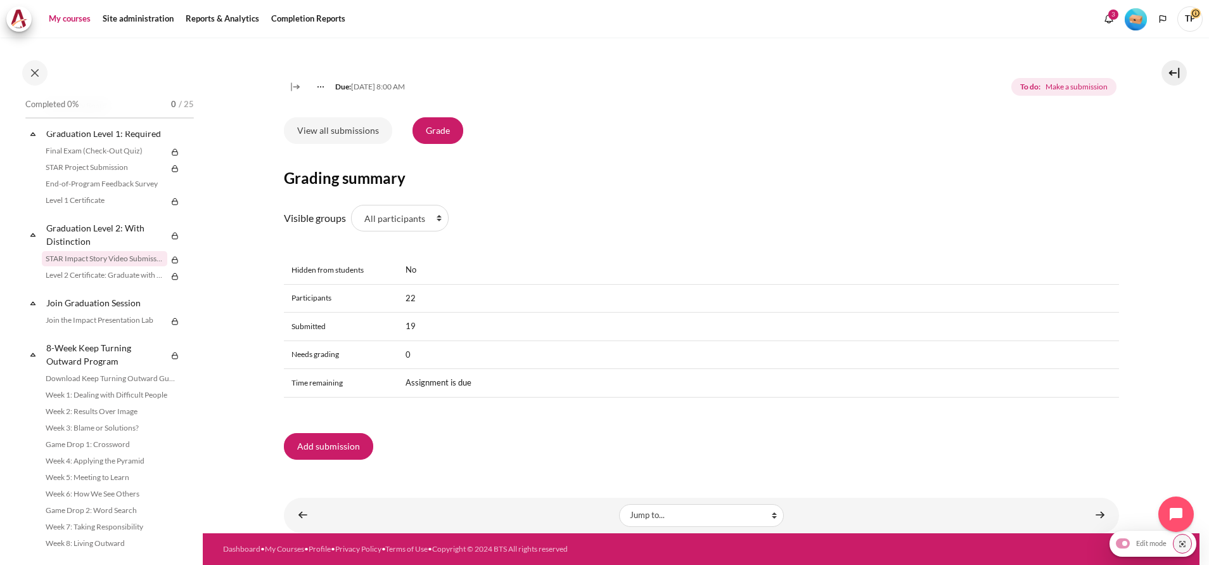
click at [82, 12] on link "My courses" at bounding box center [69, 18] width 51 height 25
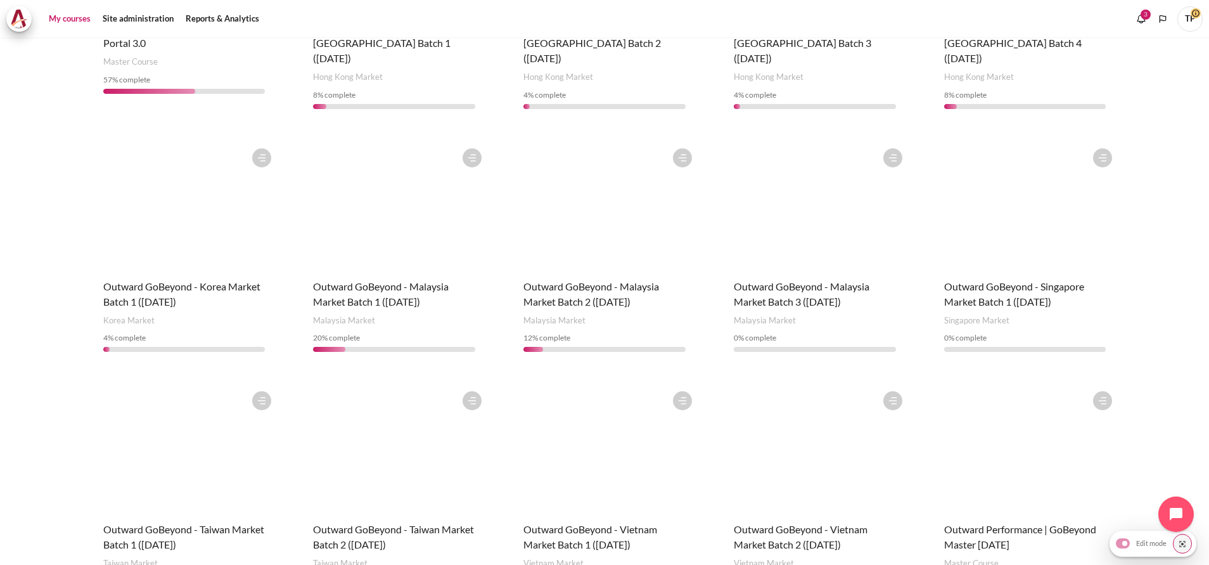
scroll to position [407, 0]
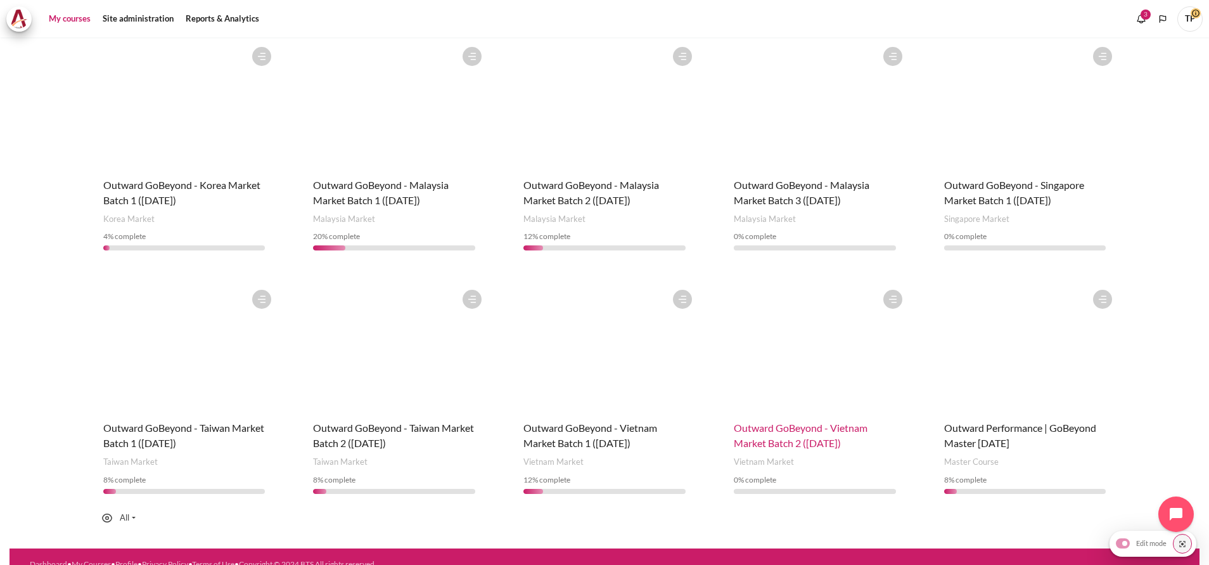
click at [814, 421] on span "Outward GoBeyond - Vietnam Market Batch 2 ([DATE])" at bounding box center [801, 434] width 134 height 27
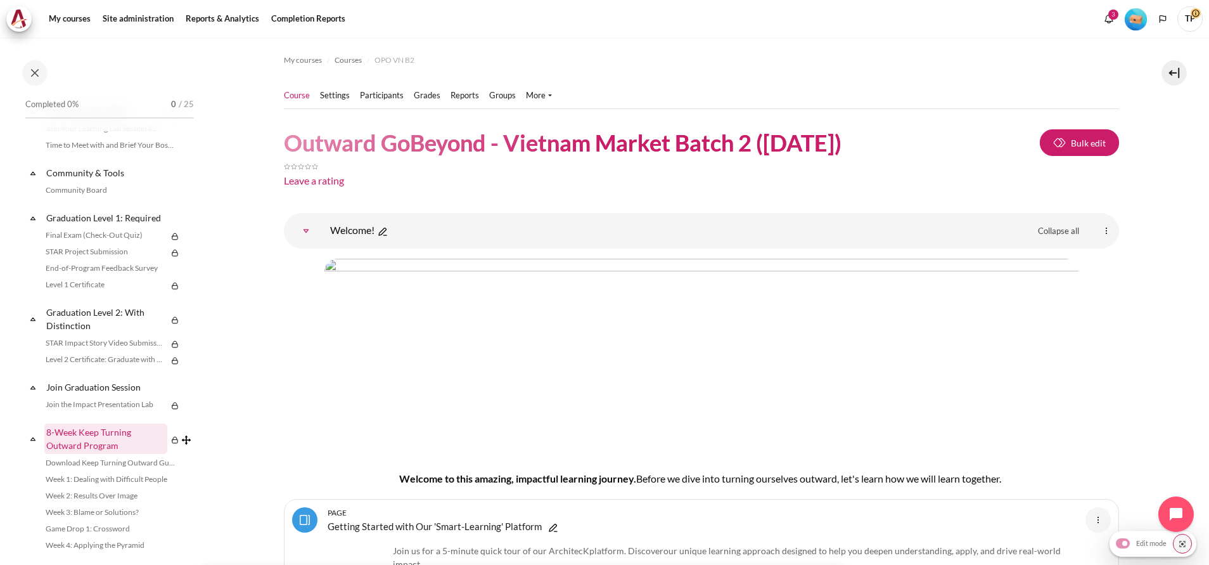
scroll to position [1601, 0]
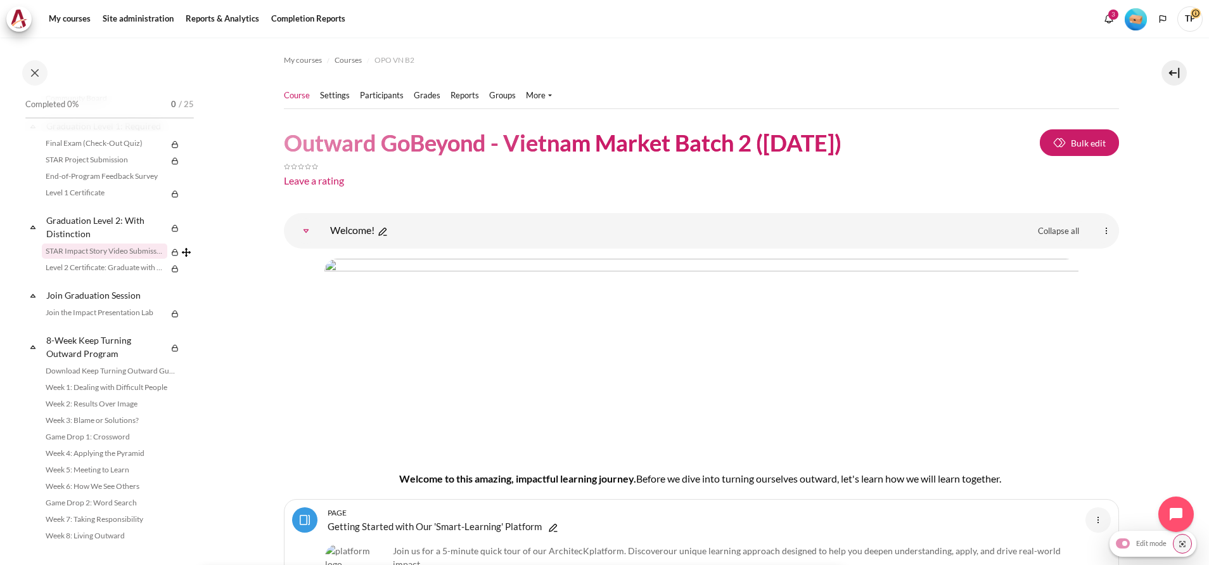
click at [87, 250] on link "STAR Impact Story Video Submission" at bounding box center [104, 250] width 125 height 15
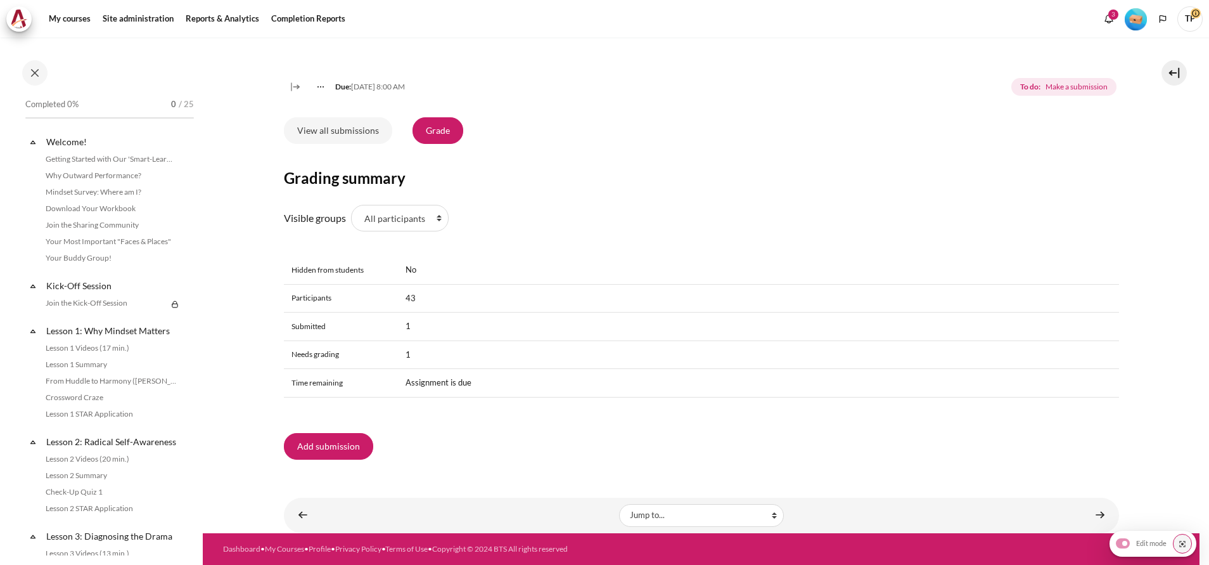
scroll to position [1527, 0]
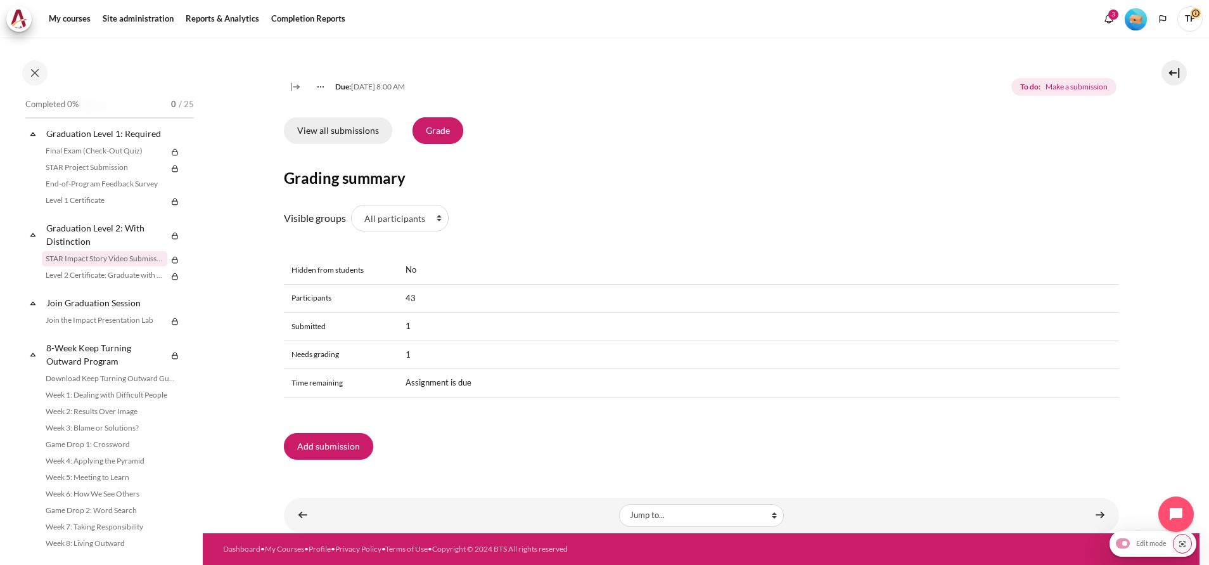
click at [367, 132] on link "View all submissions" at bounding box center [338, 130] width 108 height 27
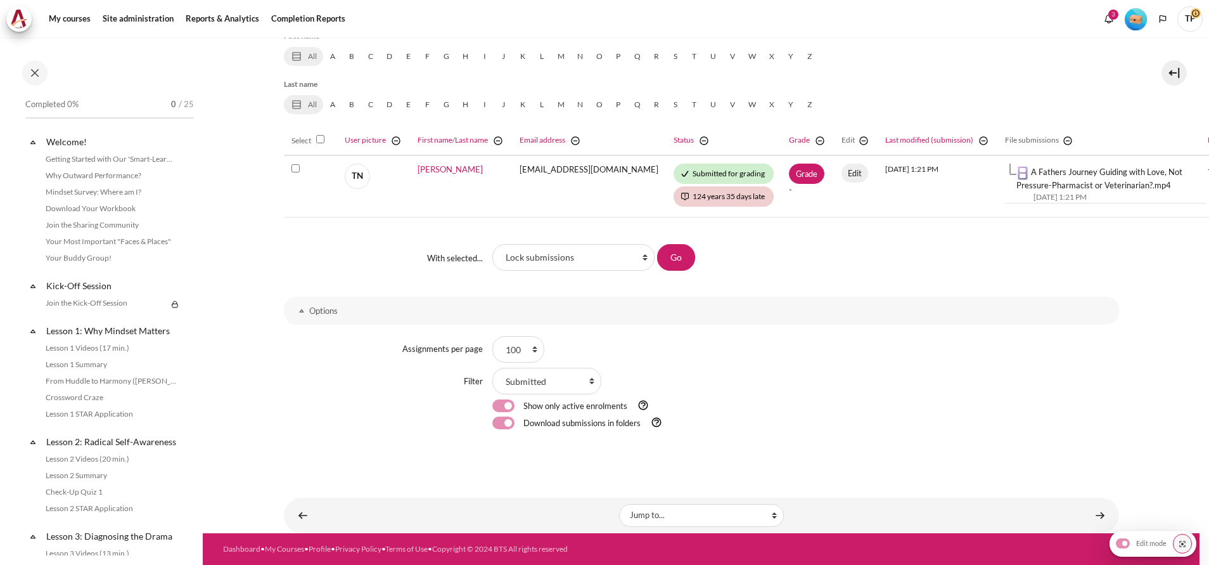
scroll to position [1527, 0]
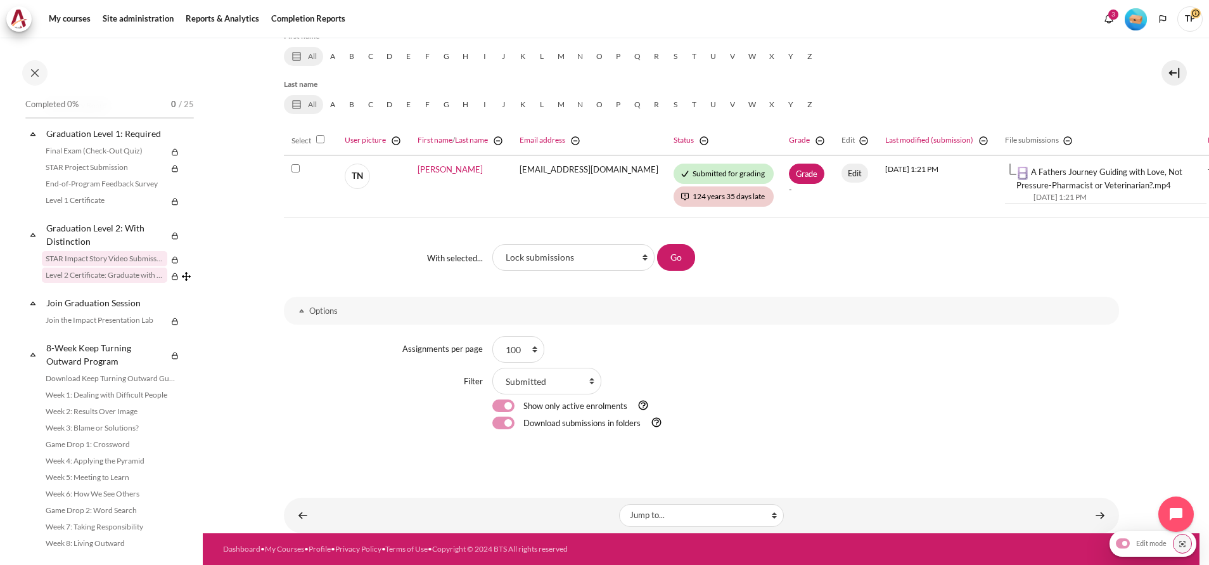
click at [98, 283] on link "Level 2 Certificate: Graduate with Distinction" at bounding box center [104, 274] width 125 height 15
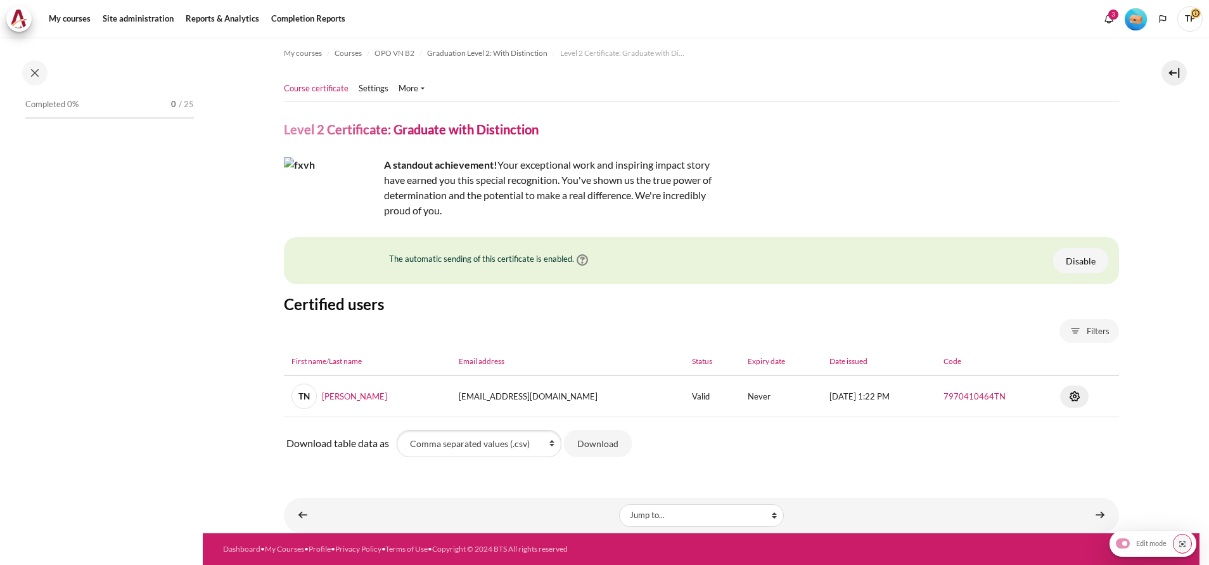
scroll to position [1544, 0]
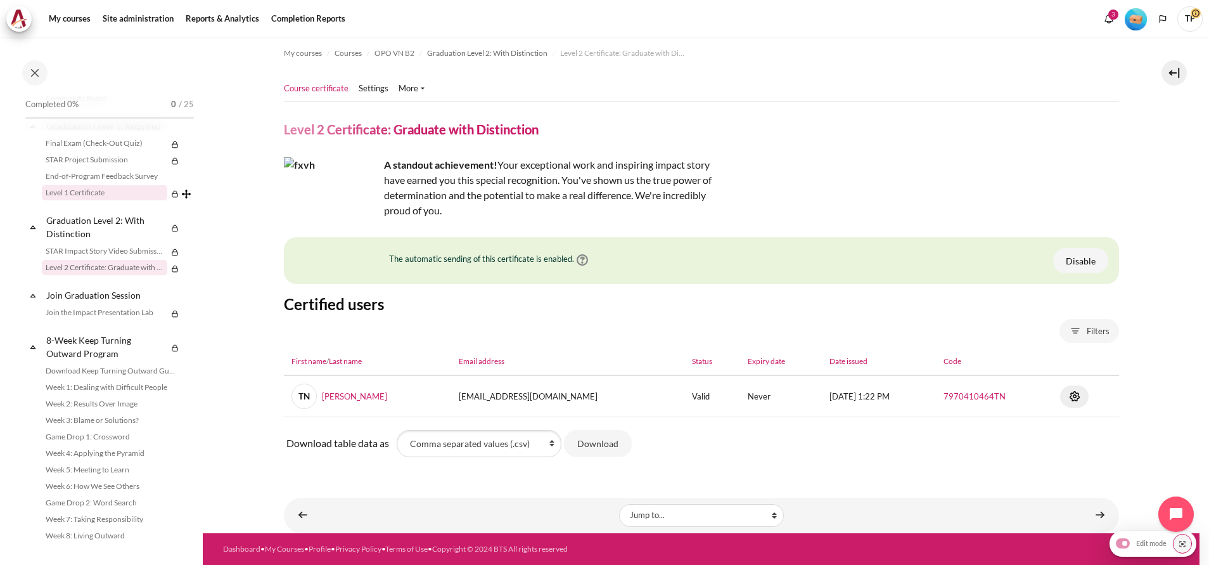
click at [63, 200] on link "Level 1 Certificate" at bounding box center [104, 192] width 125 height 15
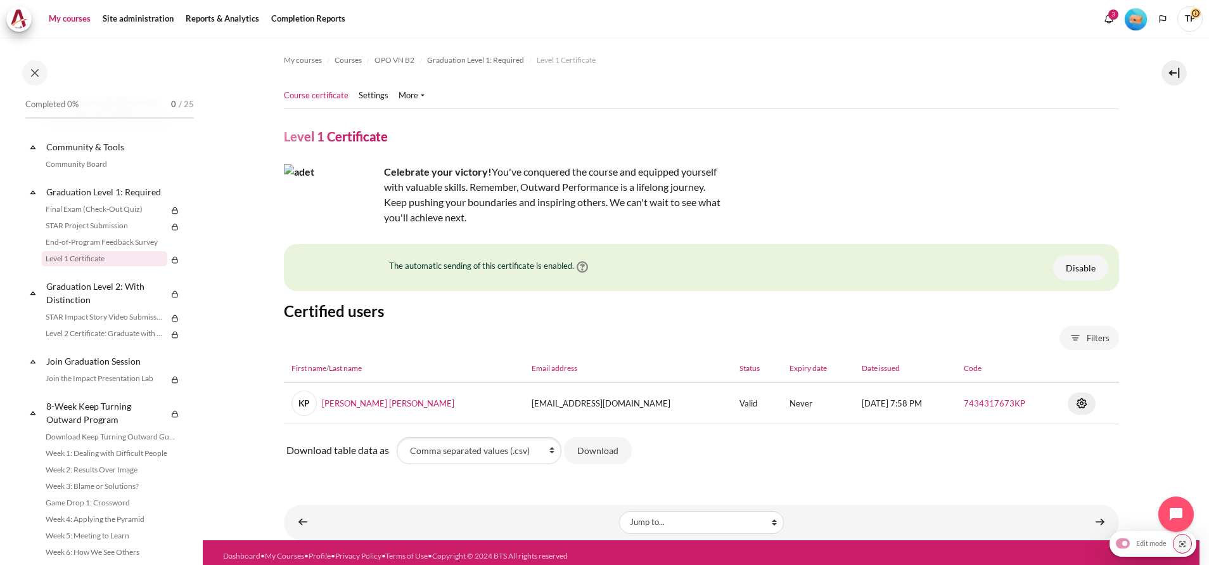
click at [63, 18] on link "My courses" at bounding box center [69, 18] width 51 height 25
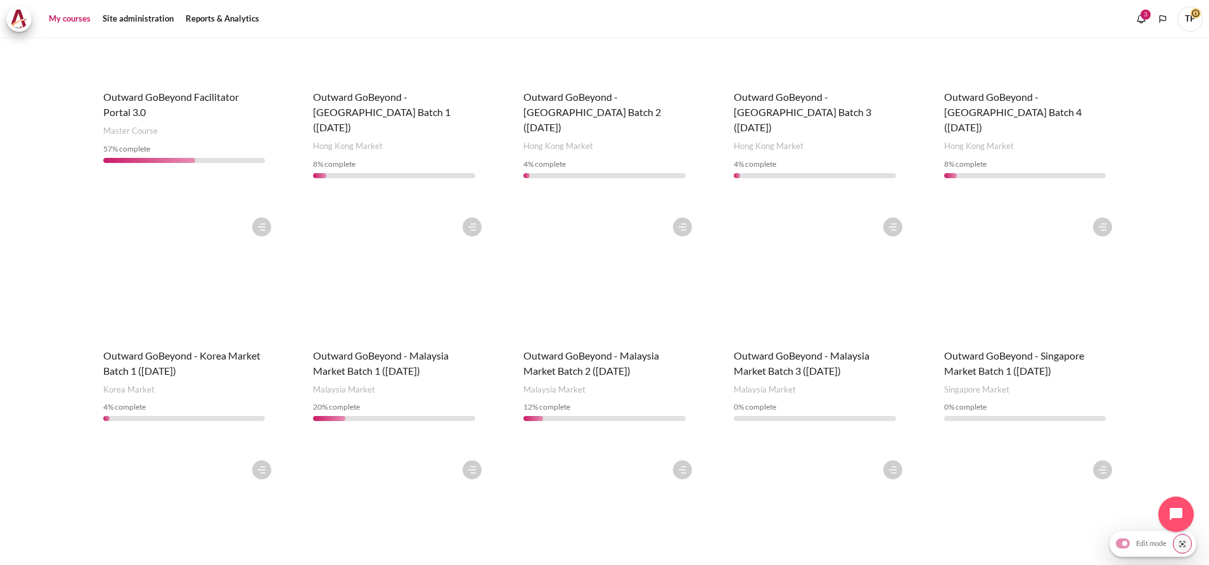
scroll to position [407, 0]
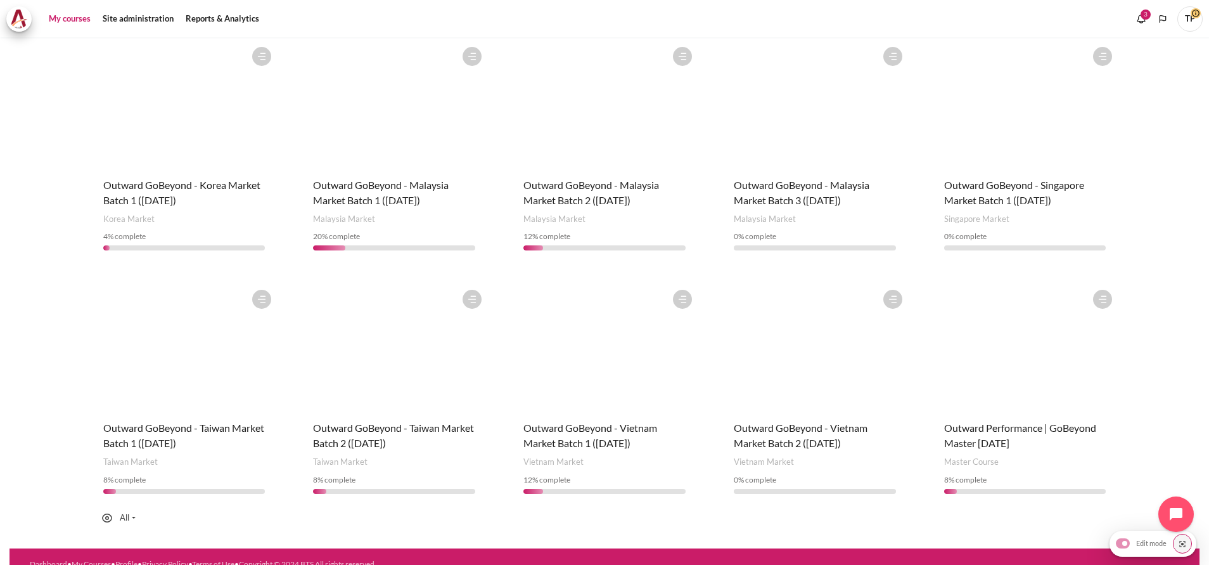
click at [999, 132] on figure "Content" at bounding box center [1025, 104] width 188 height 127
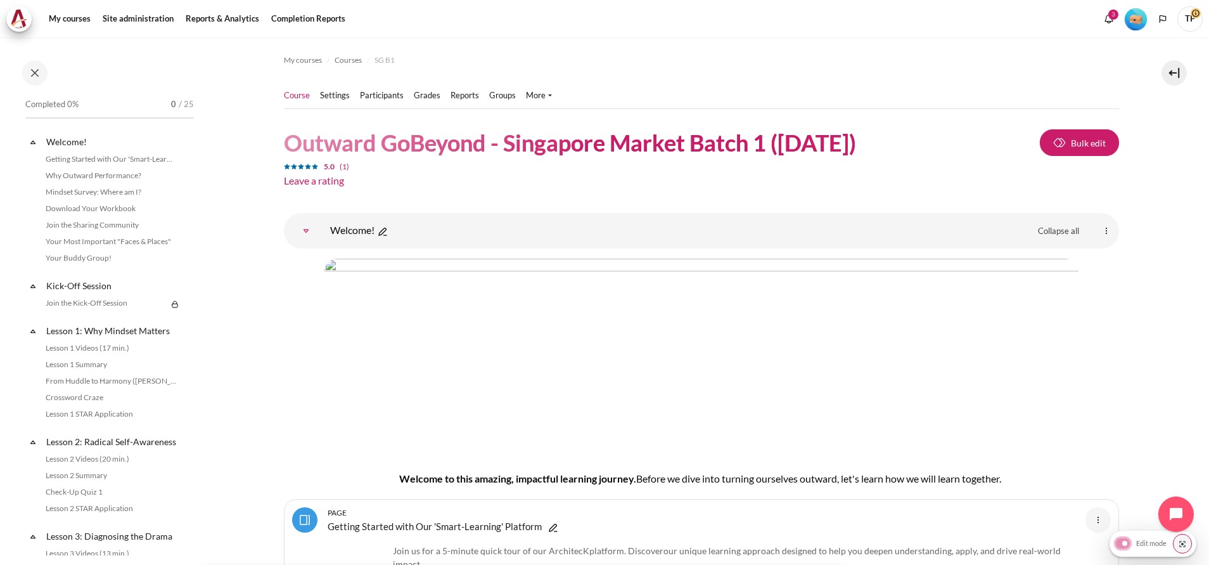
click at [1124, 544] on input "Edit mode" at bounding box center [1142, 542] width 59 height 13
checkbox input "false"
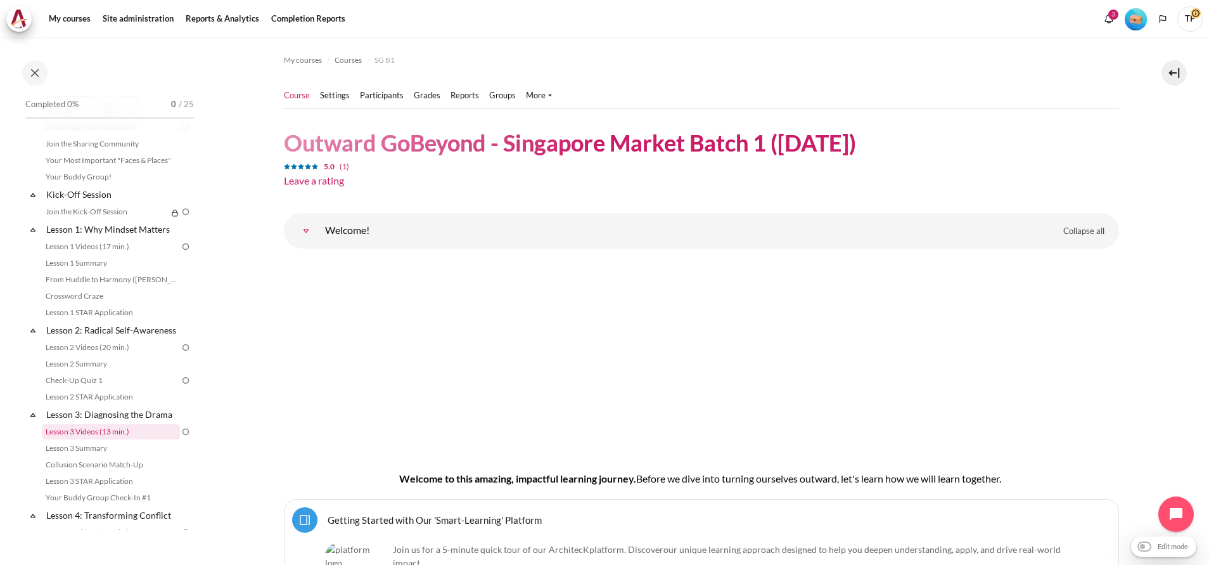
scroll to position [190, 0]
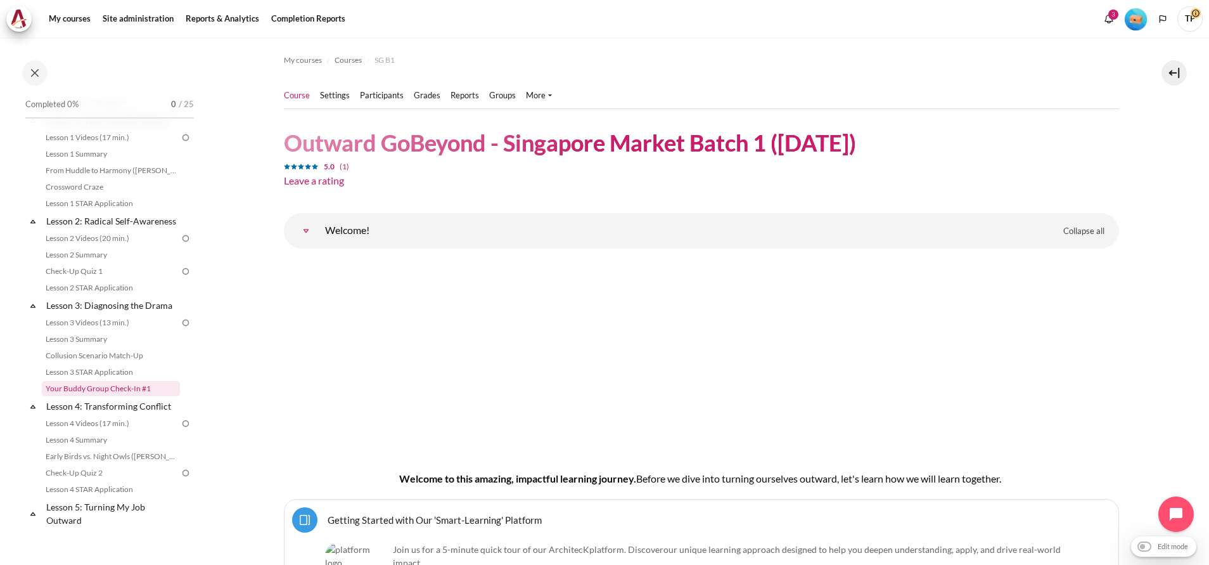
click at [110, 396] on link "Your Buddy Group Check-In #1" at bounding box center [111, 388] width 138 height 15
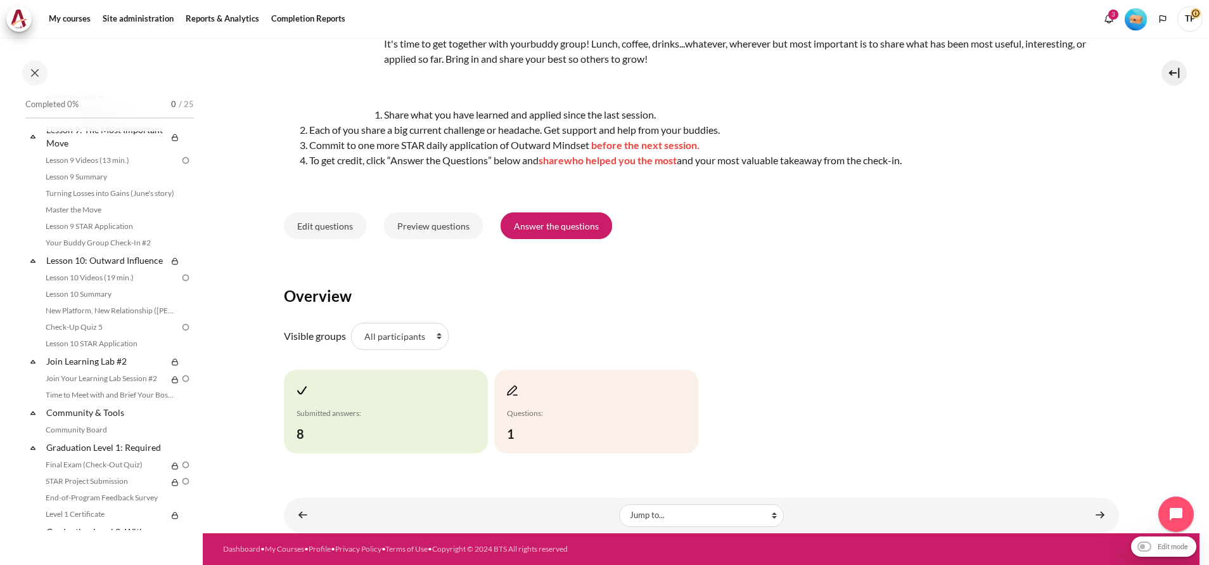
scroll to position [1066, 0]
click at [112, 245] on link "Your Buddy Group Check-In #2" at bounding box center [111, 237] width 138 height 15
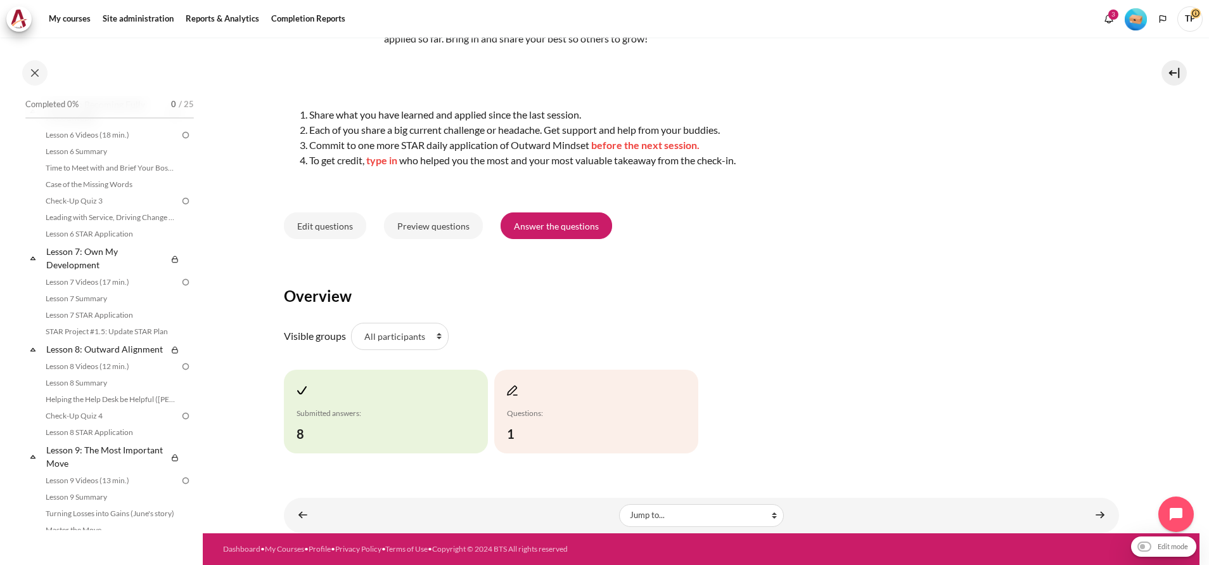
scroll to position [760, 0]
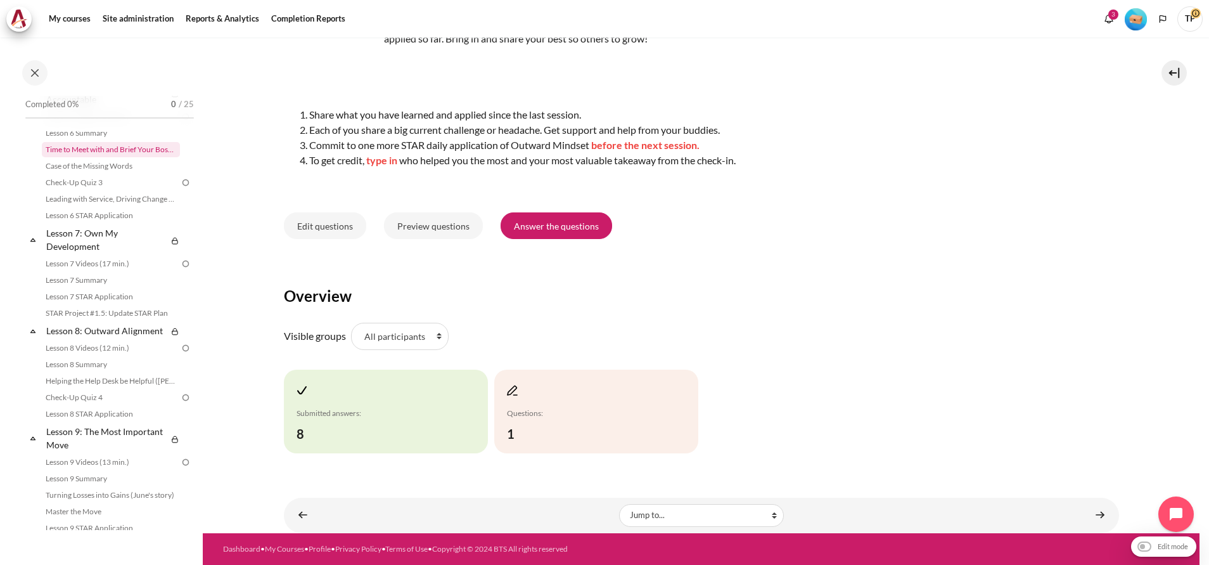
click at [112, 157] on link "Time to Meet with and Brief Your Boss #1" at bounding box center [111, 149] width 138 height 15
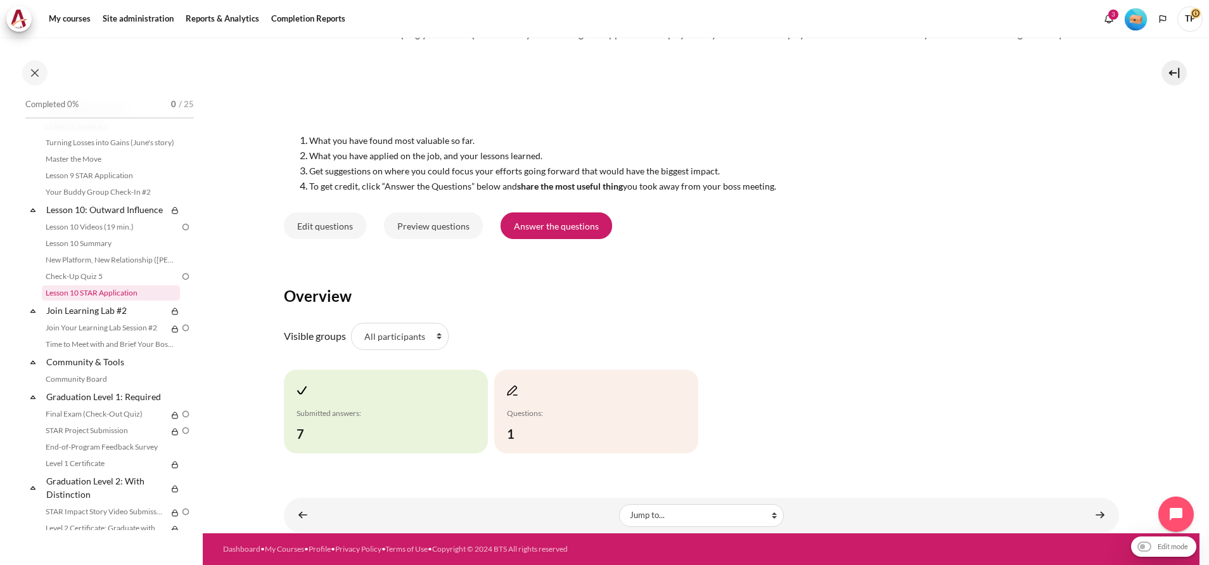
scroll to position [1207, 0]
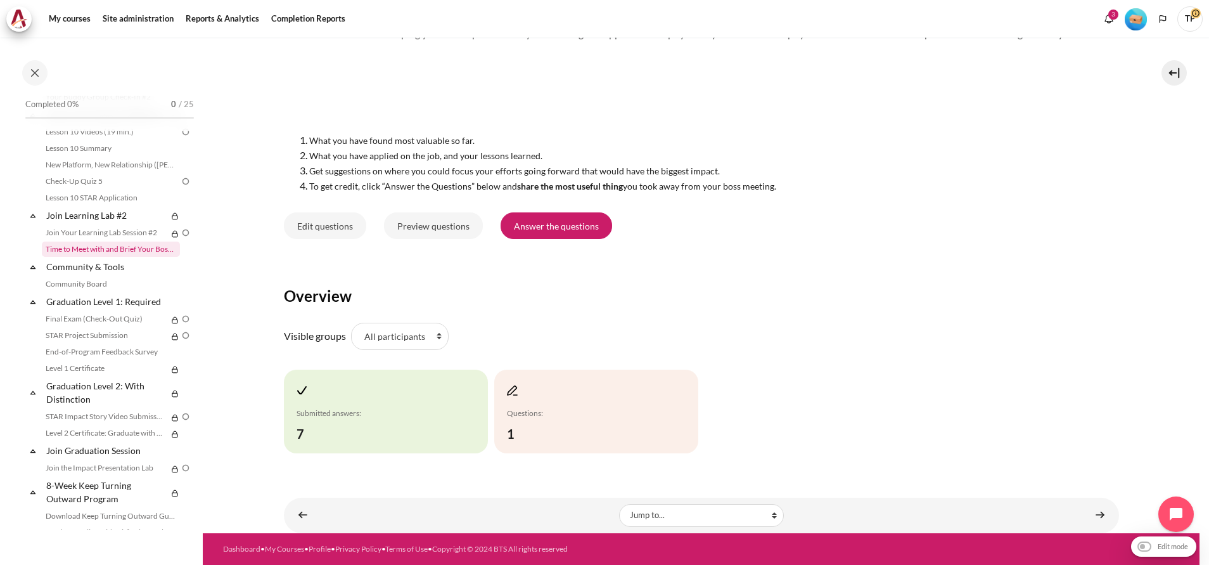
click at [79, 257] on link "Time to Meet with and Brief Your Boss #2" at bounding box center [111, 248] width 138 height 15
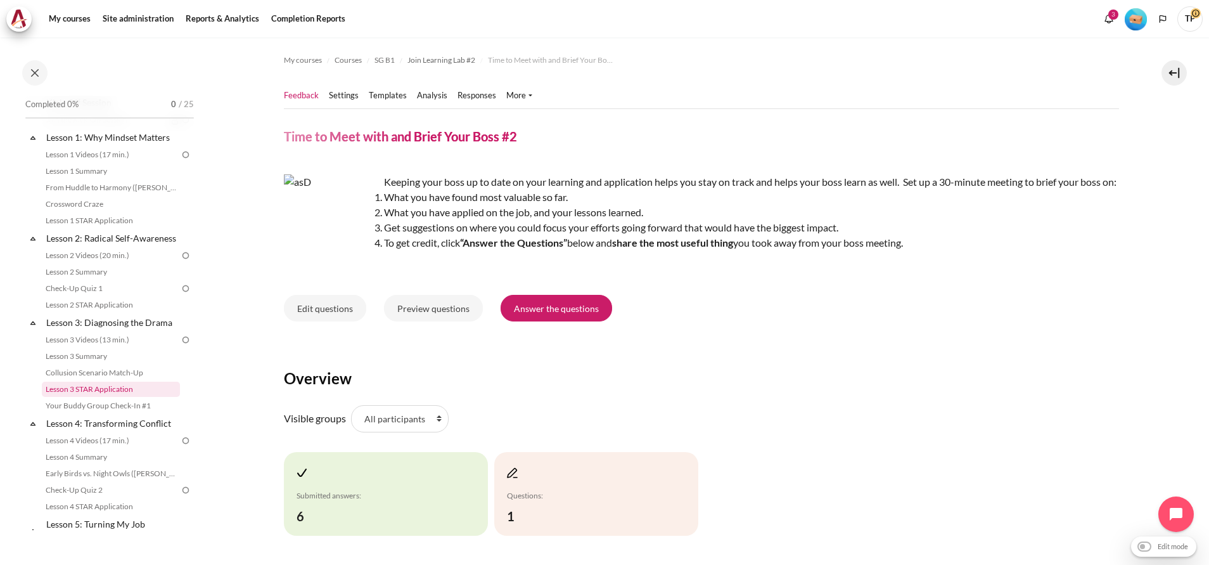
scroll to position [95, 0]
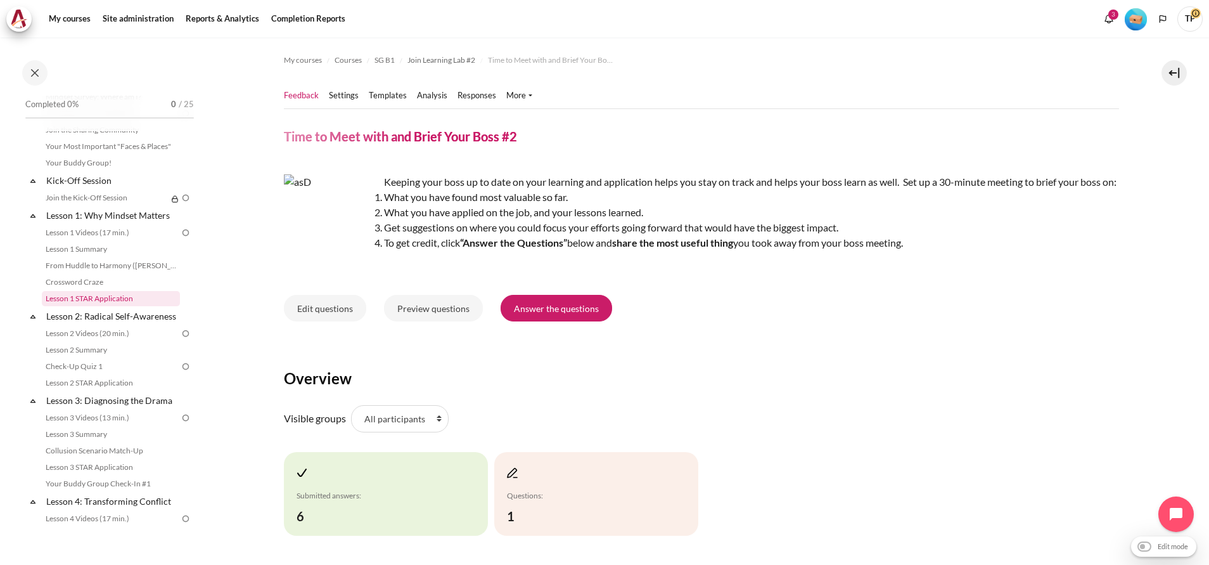
click at [113, 306] on link "Lesson 1 STAR Application" at bounding box center [111, 298] width 138 height 15
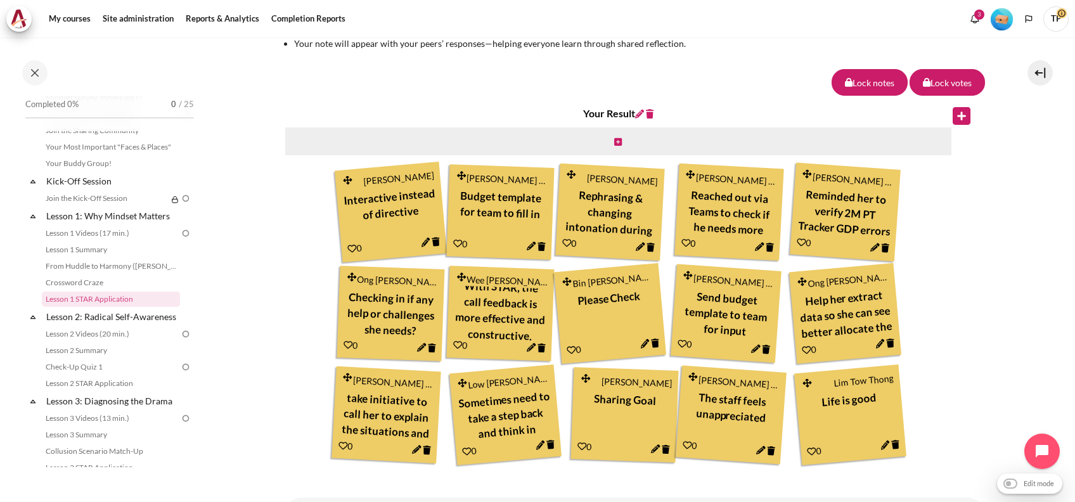
scroll to position [15, 0]
click at [84, 391] on link "Lesson 2 STAR Application" at bounding box center [111, 383] width 138 height 15
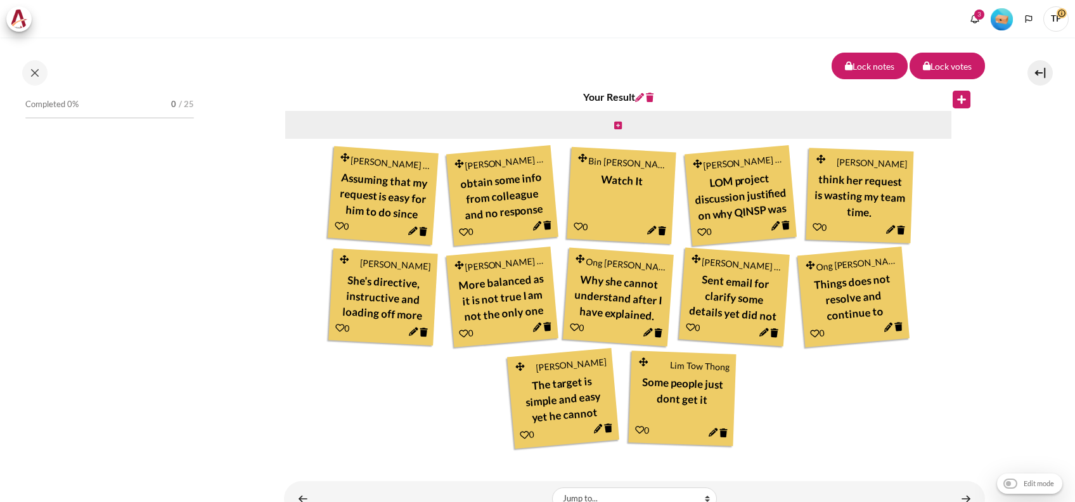
scroll to position [209, 0]
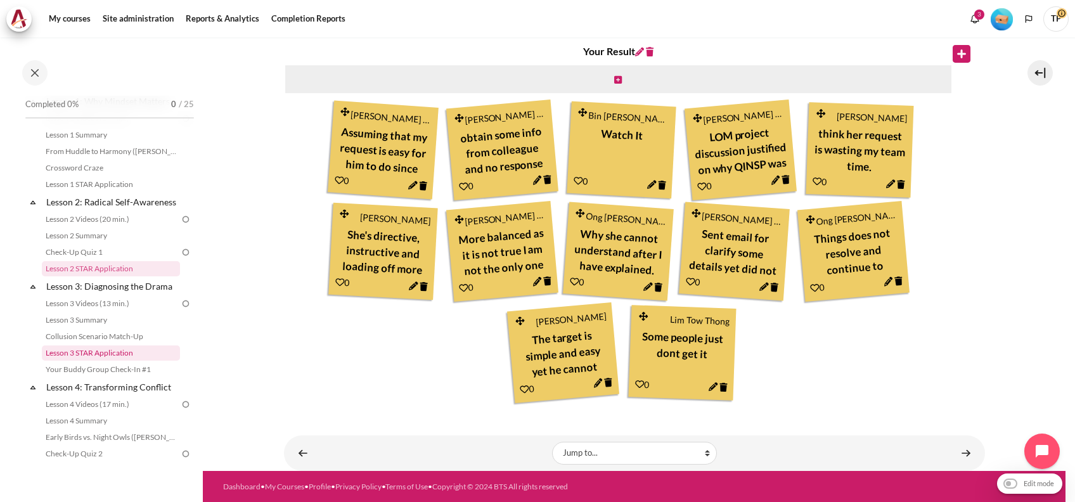
click at [72, 361] on link "Lesson 3 STAR Application" at bounding box center [111, 352] width 138 height 15
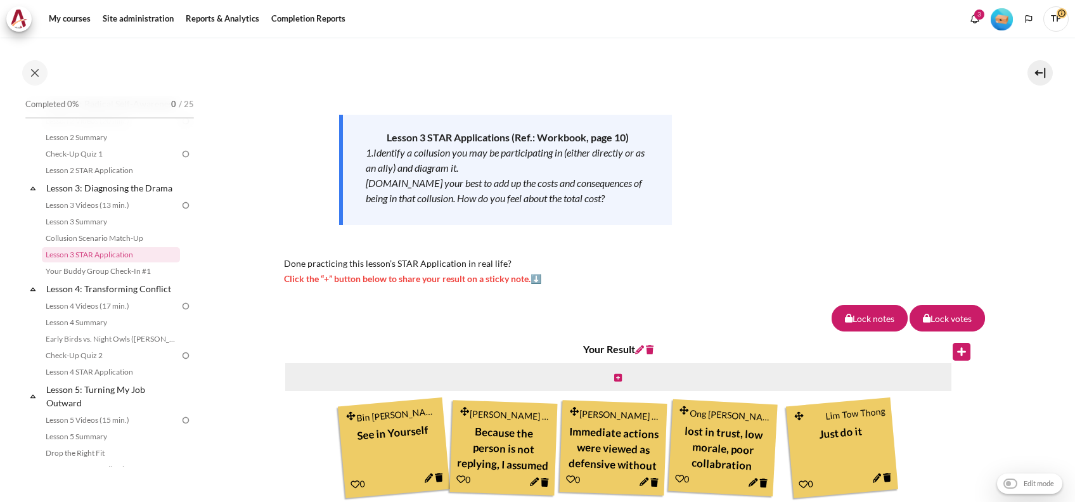
scroll to position [266, 0]
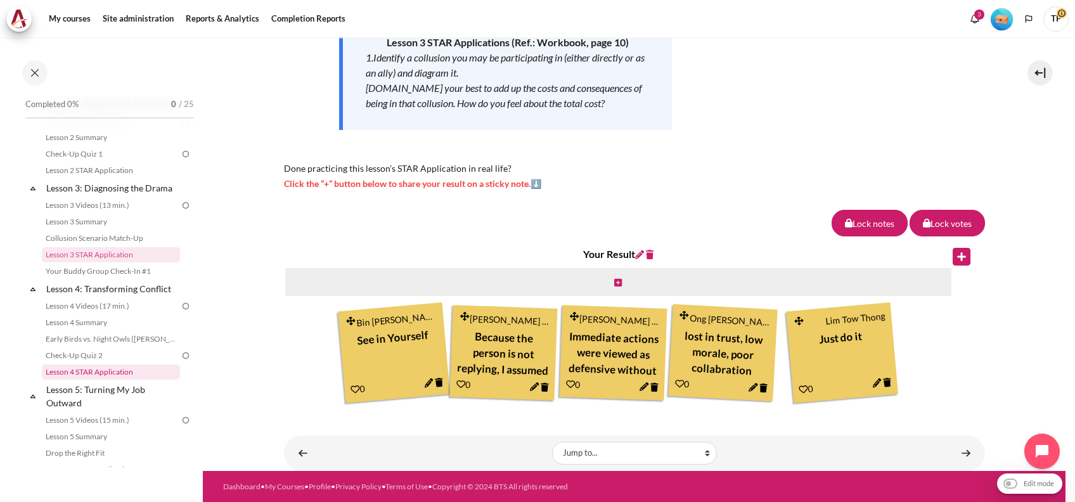
click at [85, 380] on link "Lesson 4 STAR Application" at bounding box center [111, 371] width 138 height 15
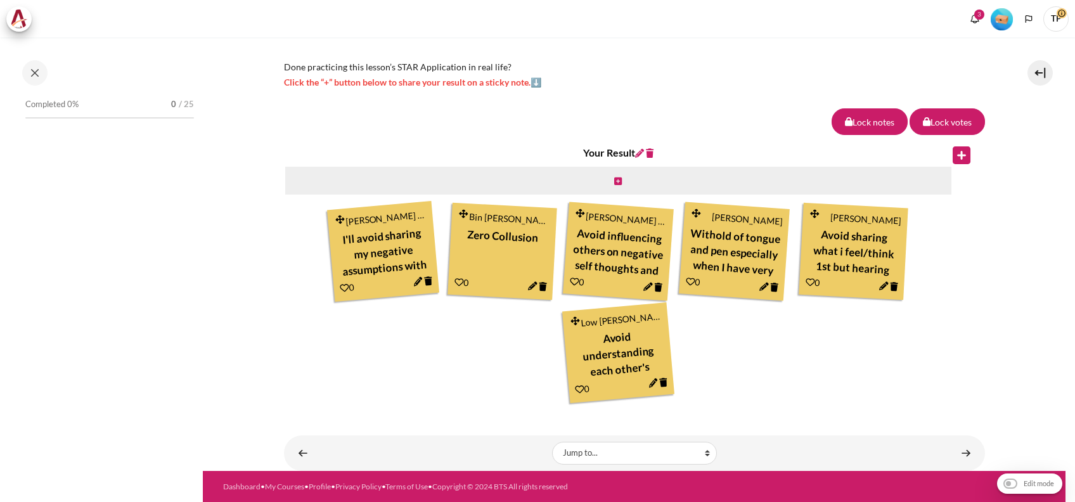
scroll to position [425, 0]
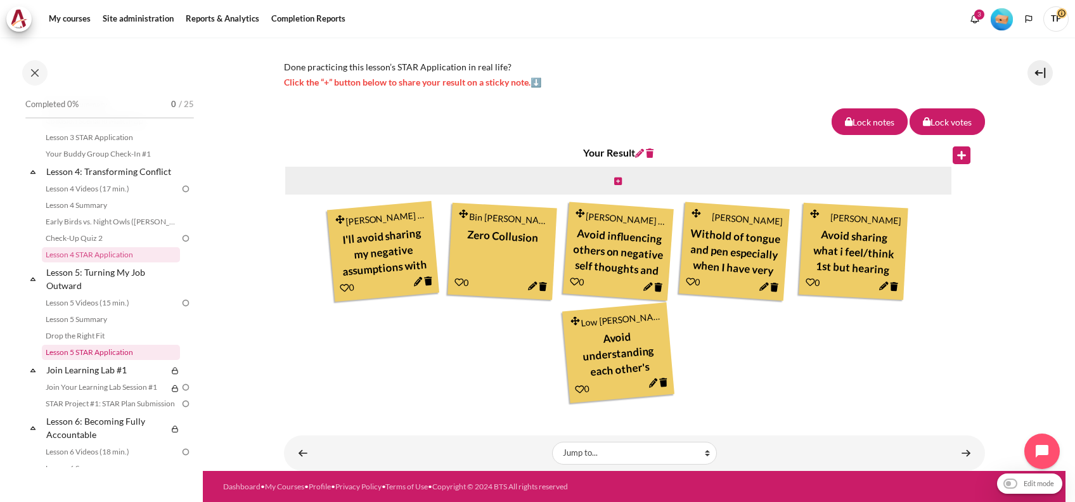
click at [96, 360] on link "Lesson 5 STAR Application" at bounding box center [111, 352] width 138 height 15
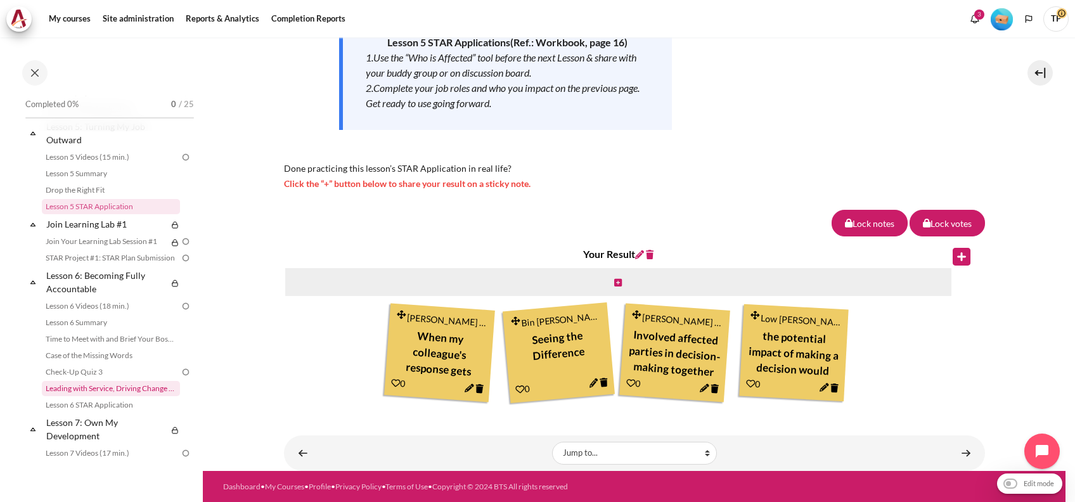
scroll to position [606, 0]
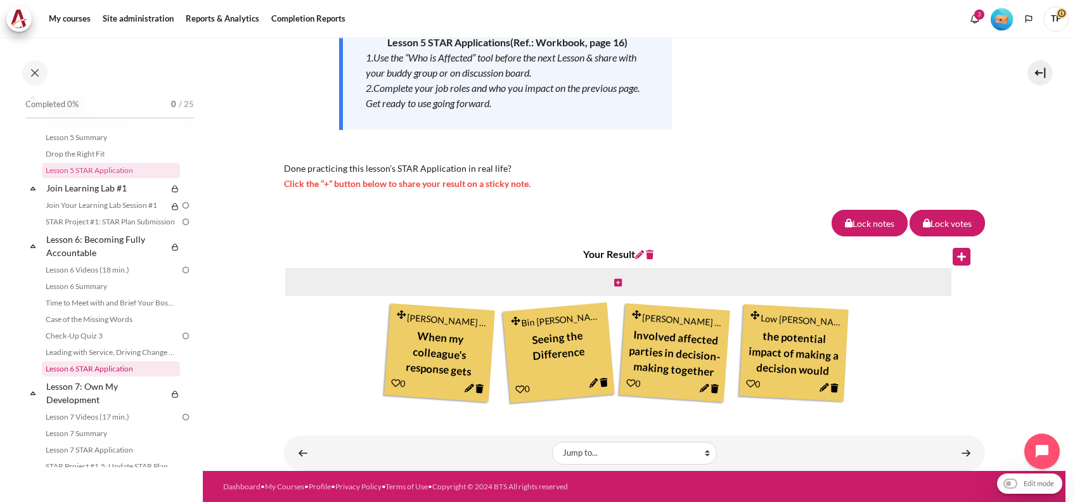
click at [80, 376] on link "Lesson 6 STAR Application" at bounding box center [111, 368] width 138 height 15
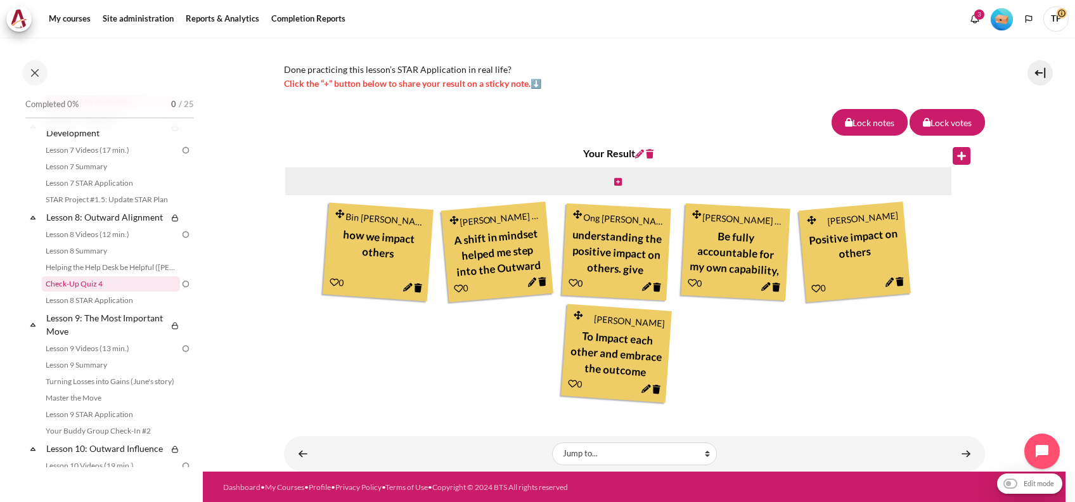
scroll to position [889, 0]
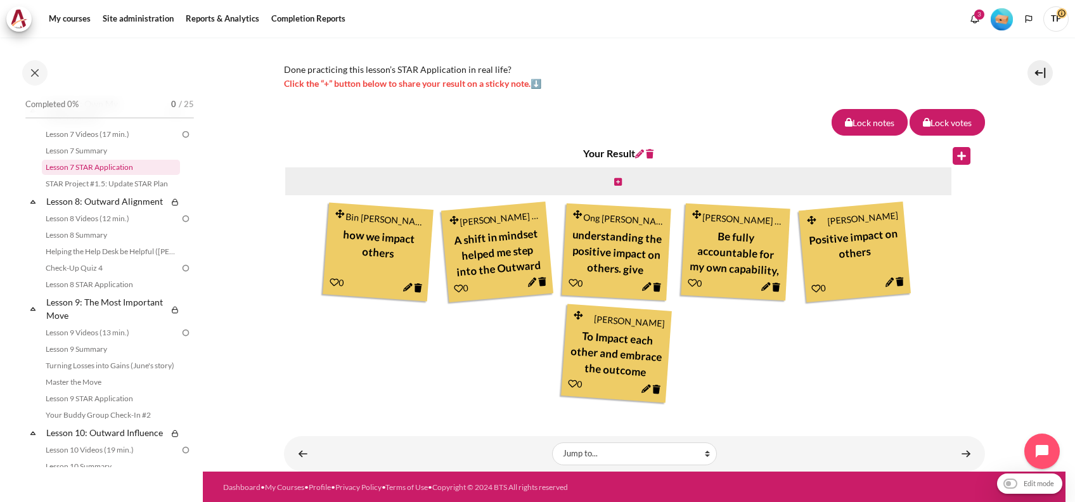
click at [97, 175] on link "Lesson 7 STAR Application" at bounding box center [111, 167] width 138 height 15
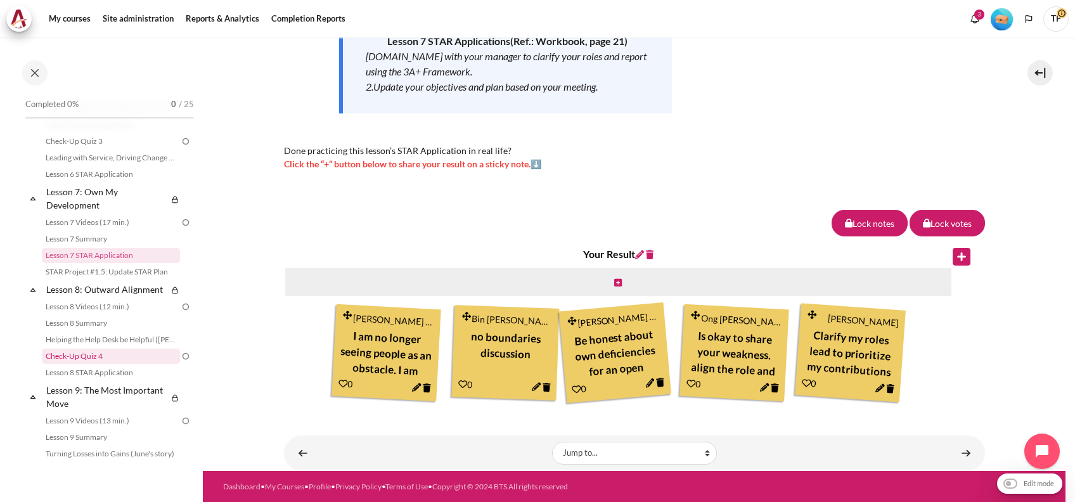
scroll to position [886, 0]
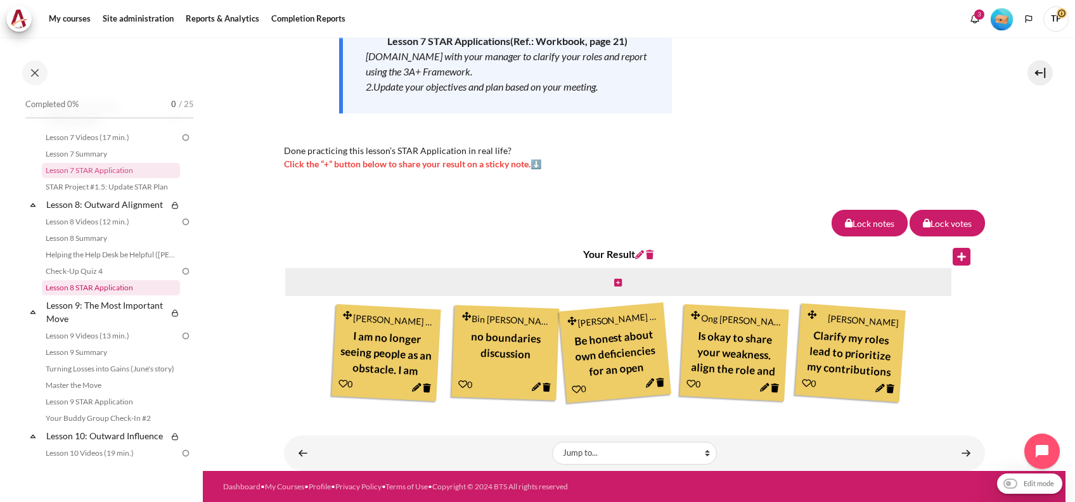
click at [67, 295] on link "Lesson 8 STAR Application" at bounding box center [111, 287] width 138 height 15
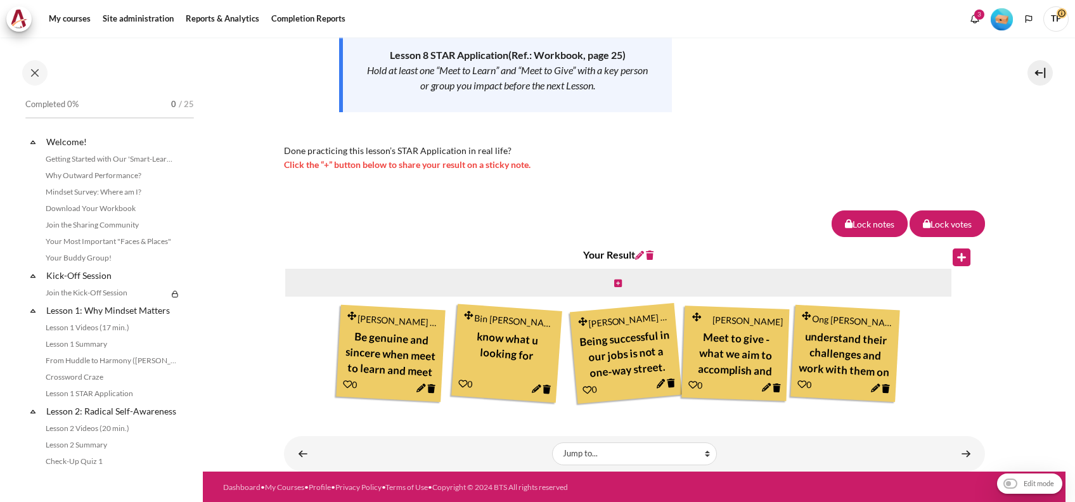
scroll to position [932, 0]
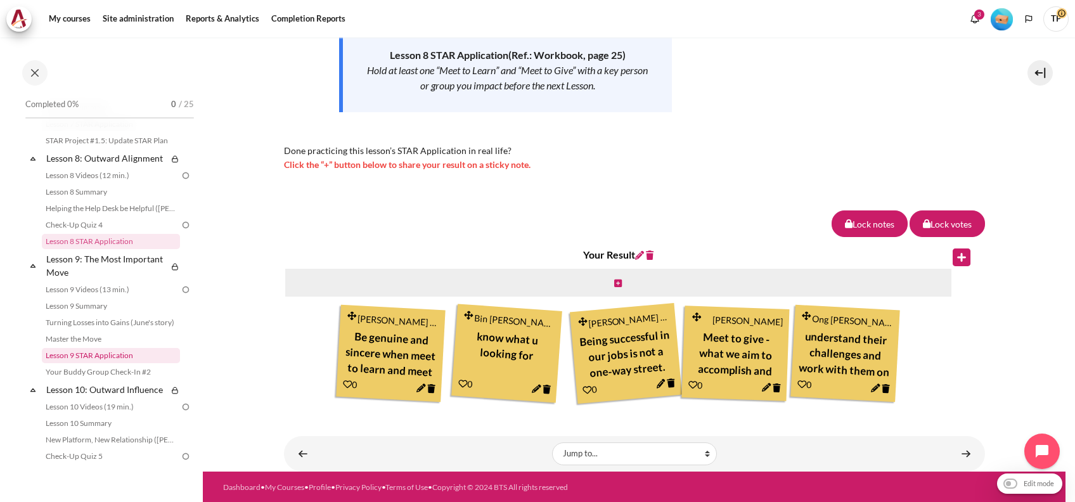
click at [102, 363] on link "Lesson 9 STAR Application" at bounding box center [111, 355] width 138 height 15
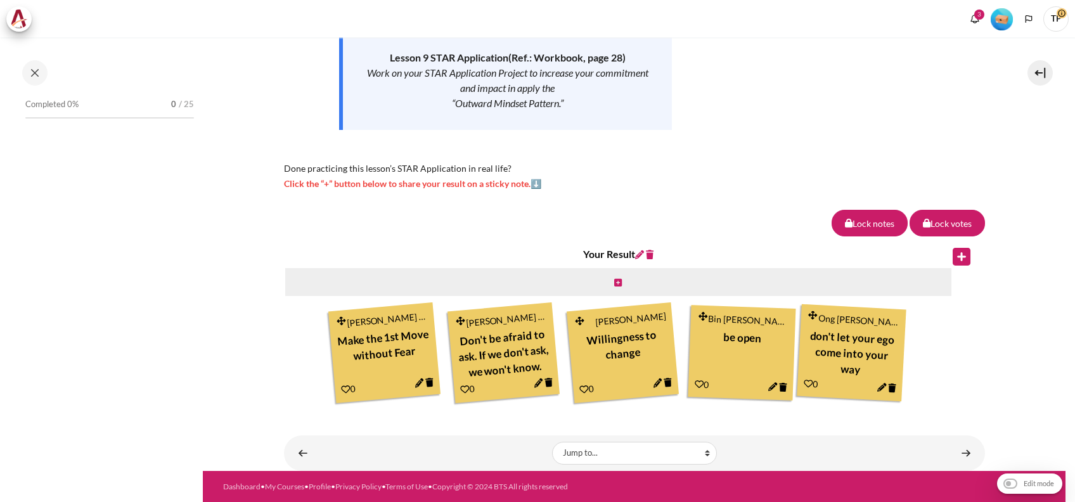
scroll to position [1046, 0]
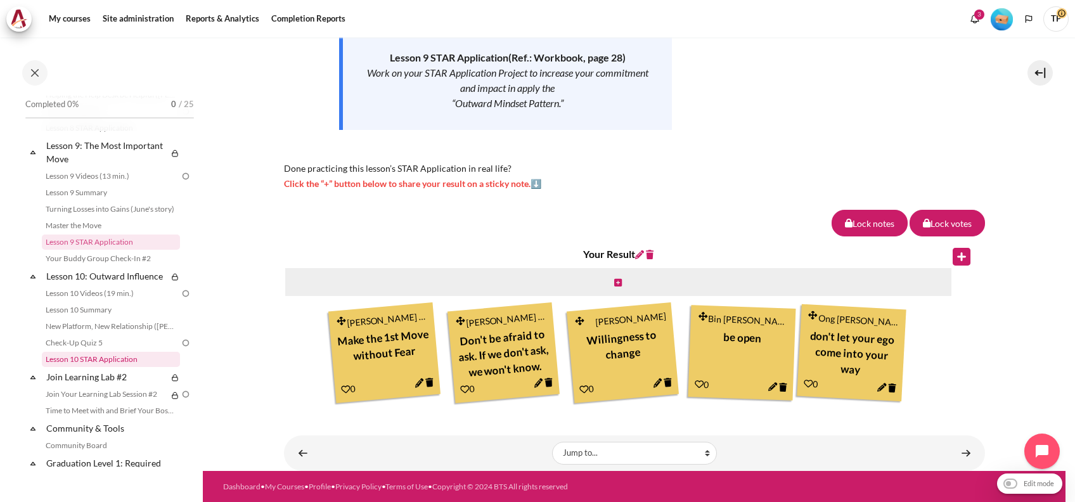
click at [94, 367] on link "Lesson 10 STAR Application" at bounding box center [111, 359] width 138 height 15
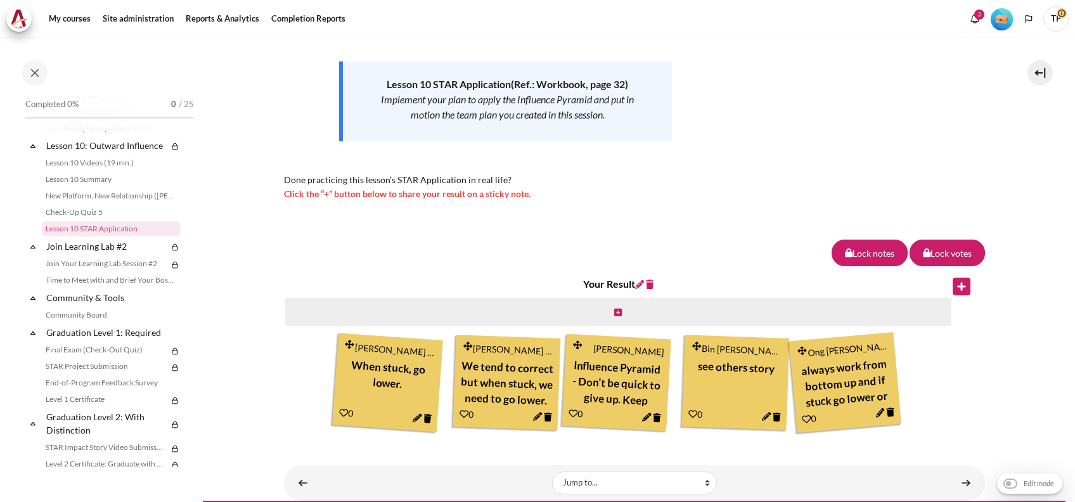
scroll to position [253, 0]
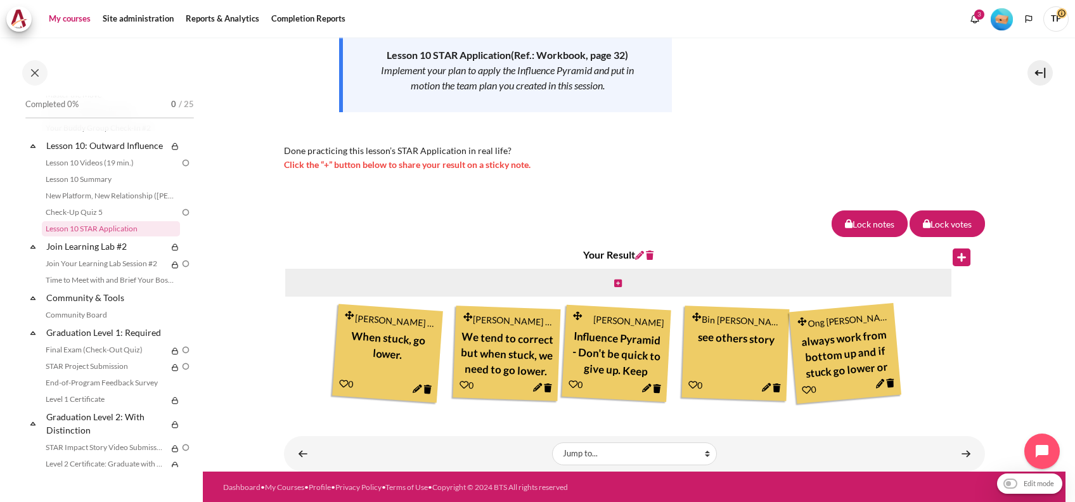
click at [86, 15] on link "My courses" at bounding box center [69, 18] width 51 height 25
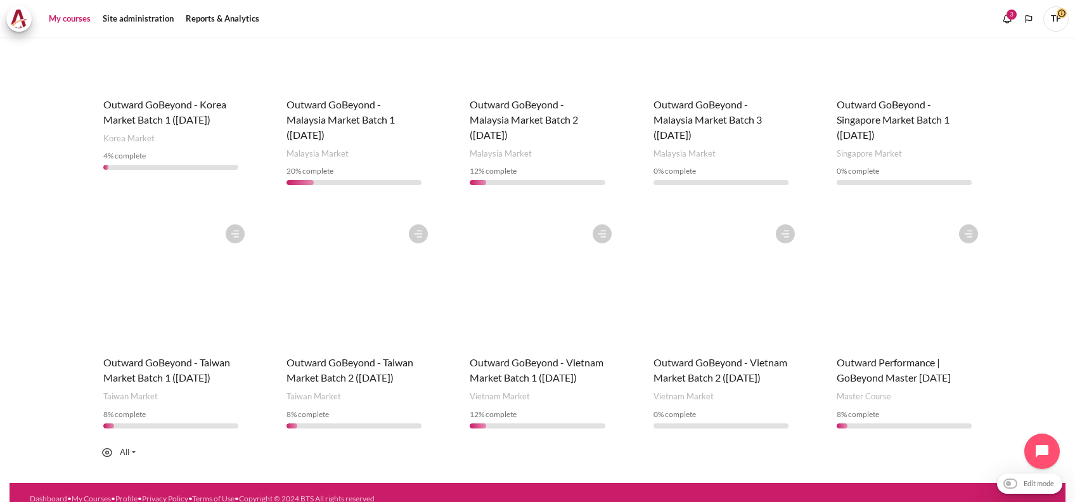
scroll to position [507, 0]
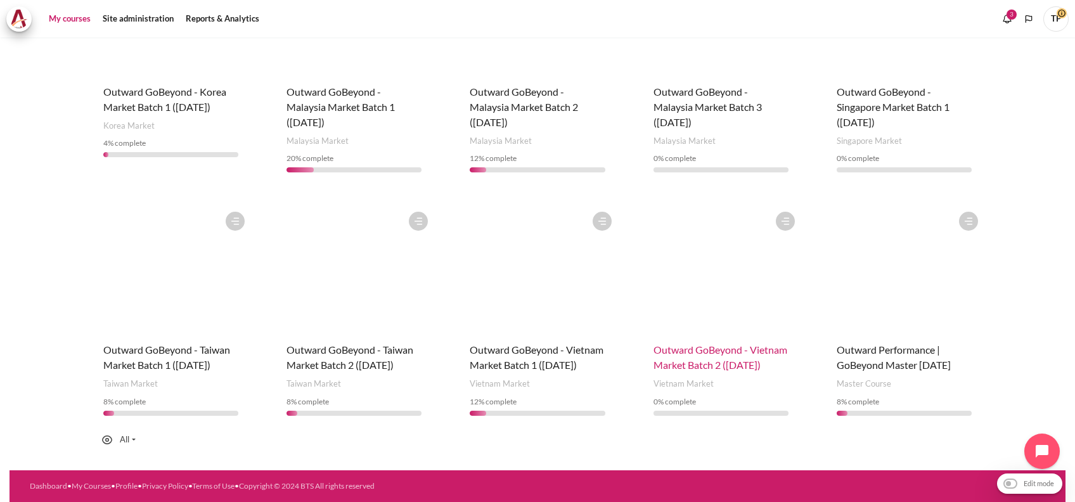
click at [688, 349] on span "Outward GoBeyond - Vietnam Market Batch 2 ([DATE])" at bounding box center [720, 356] width 134 height 27
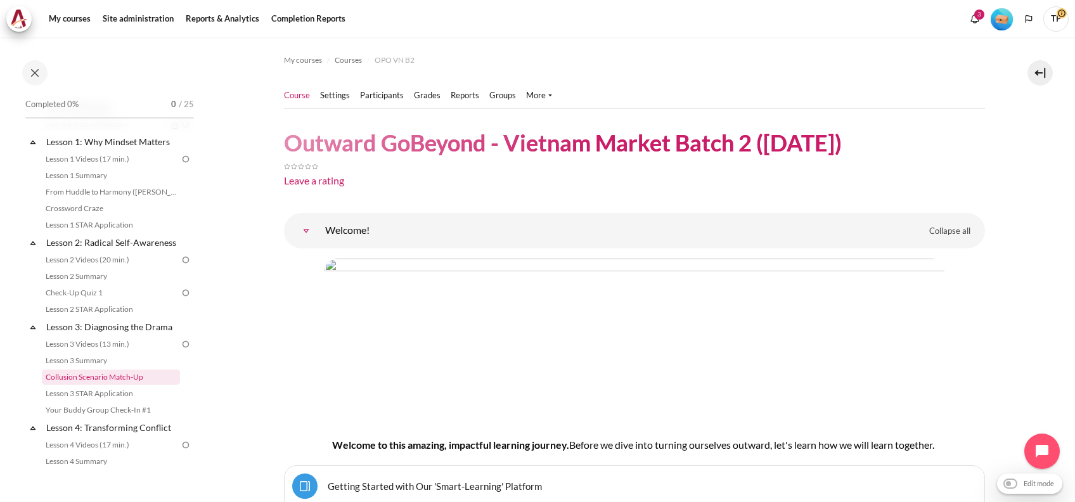
scroll to position [253, 0]
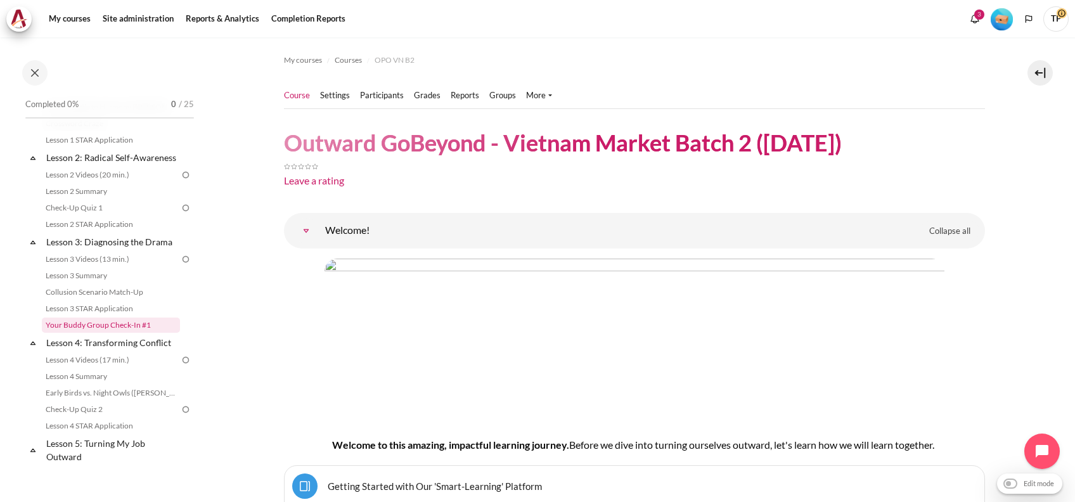
click at [66, 333] on link "Your Buddy Group Check-In #1" at bounding box center [111, 324] width 138 height 15
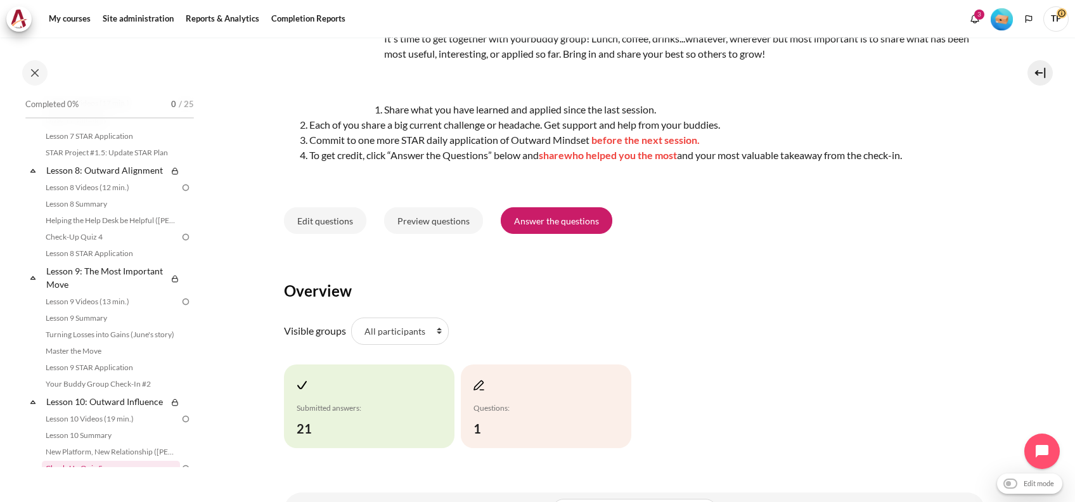
scroll to position [915, 0]
click at [71, 397] on link "Your Buddy Group Check-In #2" at bounding box center [111, 388] width 138 height 15
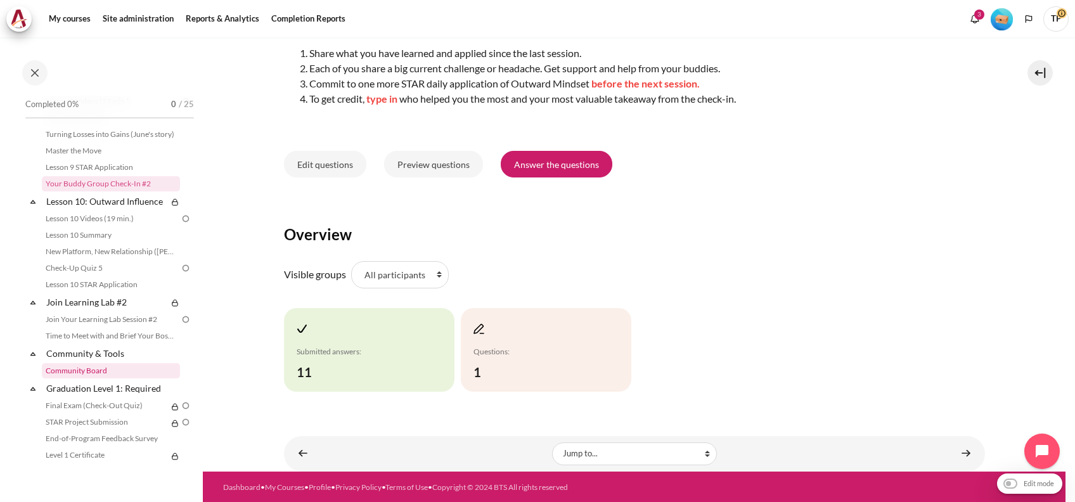
scroll to position [1147, 0]
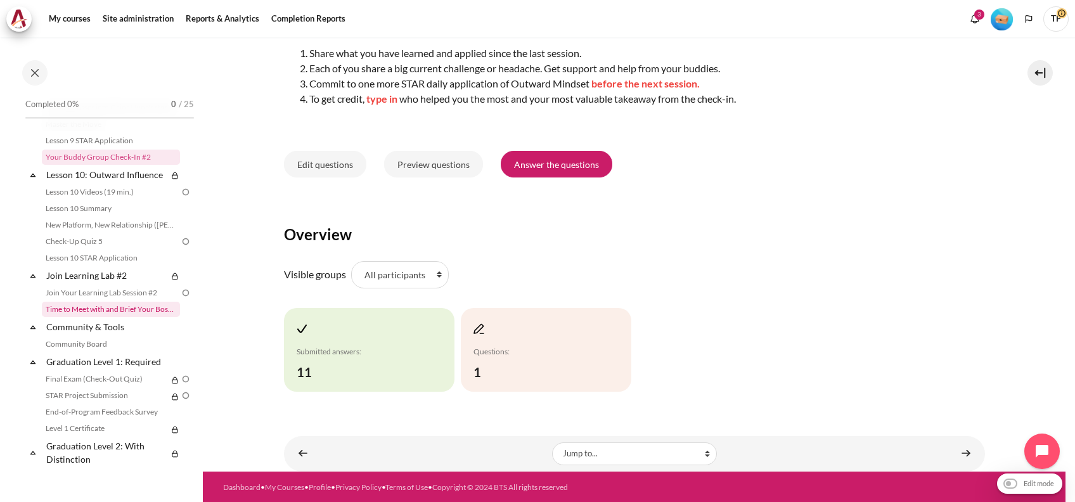
click at [108, 317] on link "Time to Meet with and Brief Your Boss #2" at bounding box center [111, 309] width 138 height 15
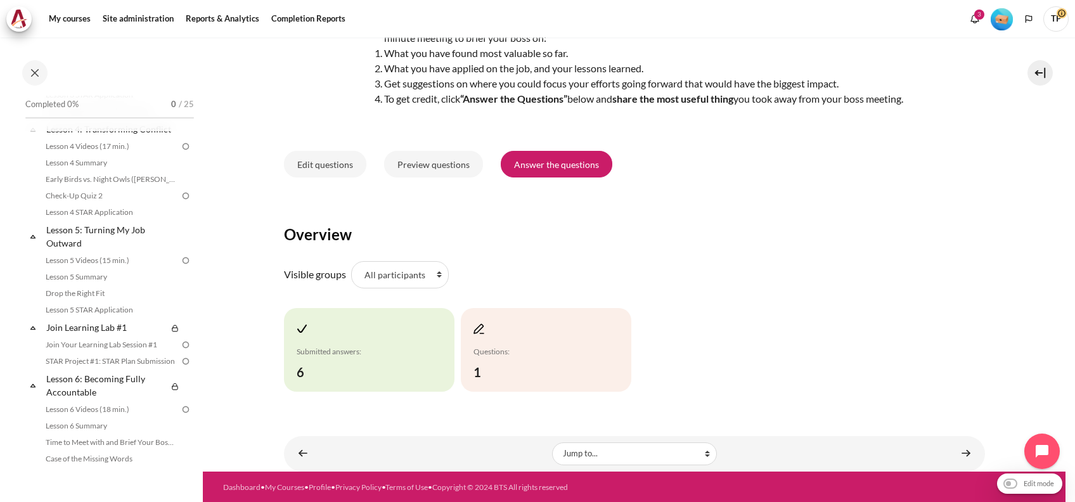
scroll to position [720, 0]
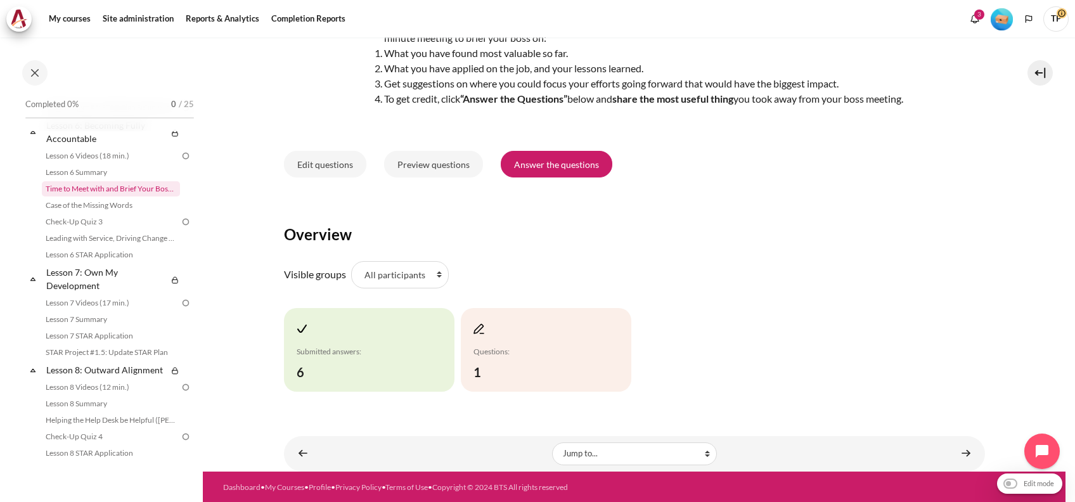
click at [113, 196] on link "Time to Meet with and Brief Your Boss #1" at bounding box center [111, 188] width 138 height 15
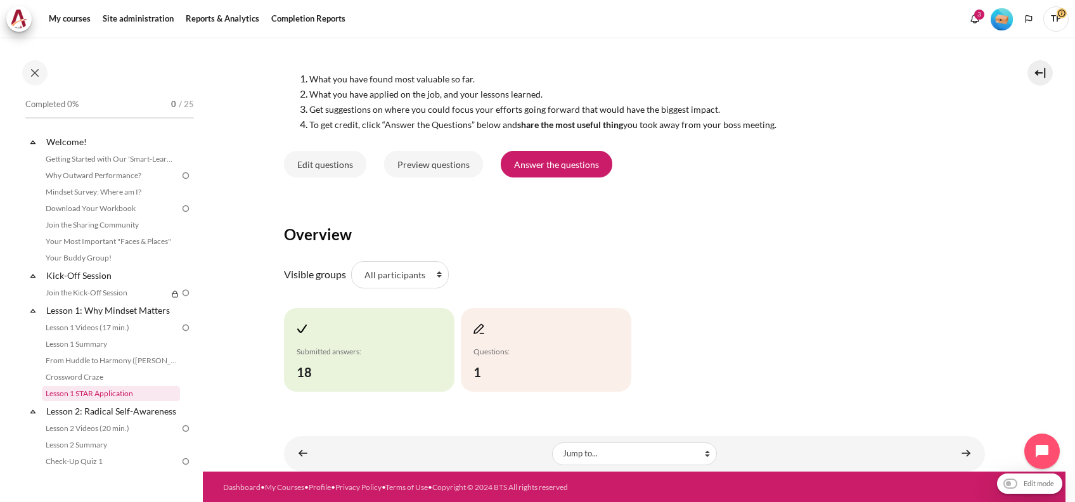
click at [86, 386] on link "Lesson 1 STAR Application" at bounding box center [111, 393] width 138 height 15
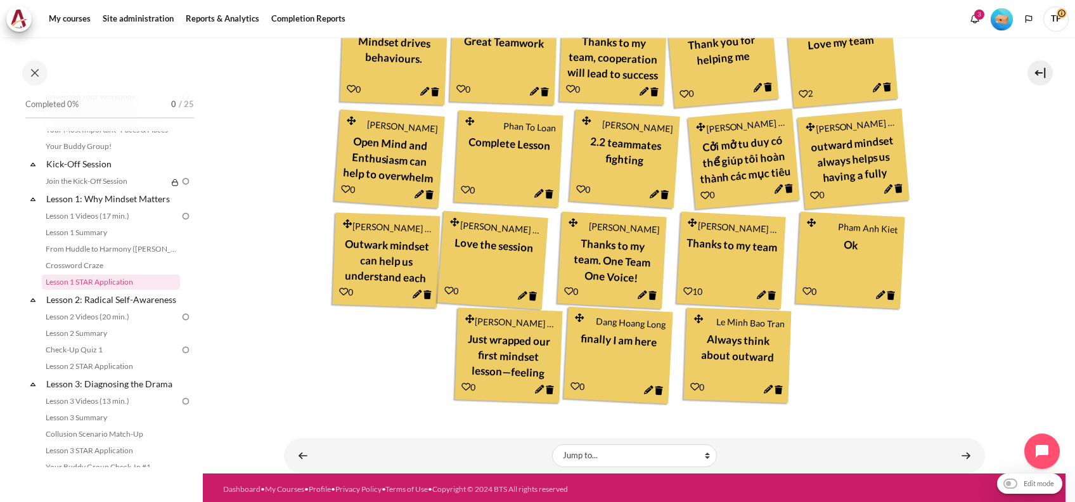
scroll to position [763, 0]
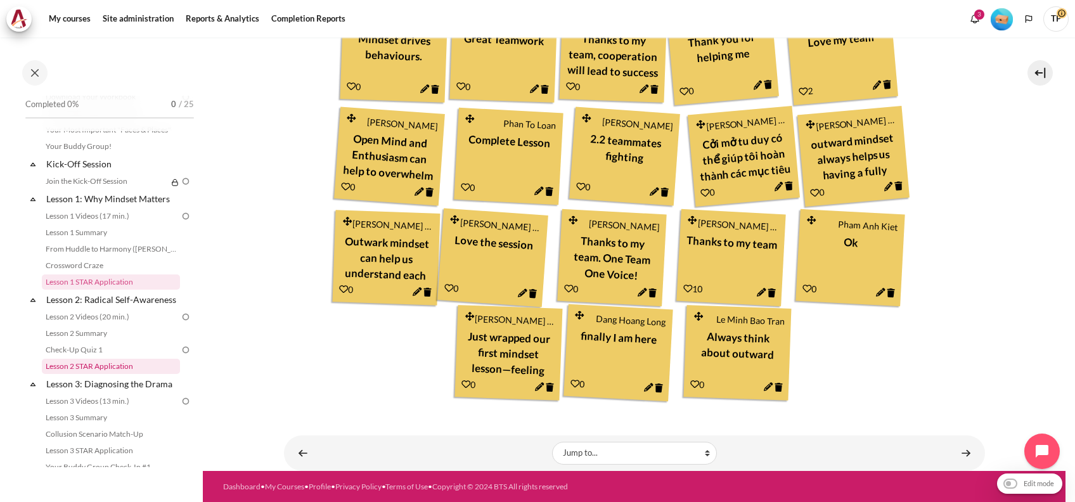
click at [101, 374] on link "Lesson 2 STAR Application" at bounding box center [111, 366] width 138 height 15
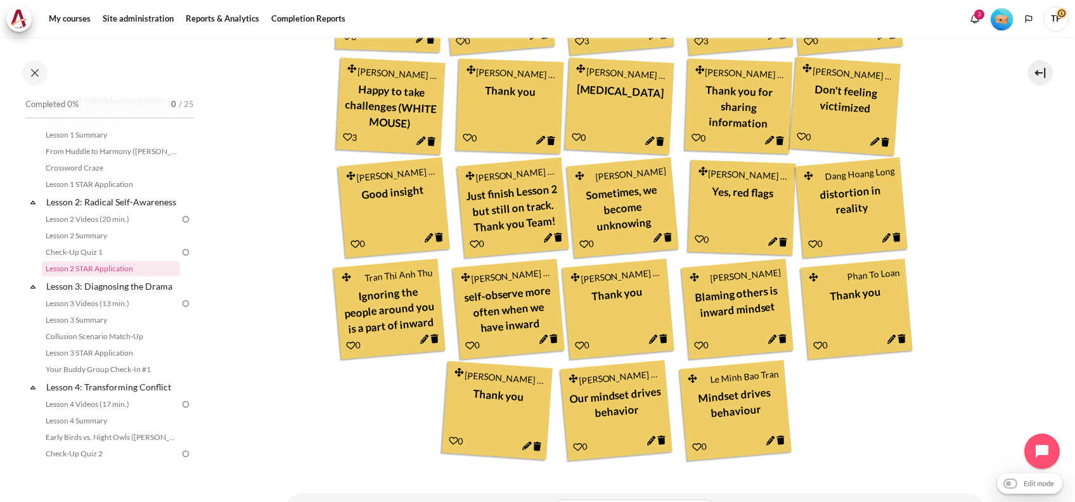
scroll to position [687, 0]
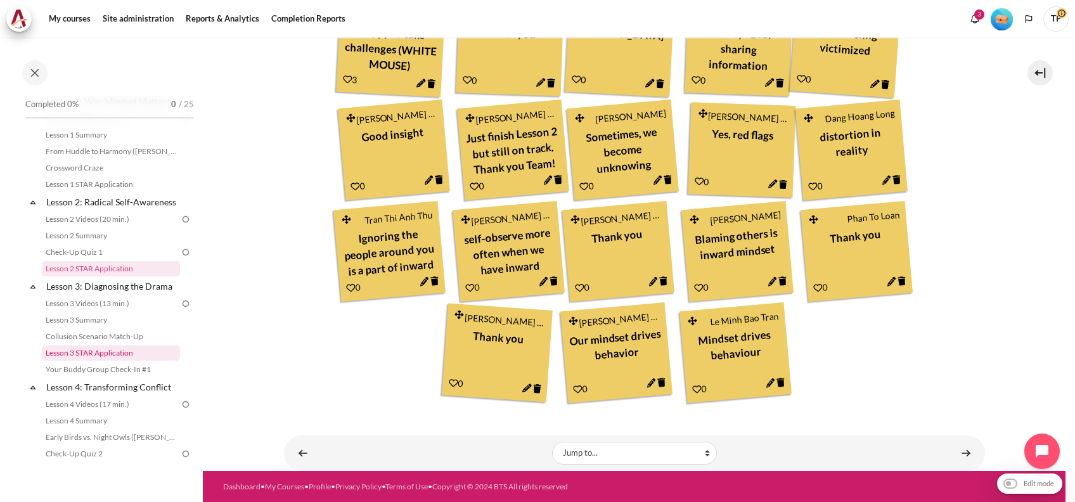
click at [101, 361] on link "Lesson 3 STAR Application" at bounding box center [111, 352] width 138 height 15
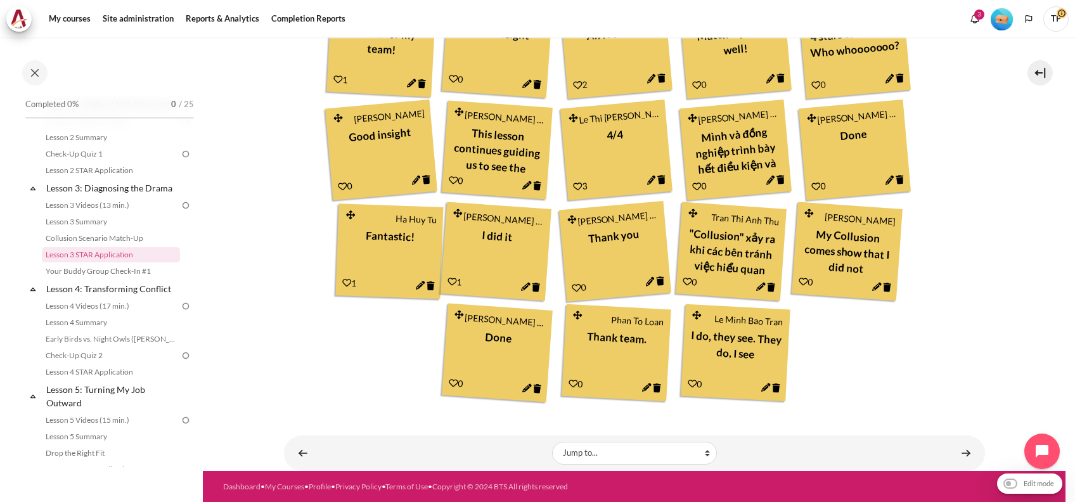
scroll to position [486, 0]
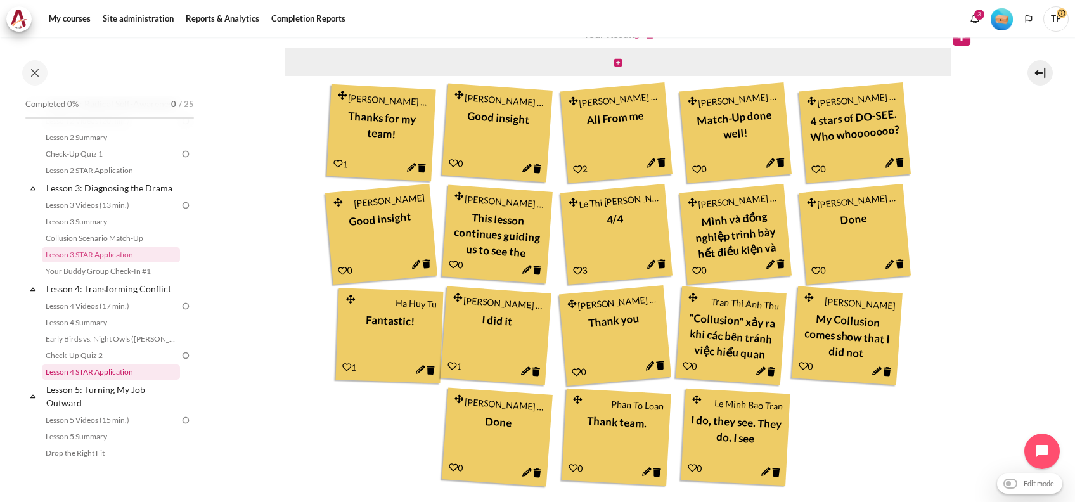
click at [81, 380] on link "Lesson 4 STAR Application" at bounding box center [111, 371] width 138 height 15
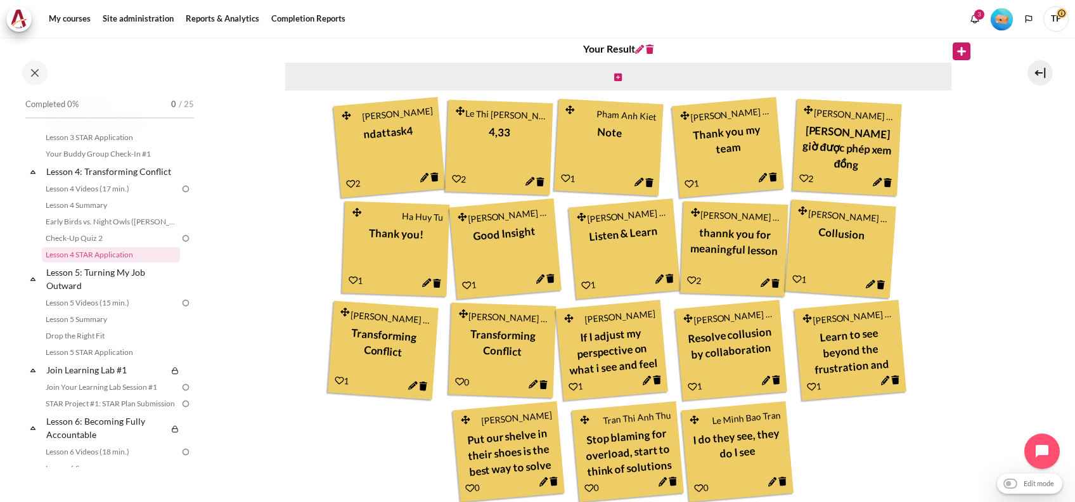
scroll to position [486, 0]
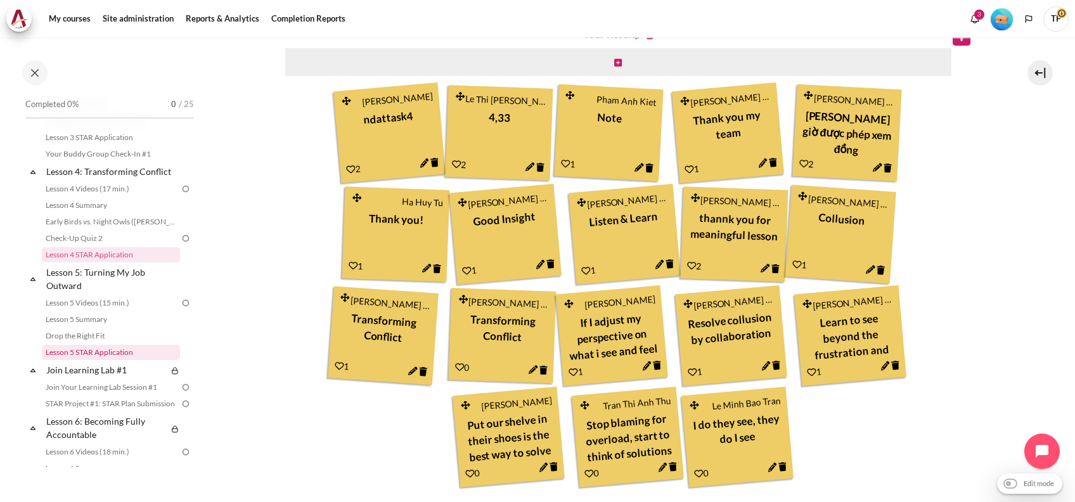
click at [116, 360] on link "Lesson 5 STAR Application" at bounding box center [111, 352] width 138 height 15
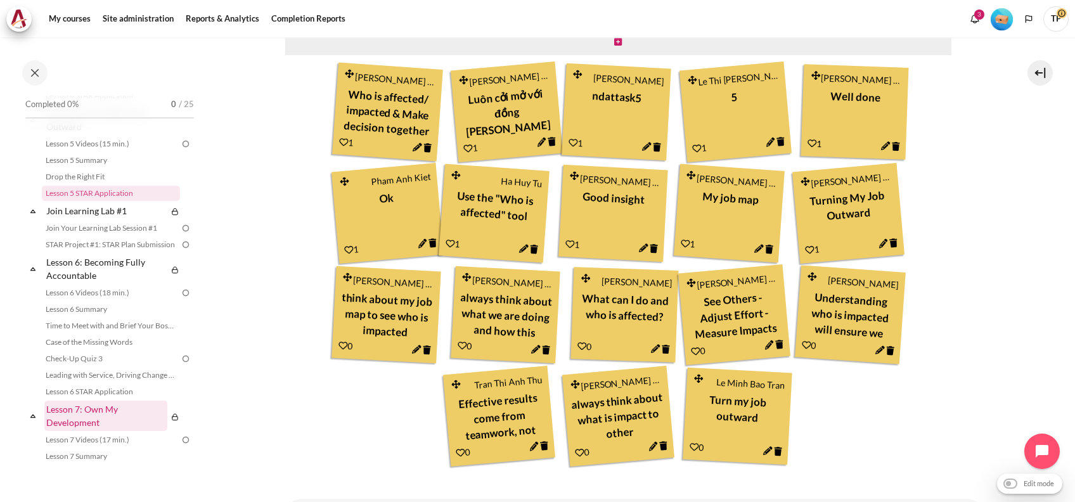
scroll to position [606, 0]
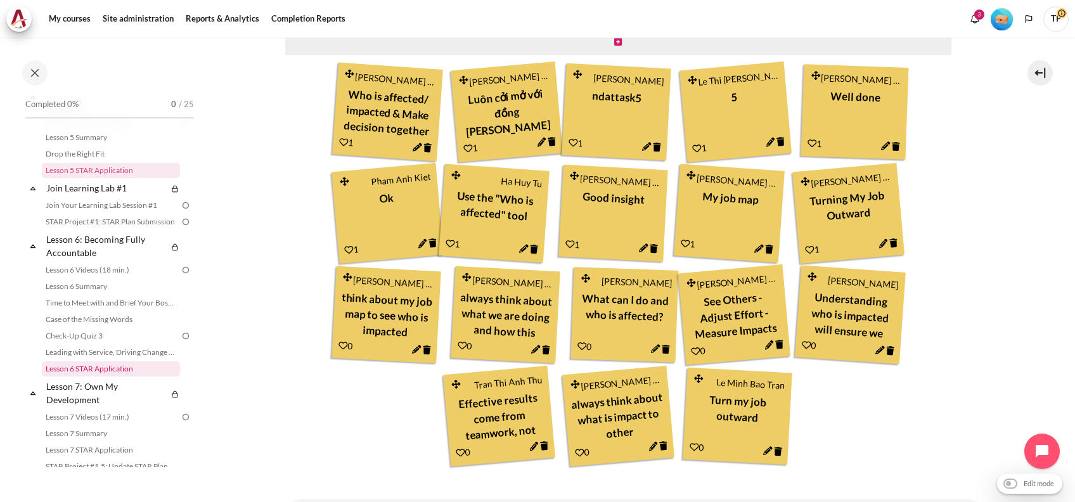
click at [117, 376] on link "Lesson 6 STAR Application" at bounding box center [111, 368] width 138 height 15
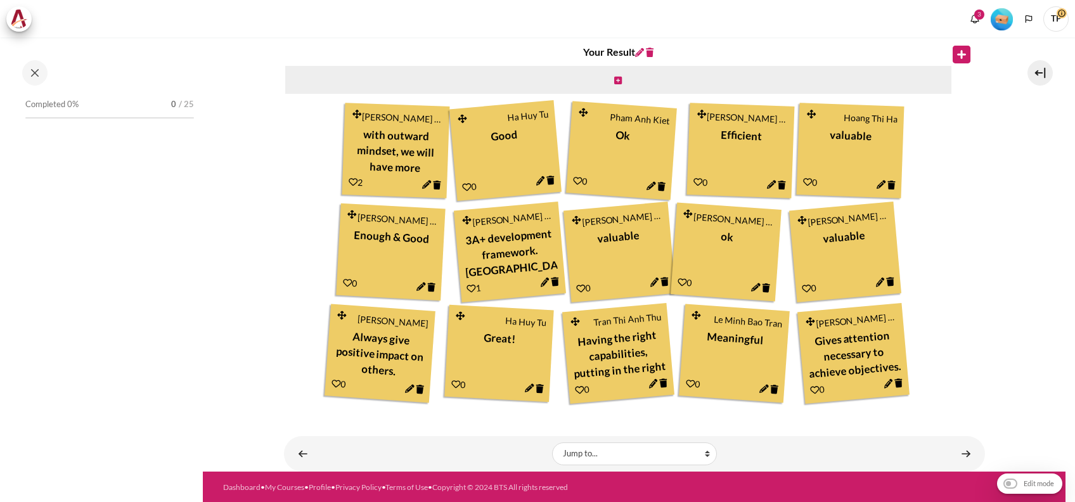
scroll to position [720, 0]
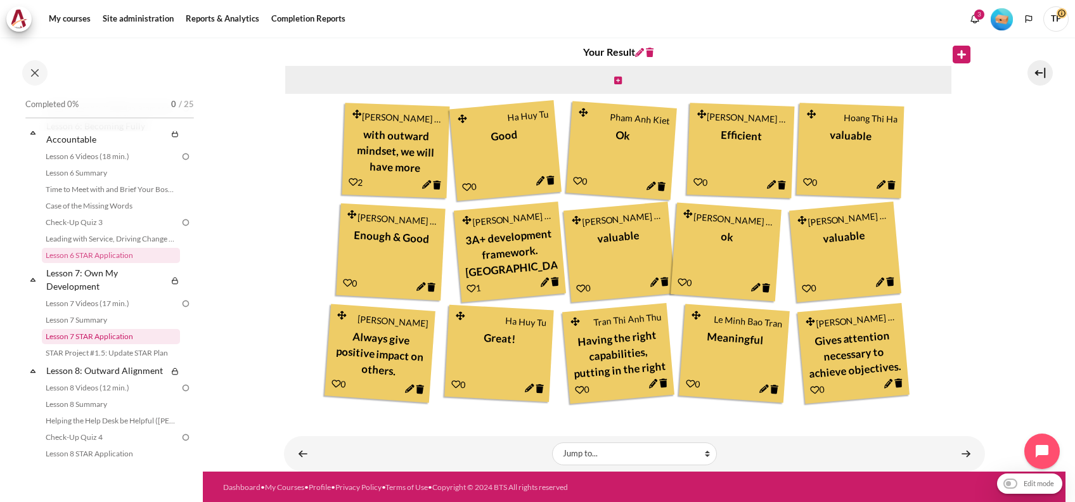
click at [95, 344] on link "Lesson 7 STAR Application" at bounding box center [111, 336] width 138 height 15
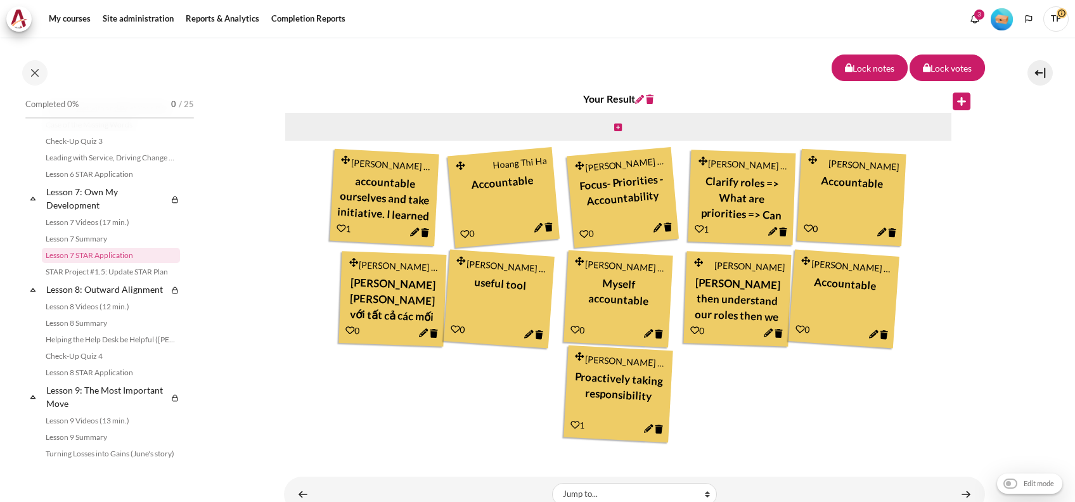
scroll to position [464, 0]
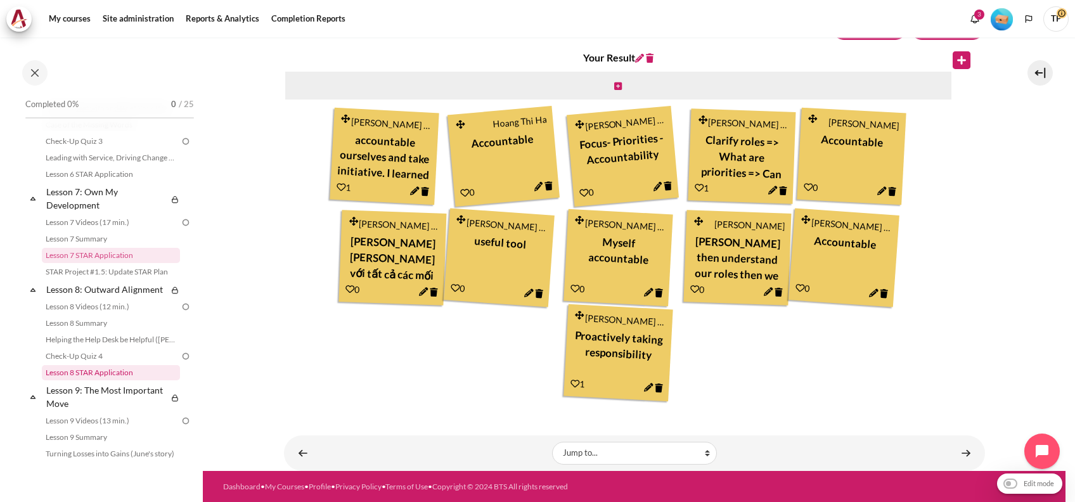
click at [96, 380] on link "Lesson 8 STAR Application" at bounding box center [111, 372] width 138 height 15
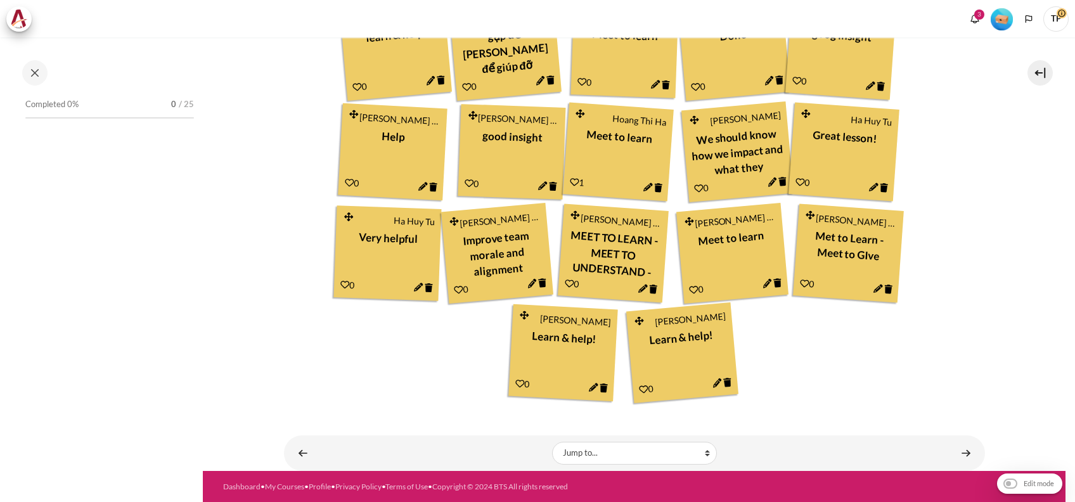
scroll to position [932, 0]
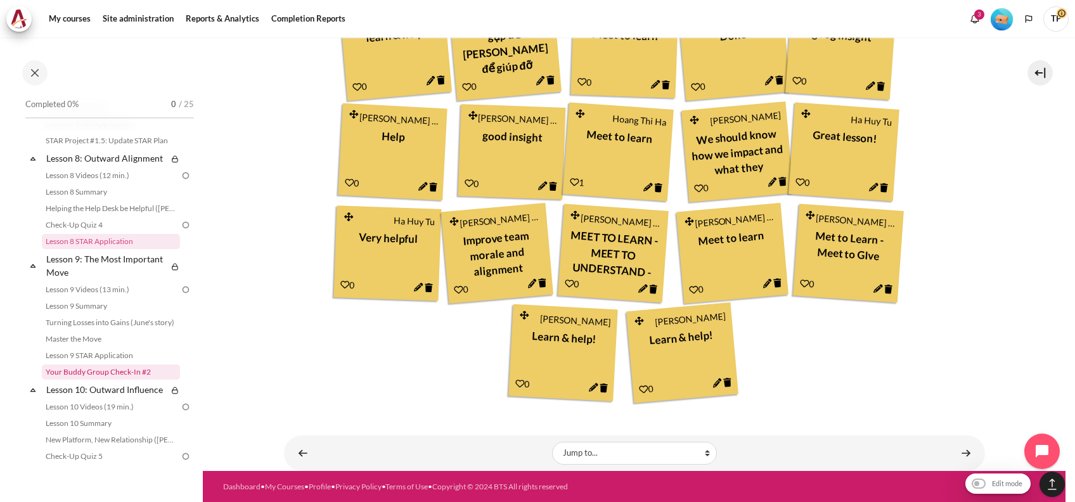
click at [70, 380] on link "Your Buddy Group Check-In #2" at bounding box center [111, 371] width 138 height 15
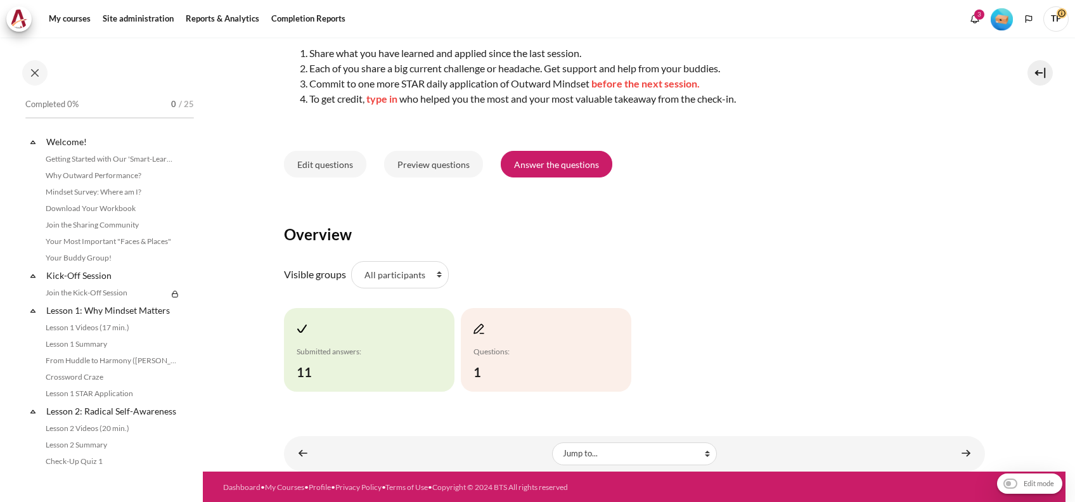
scroll to position [1063, 0]
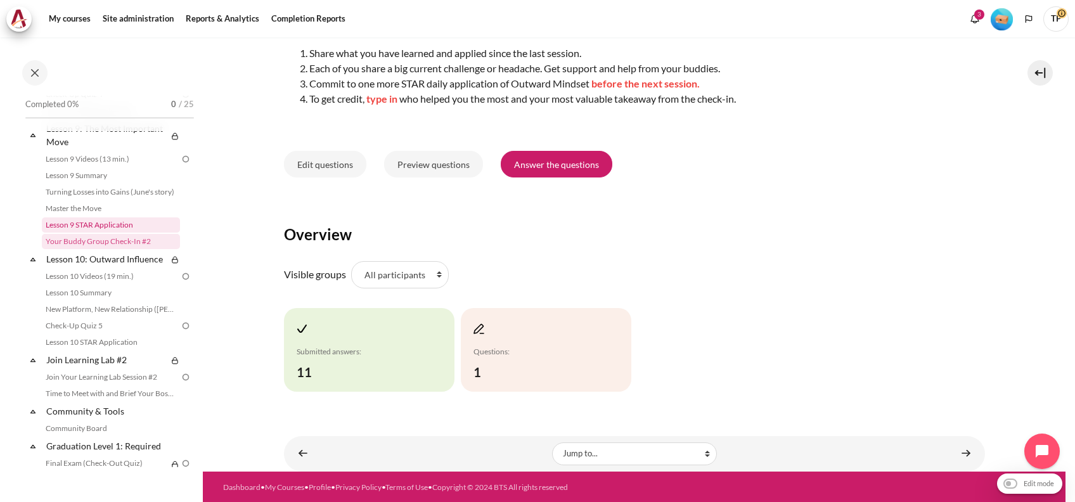
click at [132, 233] on link "Lesson 9 STAR Application" at bounding box center [111, 224] width 138 height 15
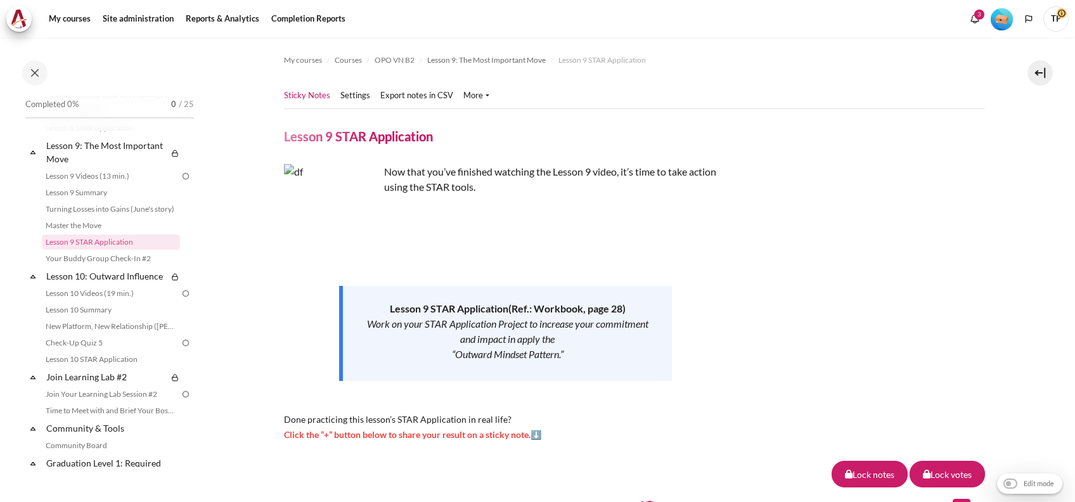
scroll to position [447, 0]
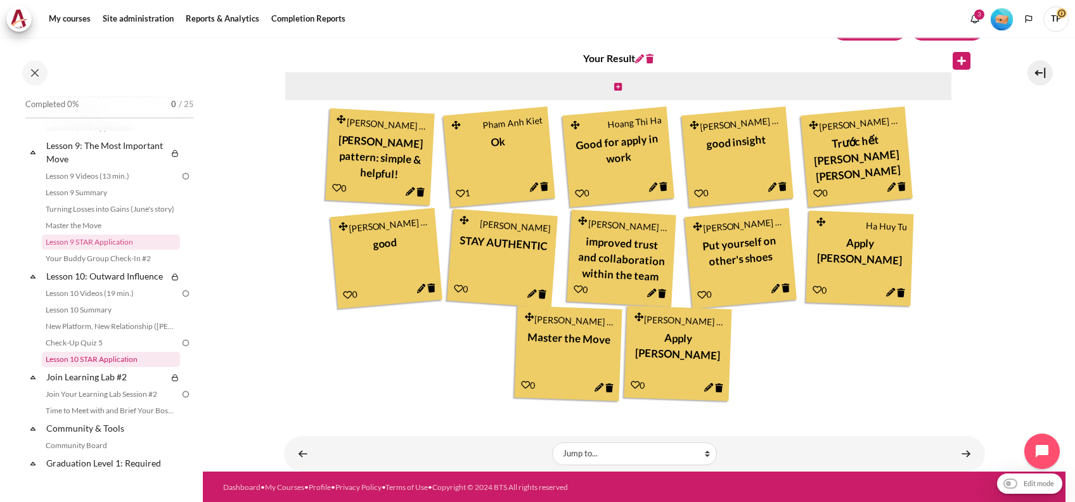
click at [84, 367] on link "Lesson 10 STAR Application" at bounding box center [111, 359] width 138 height 15
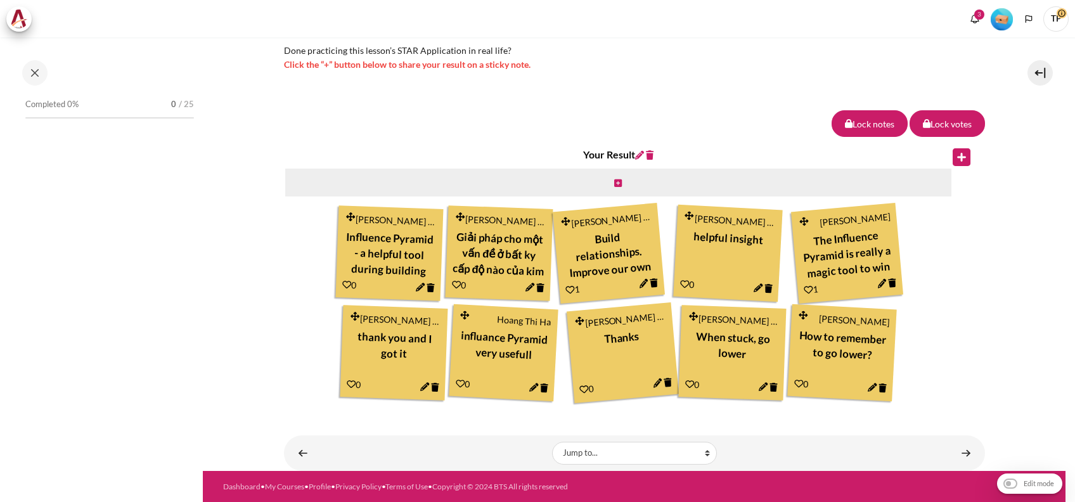
scroll to position [1176, 0]
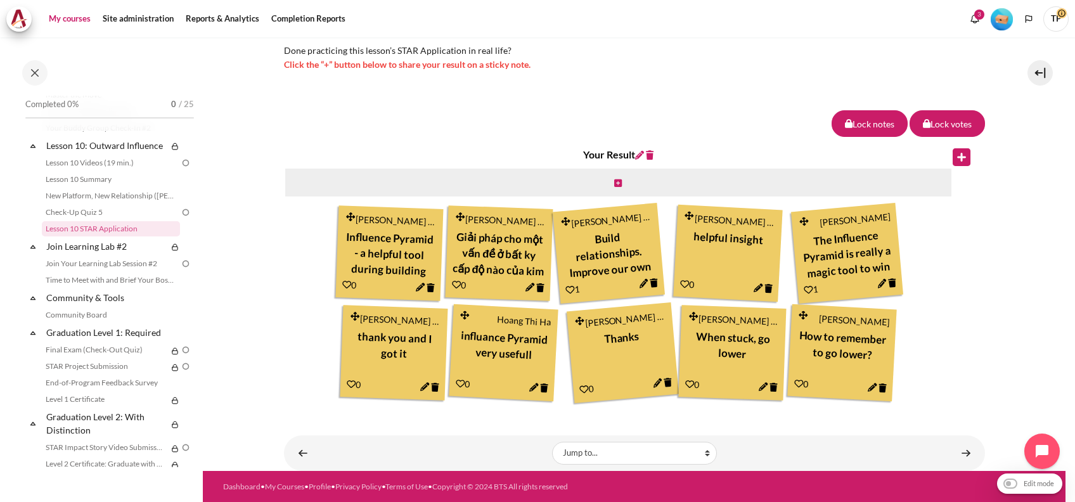
click at [89, 11] on link "My courses" at bounding box center [69, 18] width 51 height 25
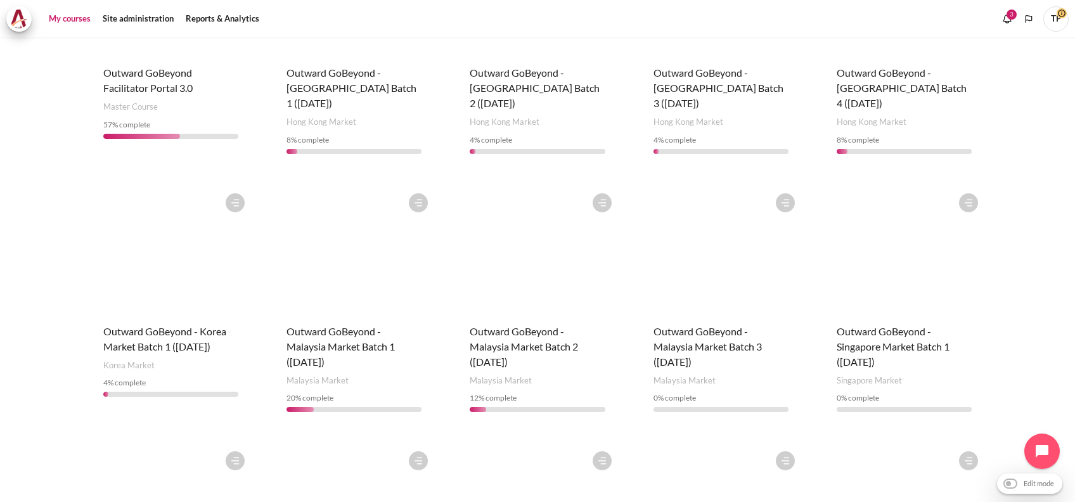
scroll to position [177, 0]
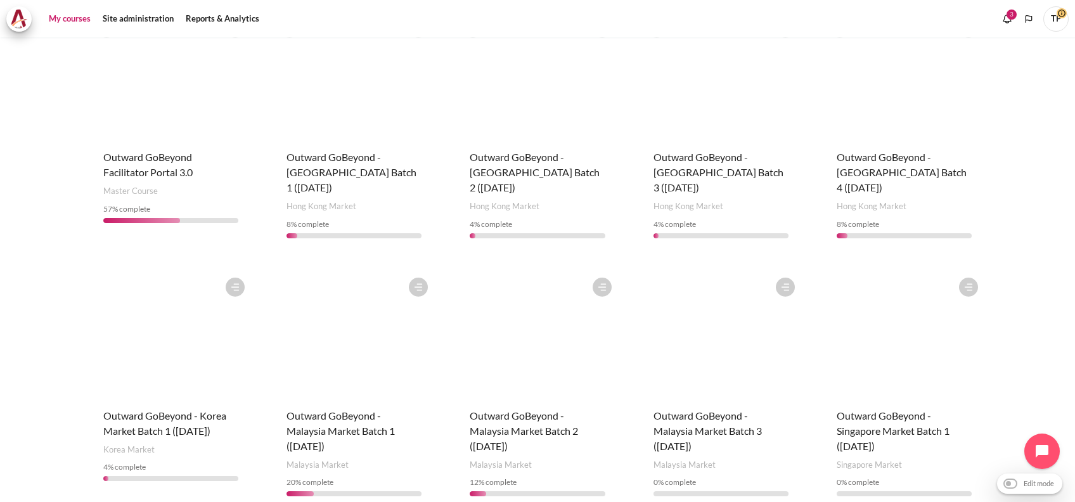
click at [250, 341] on div "Course is starred Actions for course Outward GoBeyond Facilitator Portal 3.0 St…" at bounding box center [538, 381] width 894 height 737
click at [214, 342] on figure "Content" at bounding box center [171, 334] width 160 height 127
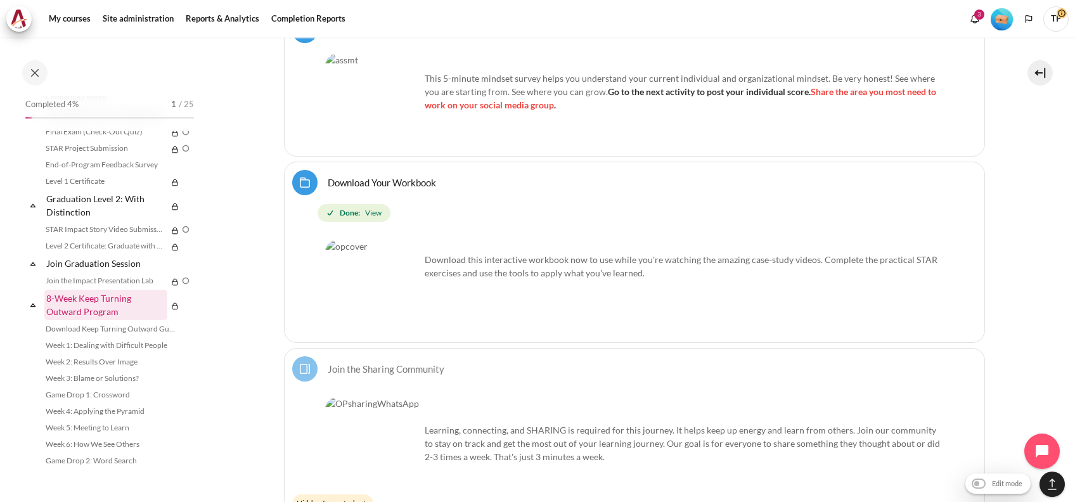
scroll to position [1483, 0]
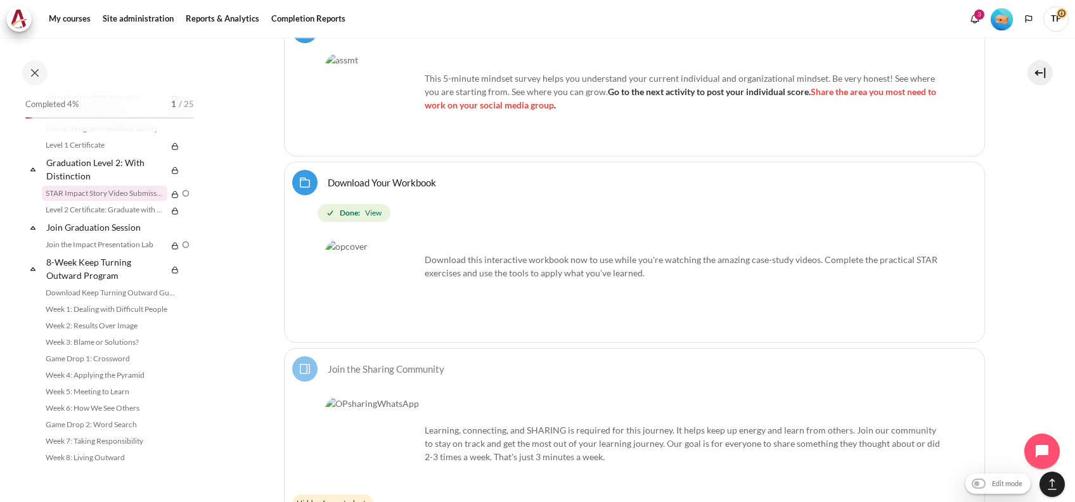
click at [110, 191] on link "STAR Impact Story Video Submission" at bounding box center [104, 193] width 125 height 15
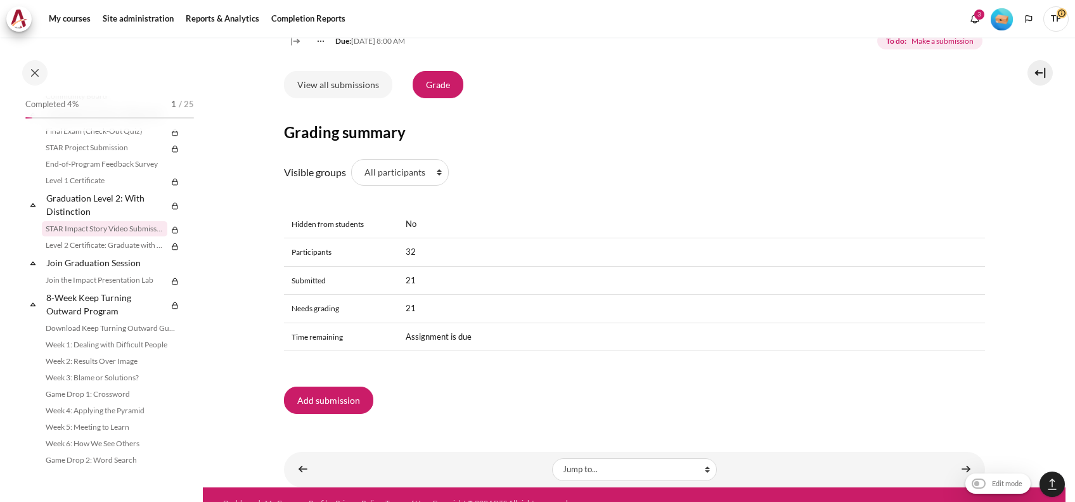
scroll to position [977, 0]
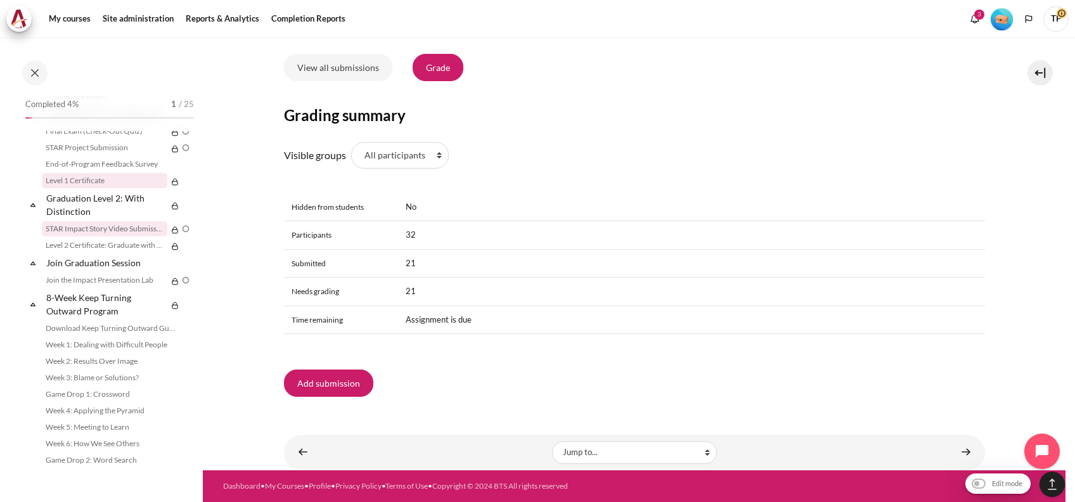
click at [87, 188] on link "Level 1 Certificate" at bounding box center [104, 180] width 125 height 15
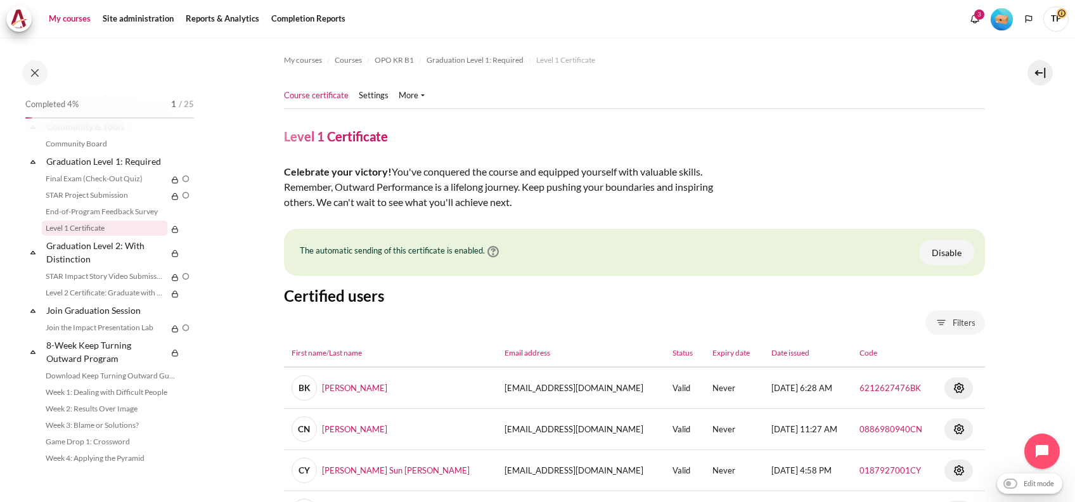
click at [56, 26] on link "My courses" at bounding box center [69, 18] width 51 height 25
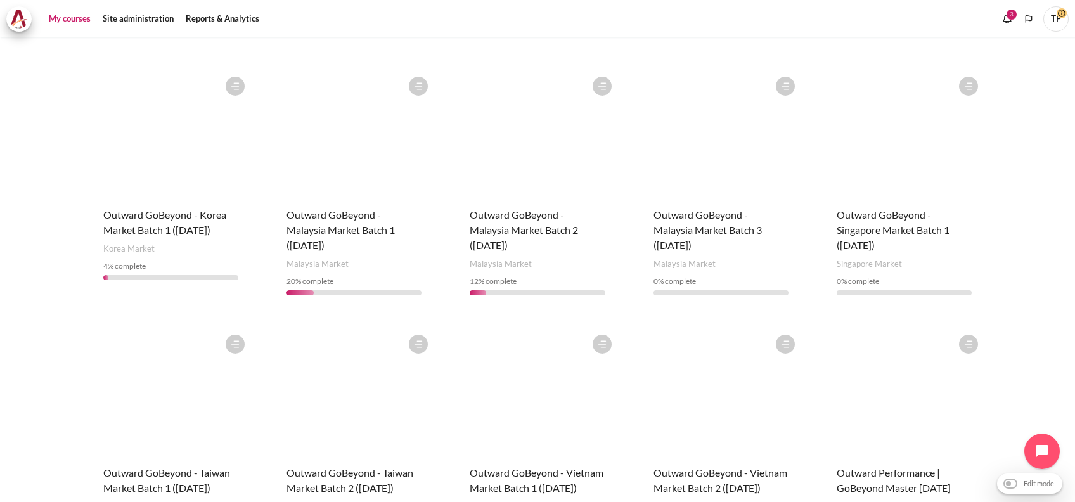
scroll to position [346, 0]
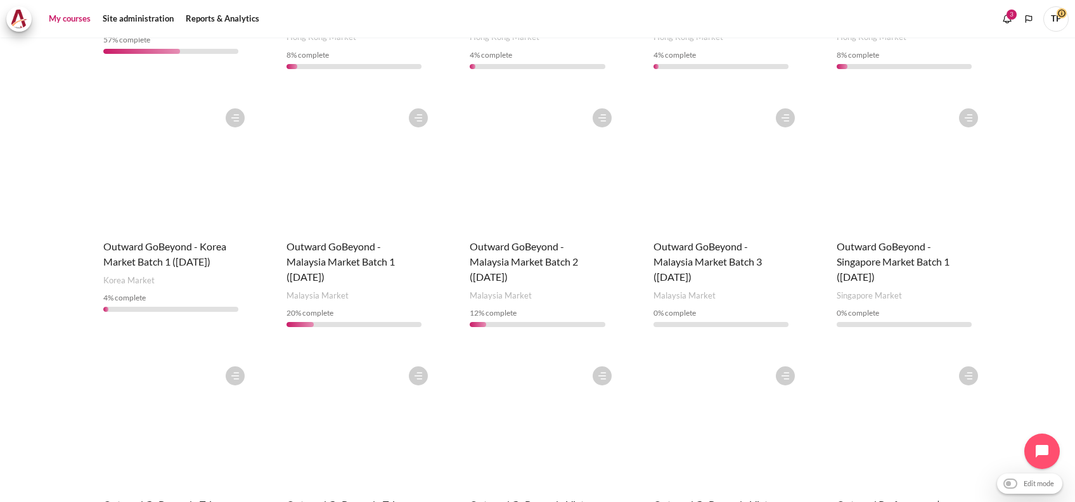
click at [891, 193] on figure "Content" at bounding box center [904, 165] width 160 height 127
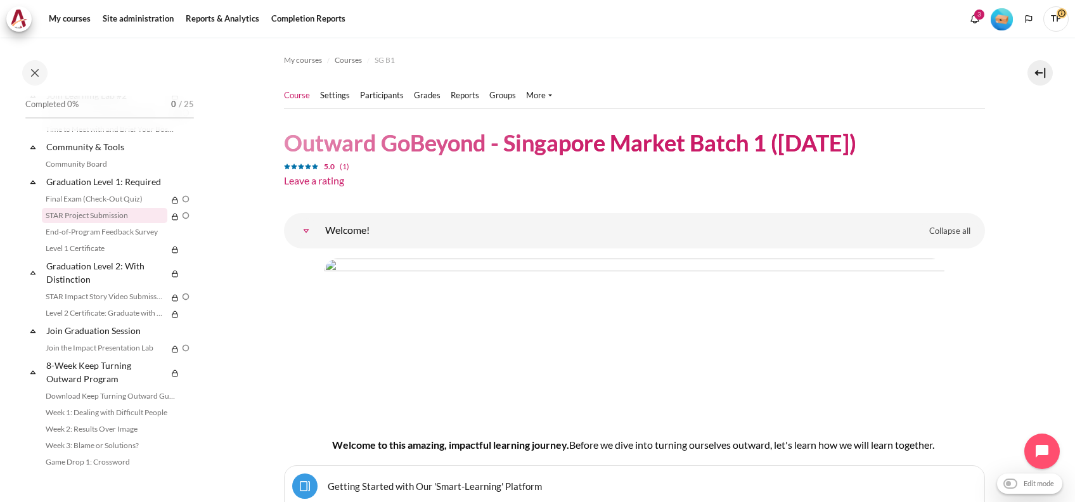
scroll to position [1314, 0]
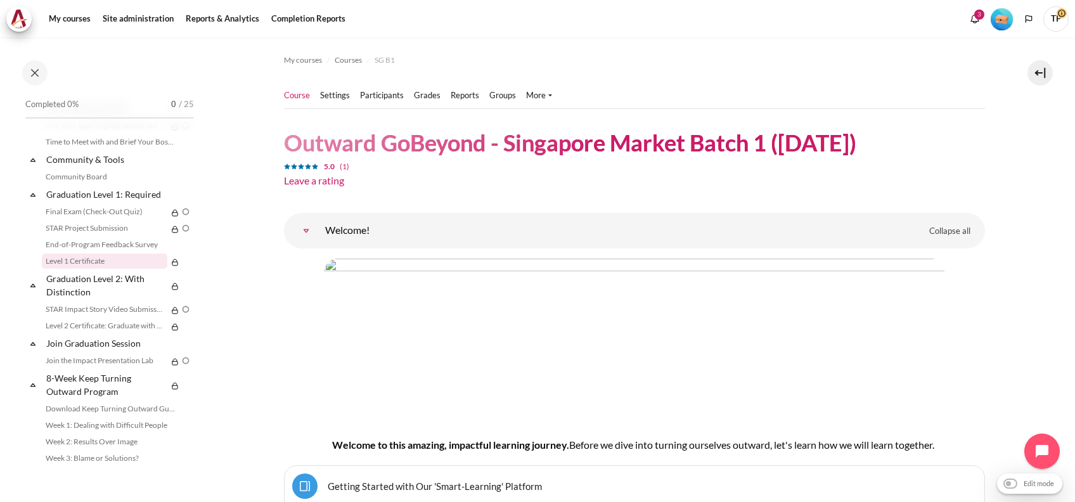
click at [77, 269] on link "Level 1 Certificate" at bounding box center [104, 260] width 125 height 15
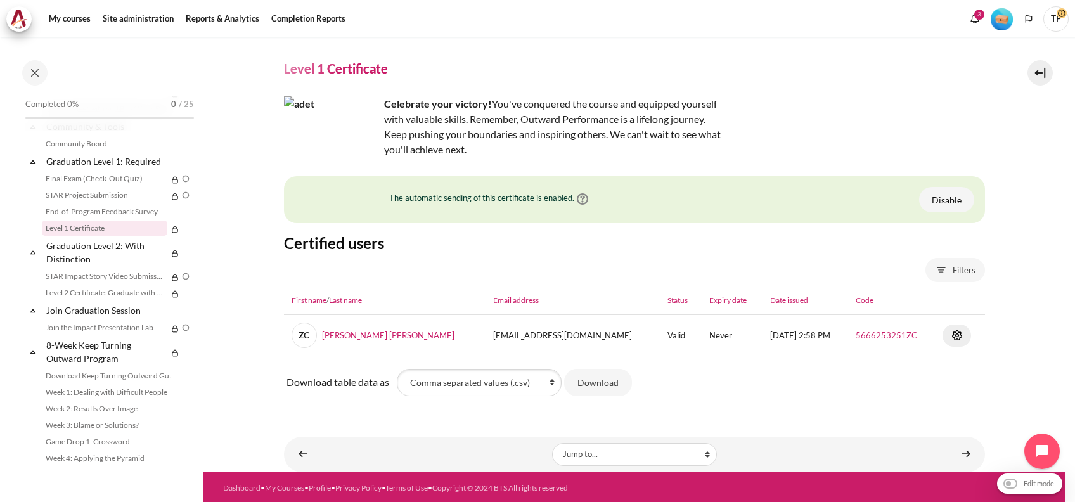
scroll to position [68, 0]
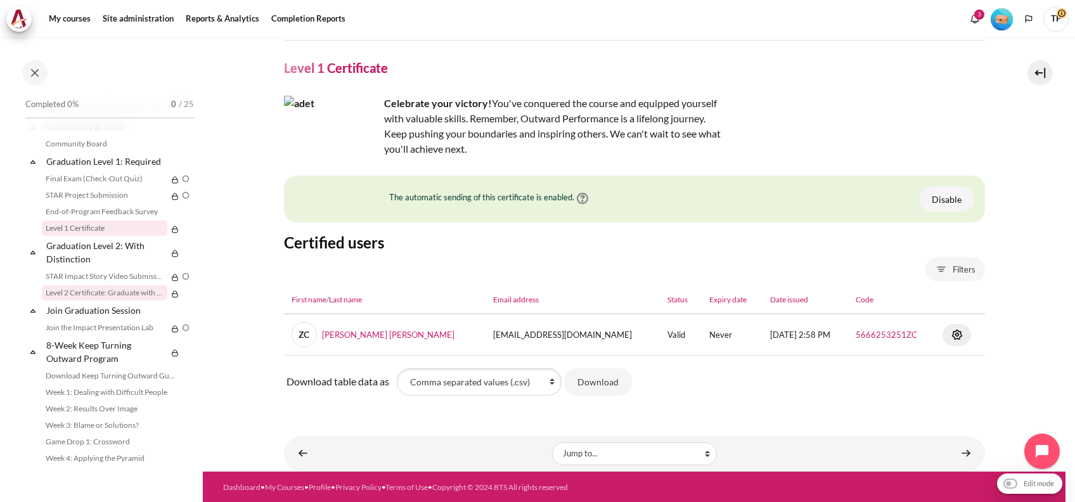
click at [92, 300] on link "Level 2 Certificate: Graduate with Distinction" at bounding box center [104, 292] width 125 height 15
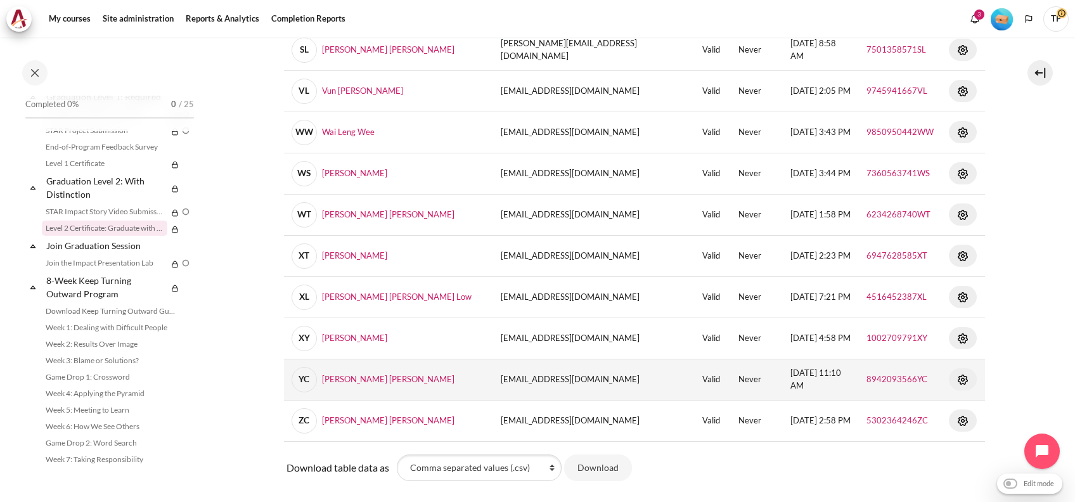
scroll to position [832, 0]
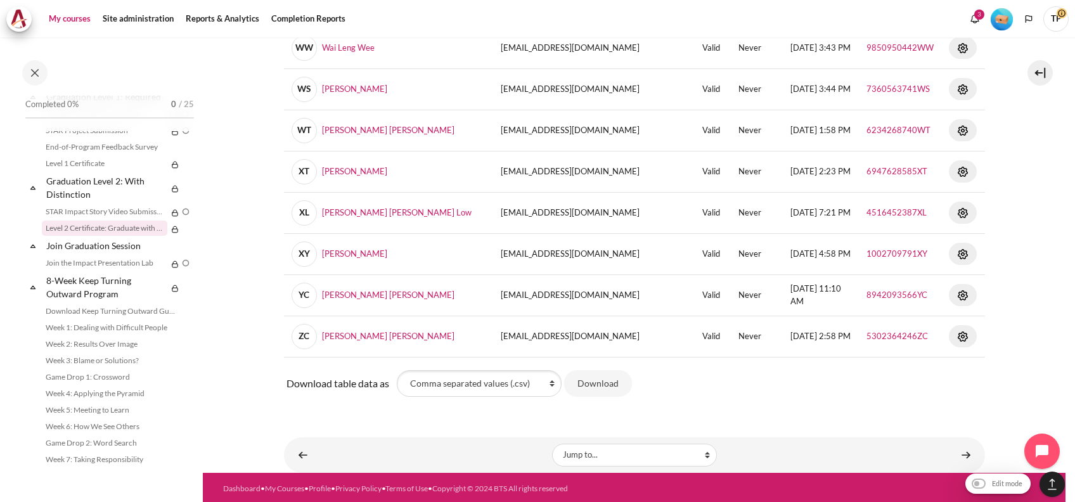
click at [66, 15] on link "My courses" at bounding box center [69, 18] width 51 height 25
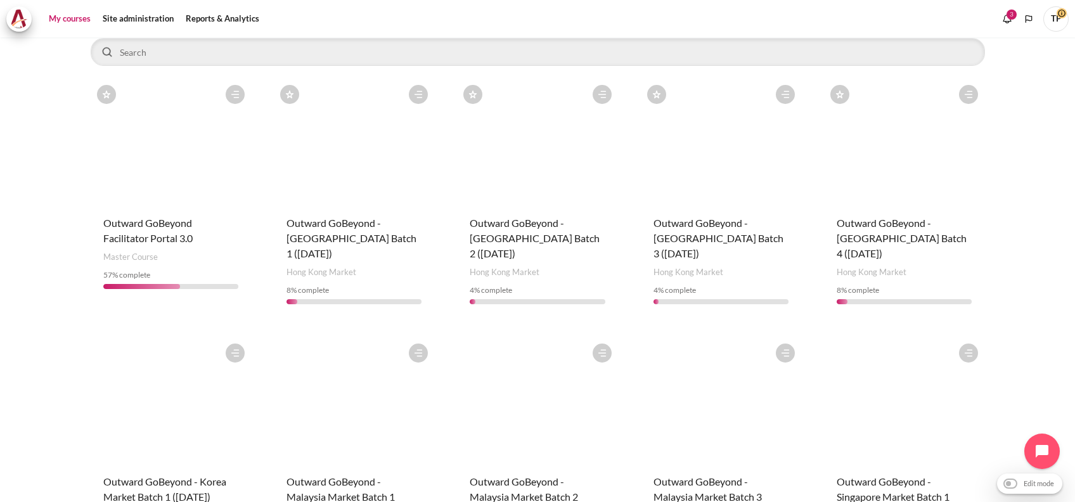
scroll to position [507, 0]
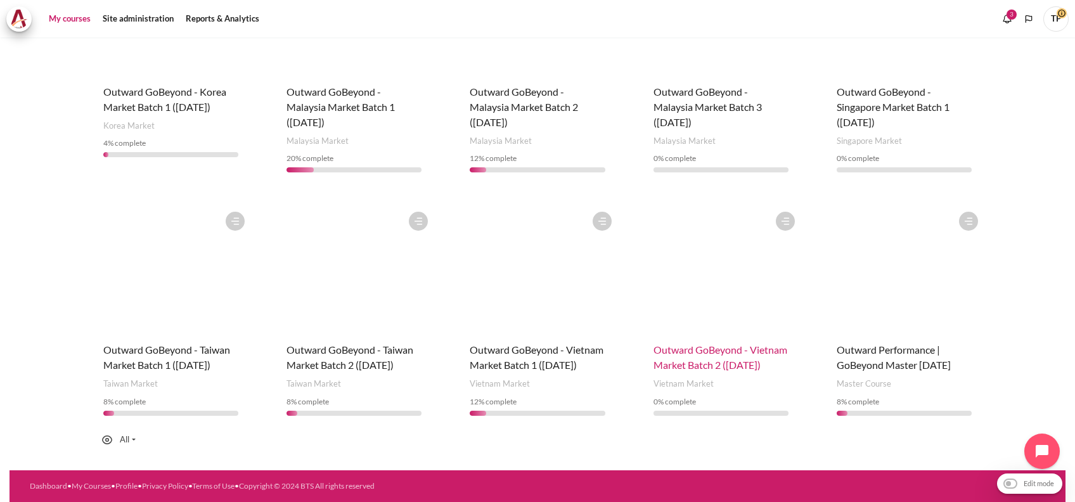
click at [656, 360] on span "Outward GoBeyond - Vietnam Market Batch 2 ([DATE])" at bounding box center [720, 356] width 134 height 27
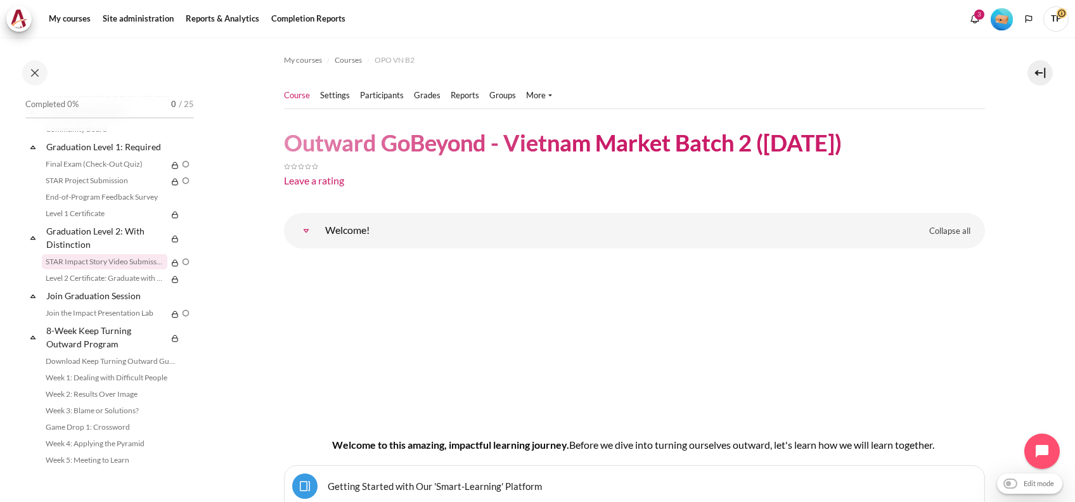
scroll to position [1399, 0]
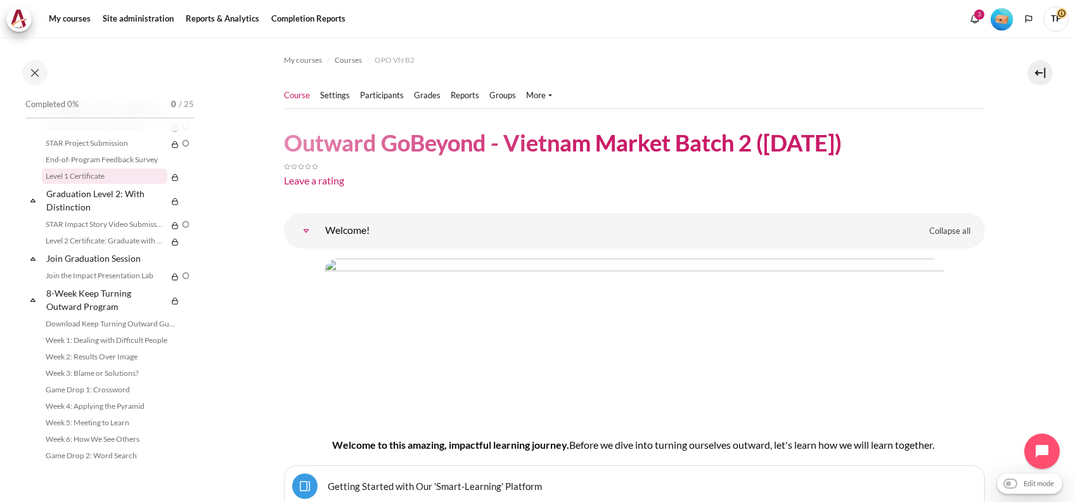
click at [91, 184] on link "Level 1 Certificate" at bounding box center [104, 176] width 125 height 15
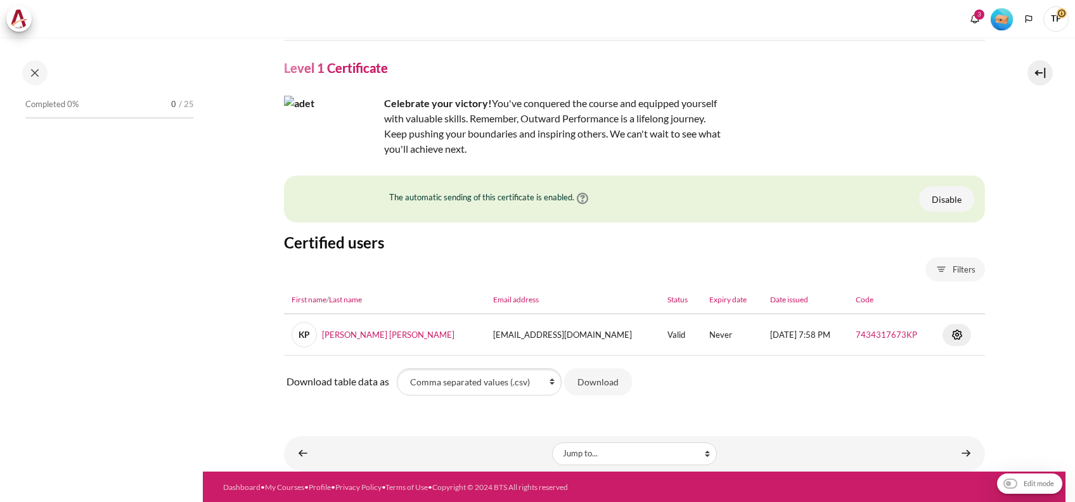
scroll to position [1347, 0]
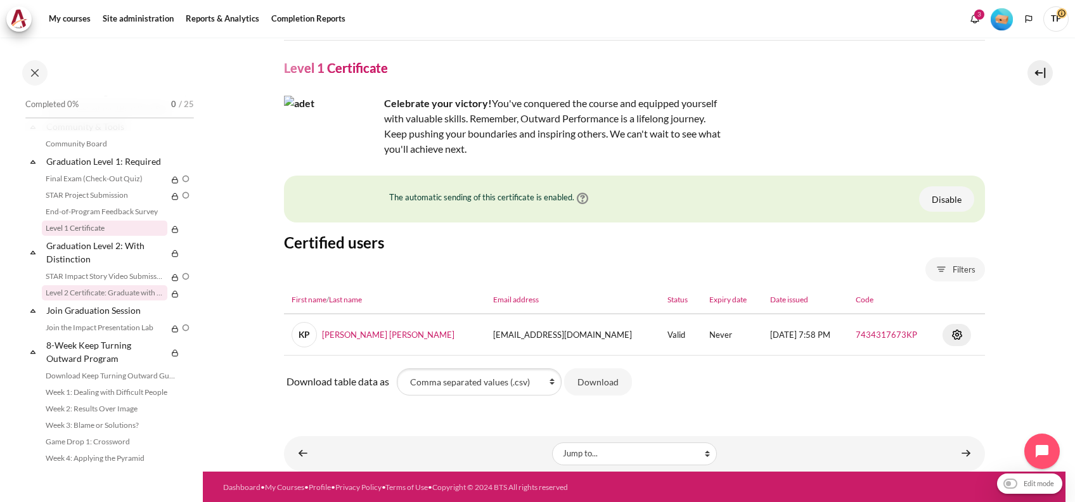
click at [86, 300] on link "Level 2 Certificate: Graduate with Distinction" at bounding box center [104, 292] width 125 height 15
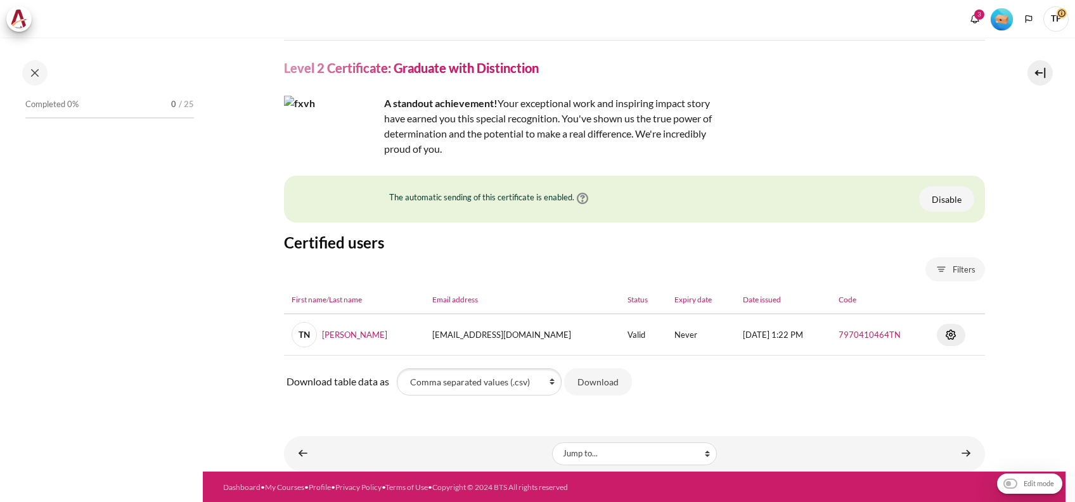
scroll to position [1412, 0]
